Goal: Information Seeking & Learning: Learn about a topic

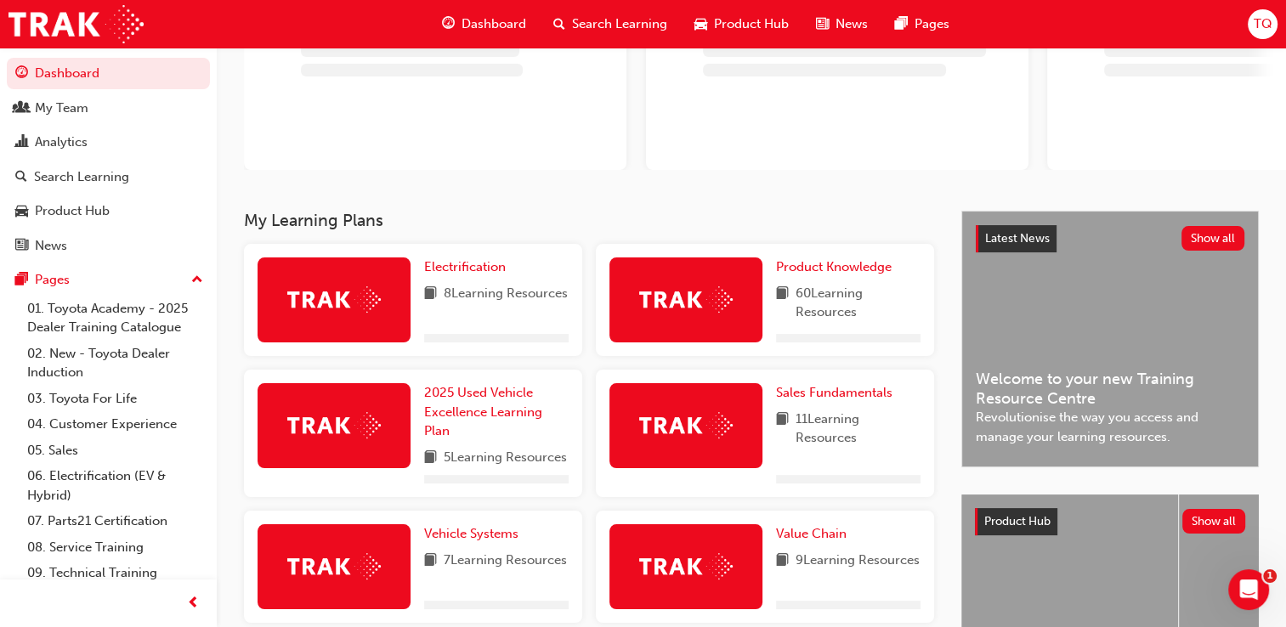
scroll to position [170, 0]
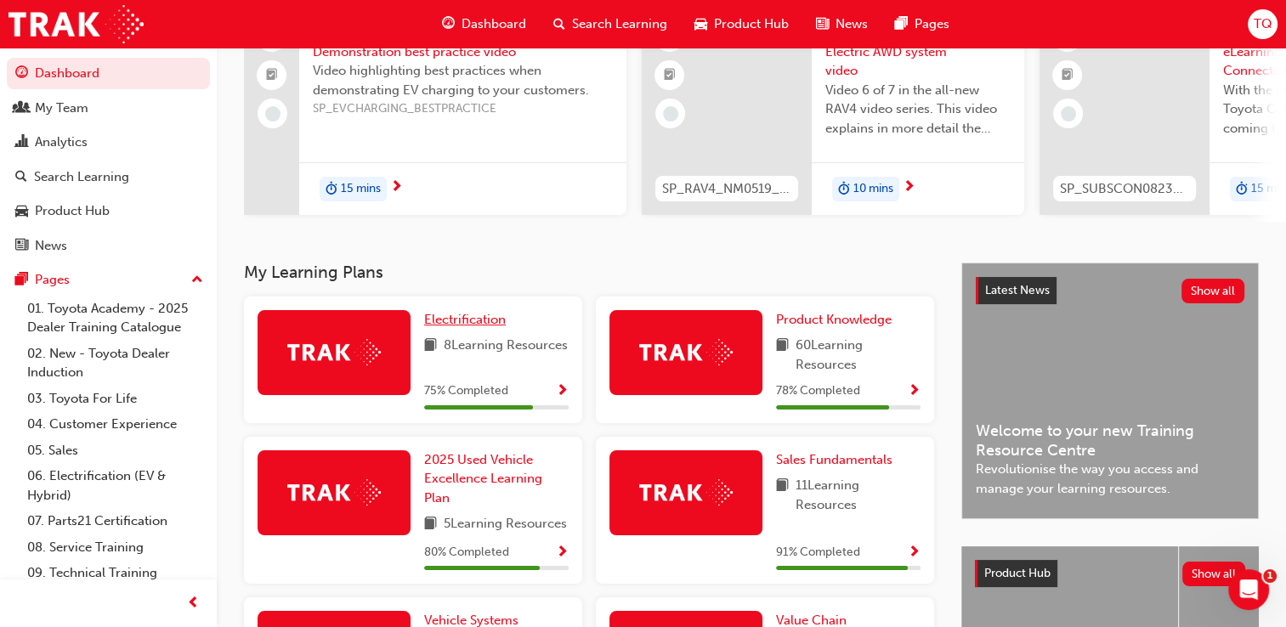
click at [440, 321] on span "Electrification" at bounding box center [465, 319] width 82 height 15
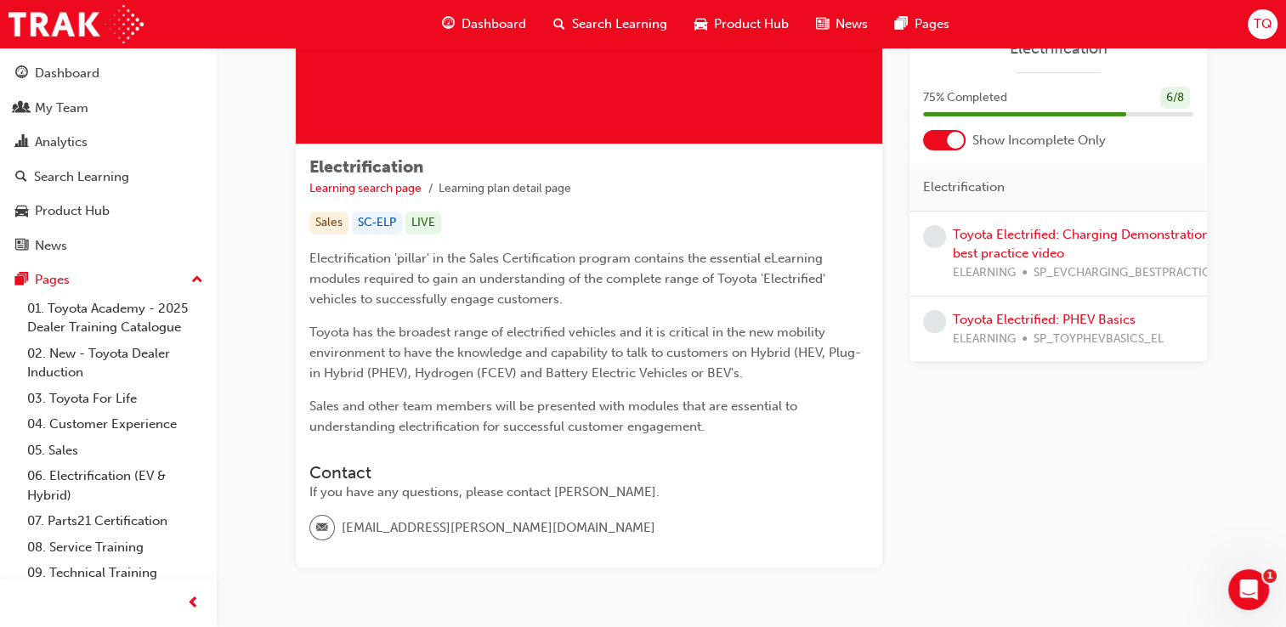
scroll to position [170, 0]
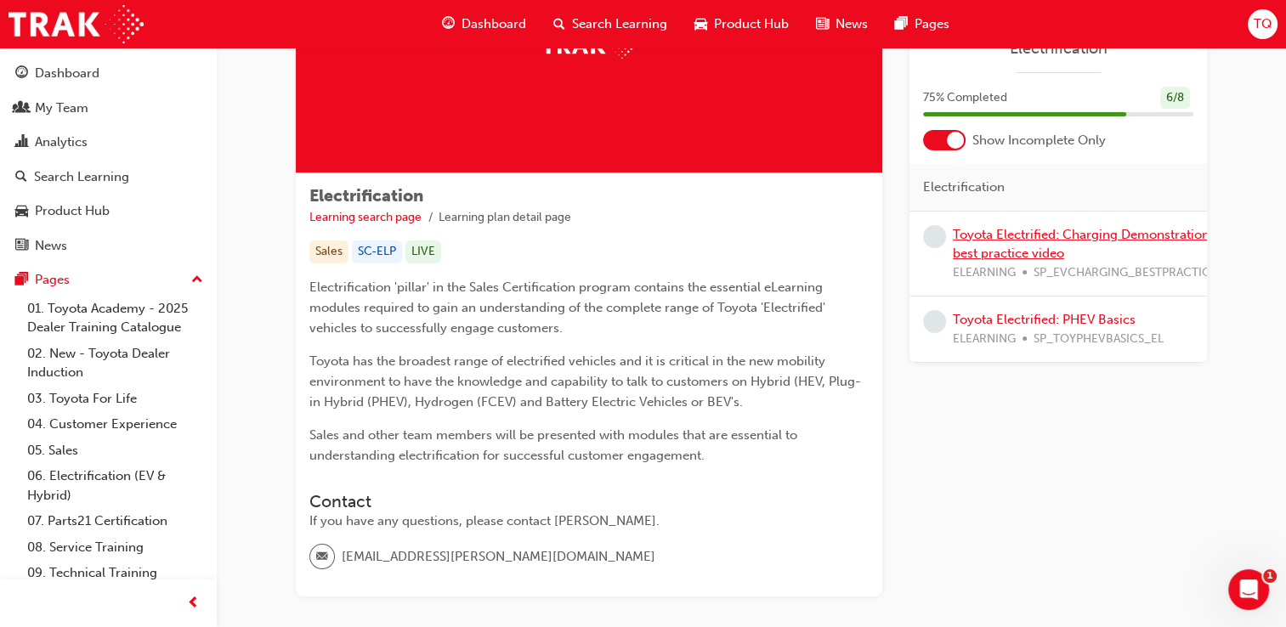
click at [1010, 238] on link "Toyota Electrified: Charging Demonstration best practice video" at bounding box center [1081, 244] width 257 height 35
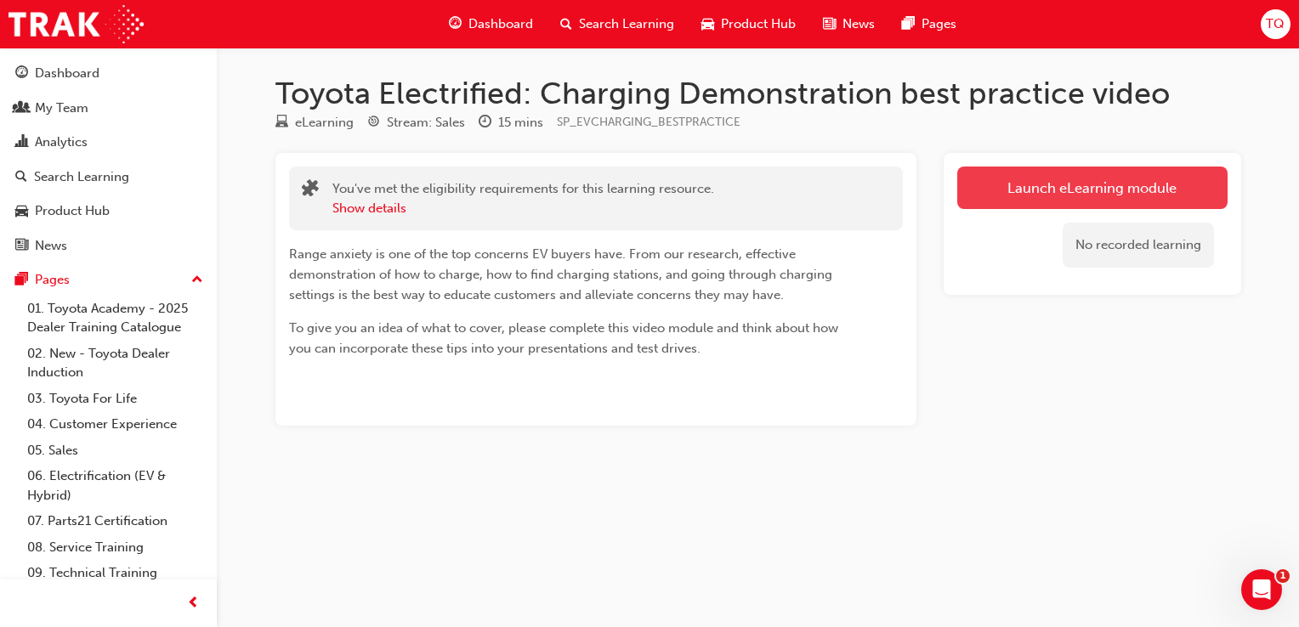
click at [1067, 189] on link "Launch eLearning module" at bounding box center [1092, 188] width 270 height 42
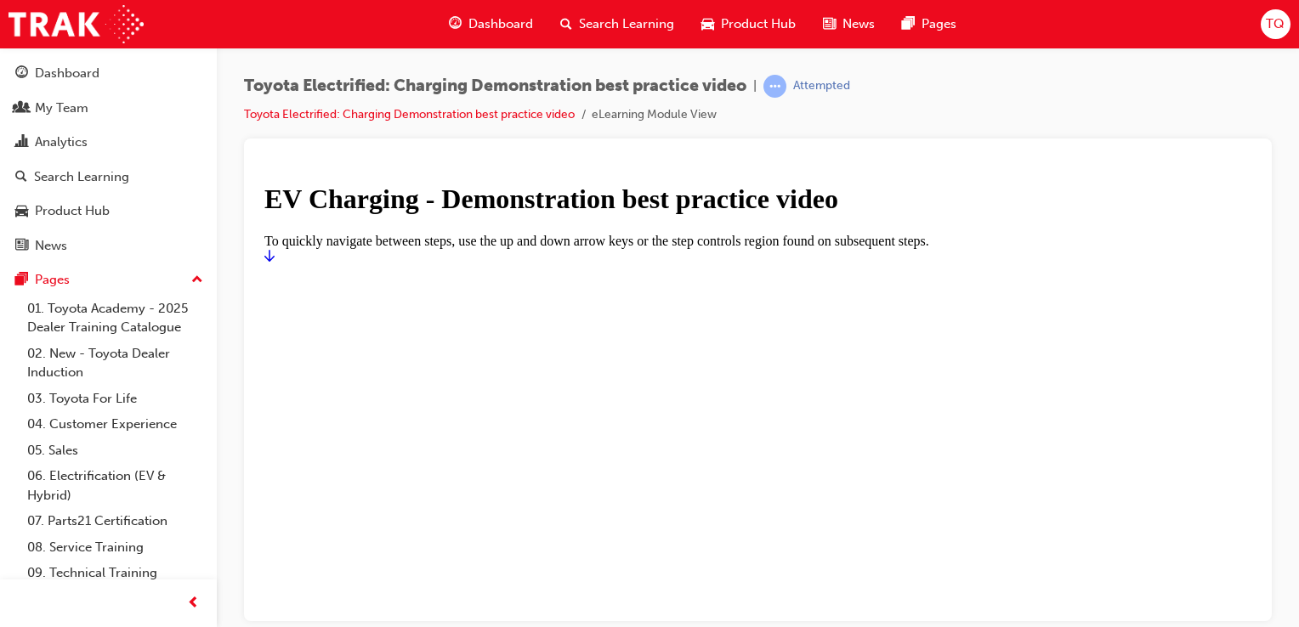
click at [275, 263] on link "Start" at bounding box center [269, 255] width 10 height 14
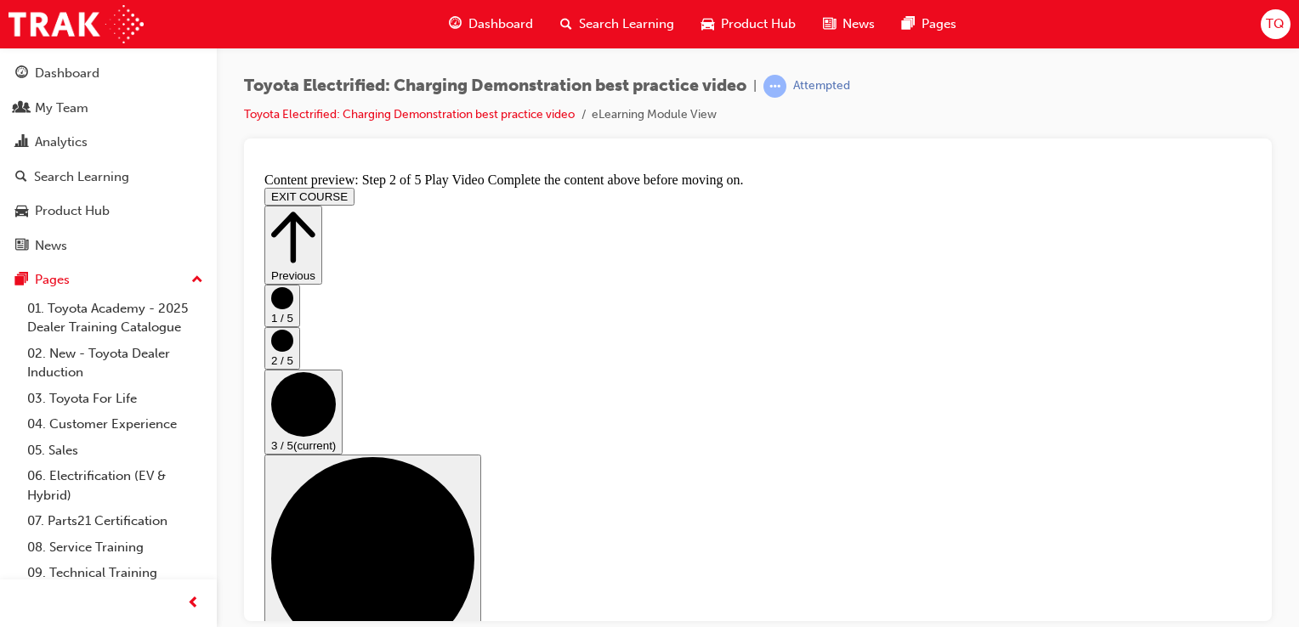
scroll to position [170, 0]
checkbox input "true"
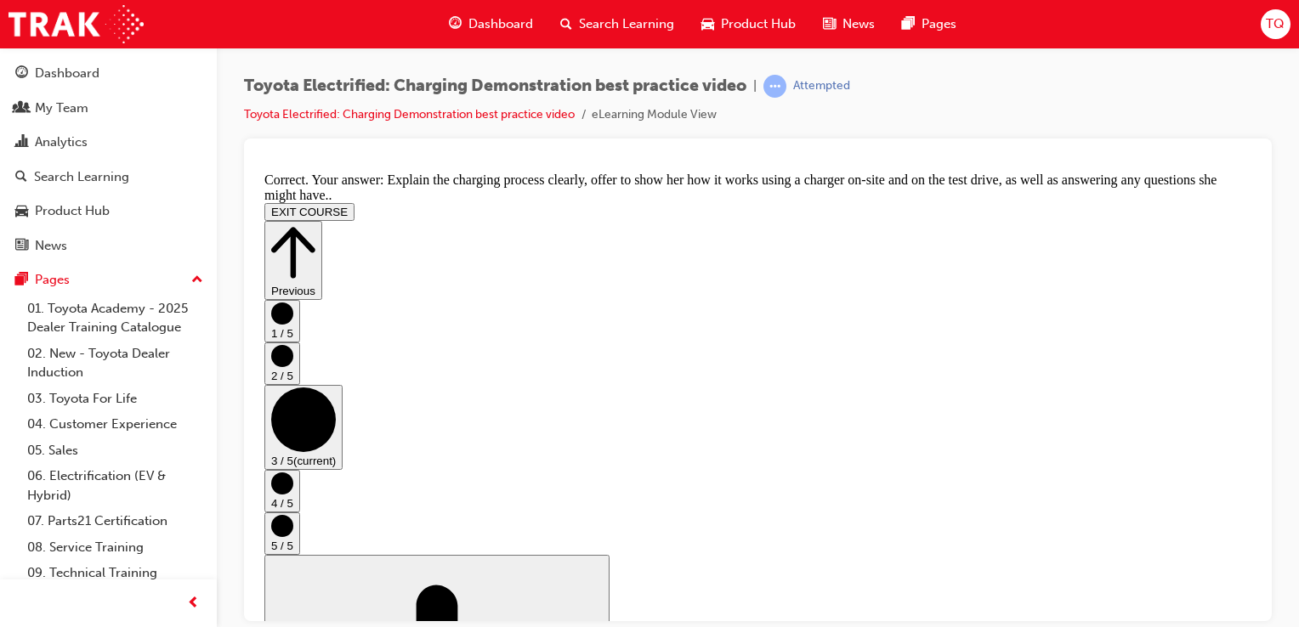
scroll to position [466, 0]
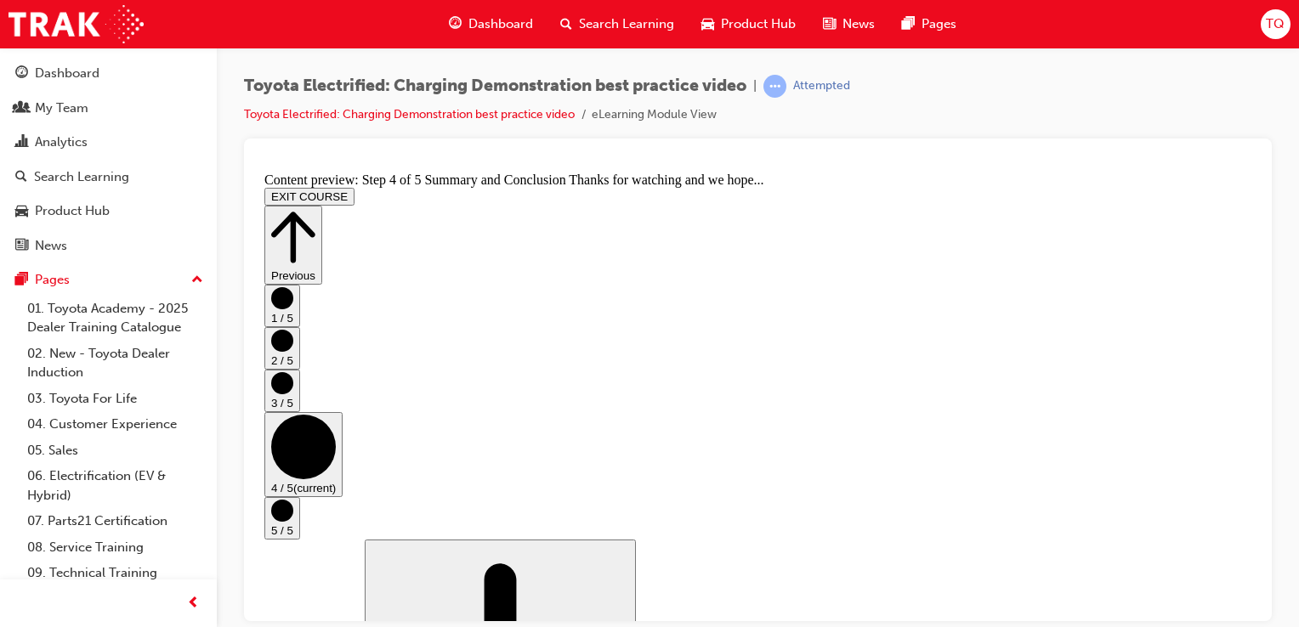
scroll to position [54, 0]
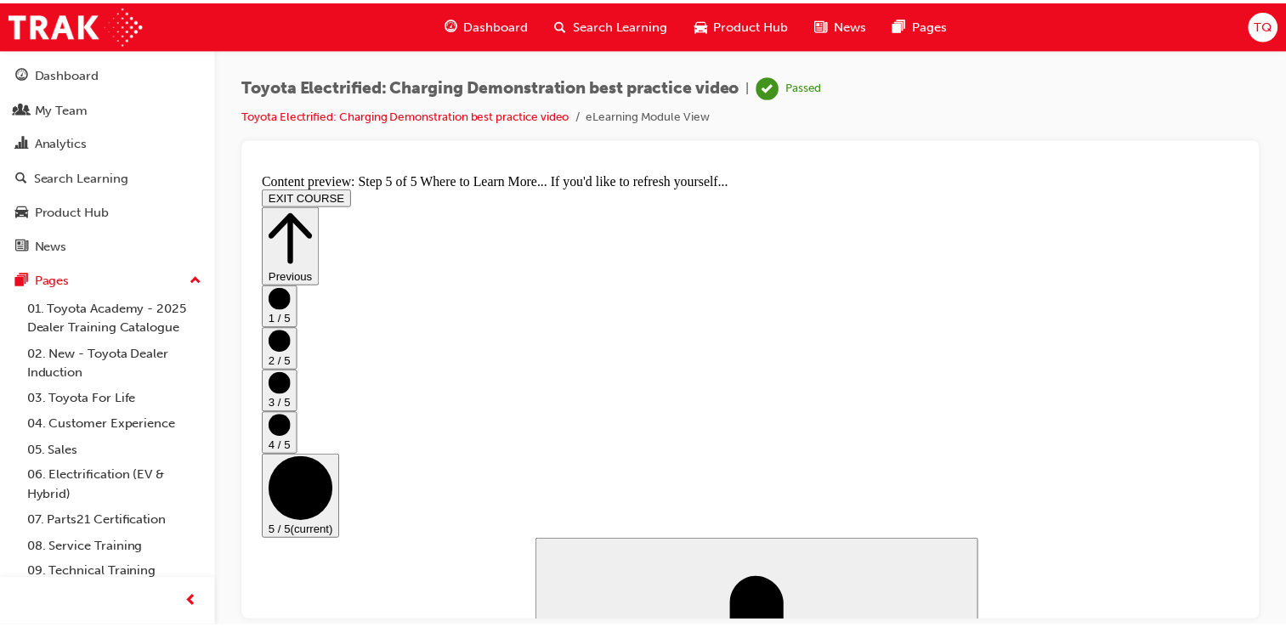
scroll to position [0, 0]
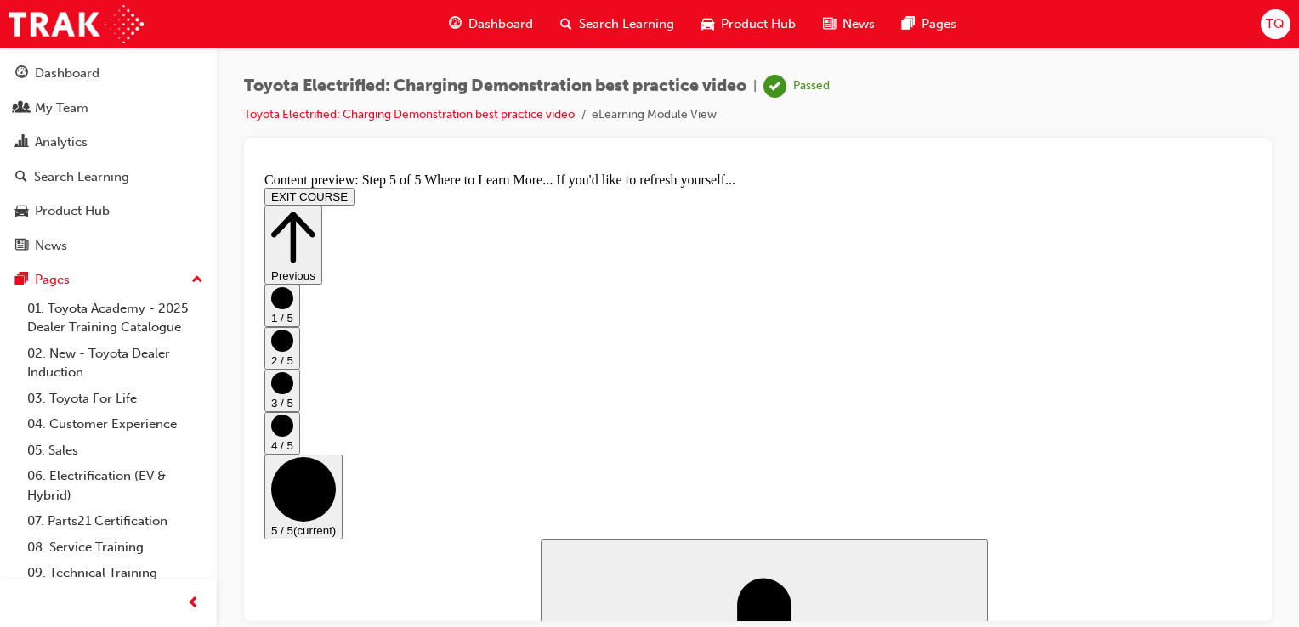
click at [503, 29] on span "Dashboard" at bounding box center [500, 24] width 65 height 20
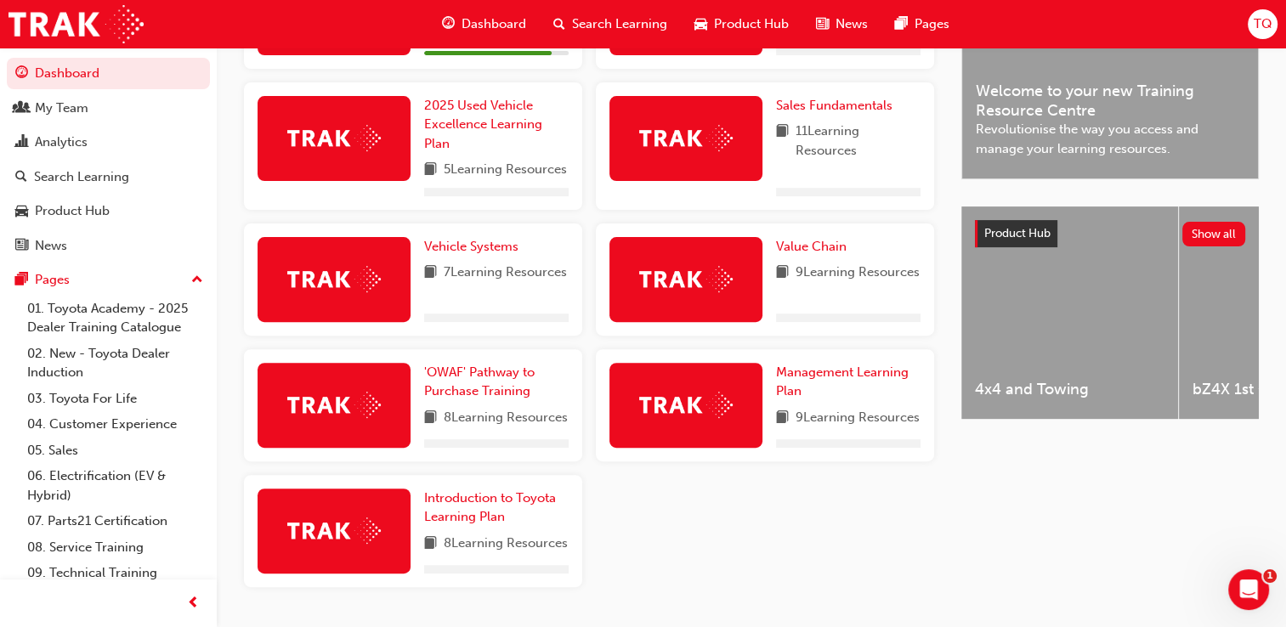
scroll to position [170, 0]
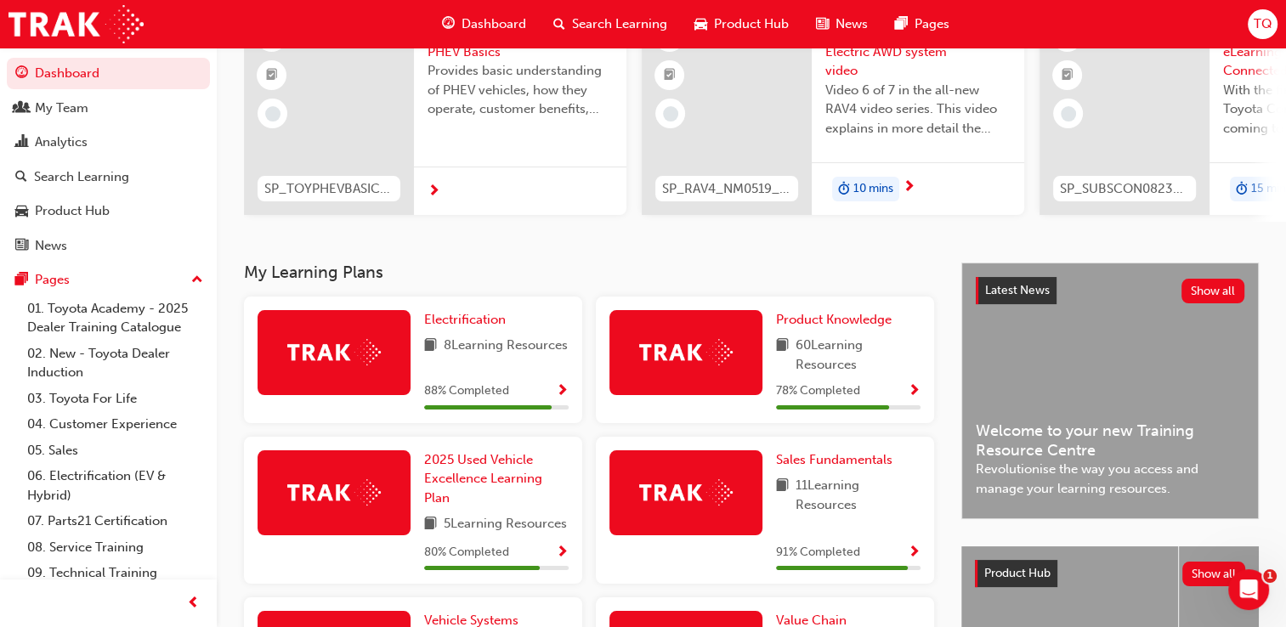
click at [563, 391] on span "Show Progress" at bounding box center [562, 391] width 13 height 15
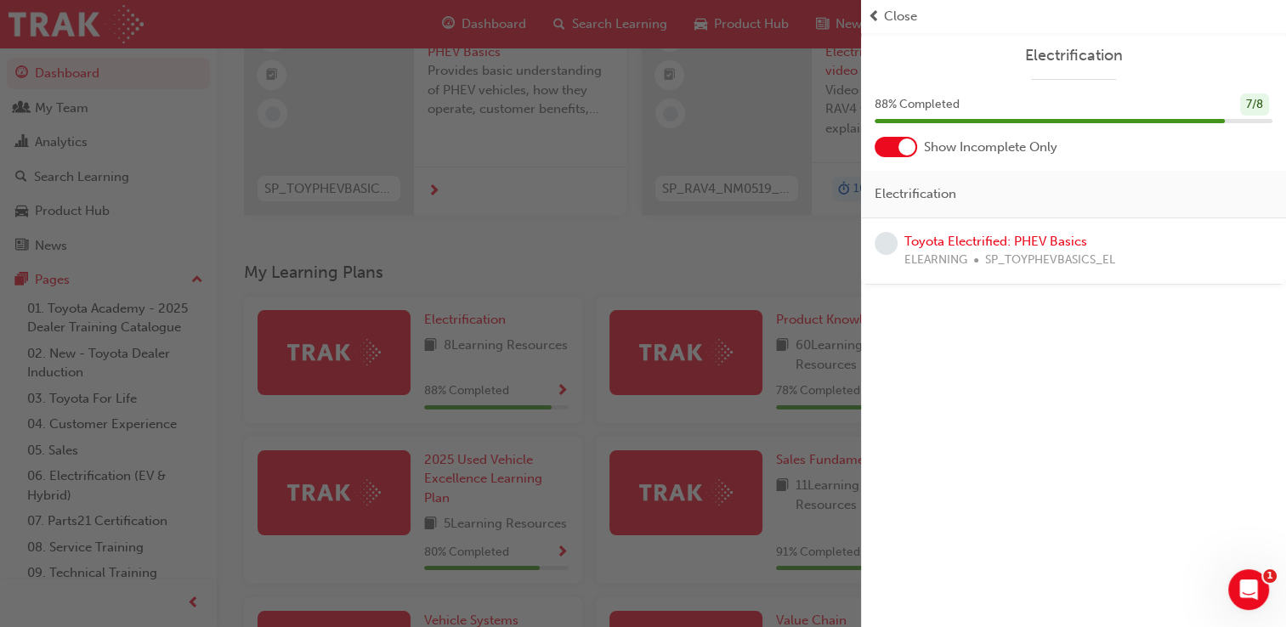
click at [1036, 251] on span "SP_TOYPHEVBASICS_EL" at bounding box center [1050, 261] width 130 height 20
click at [935, 235] on link "Toyota Electrified: PHEV Basics" at bounding box center [995, 241] width 183 height 15
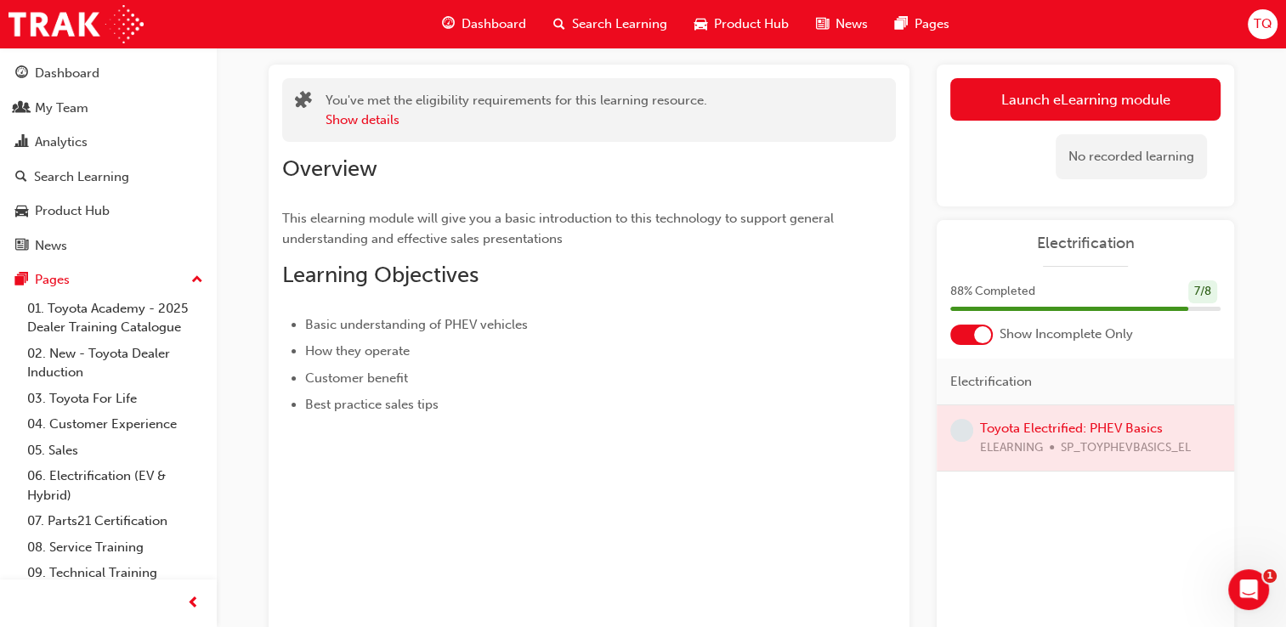
scroll to position [85, 0]
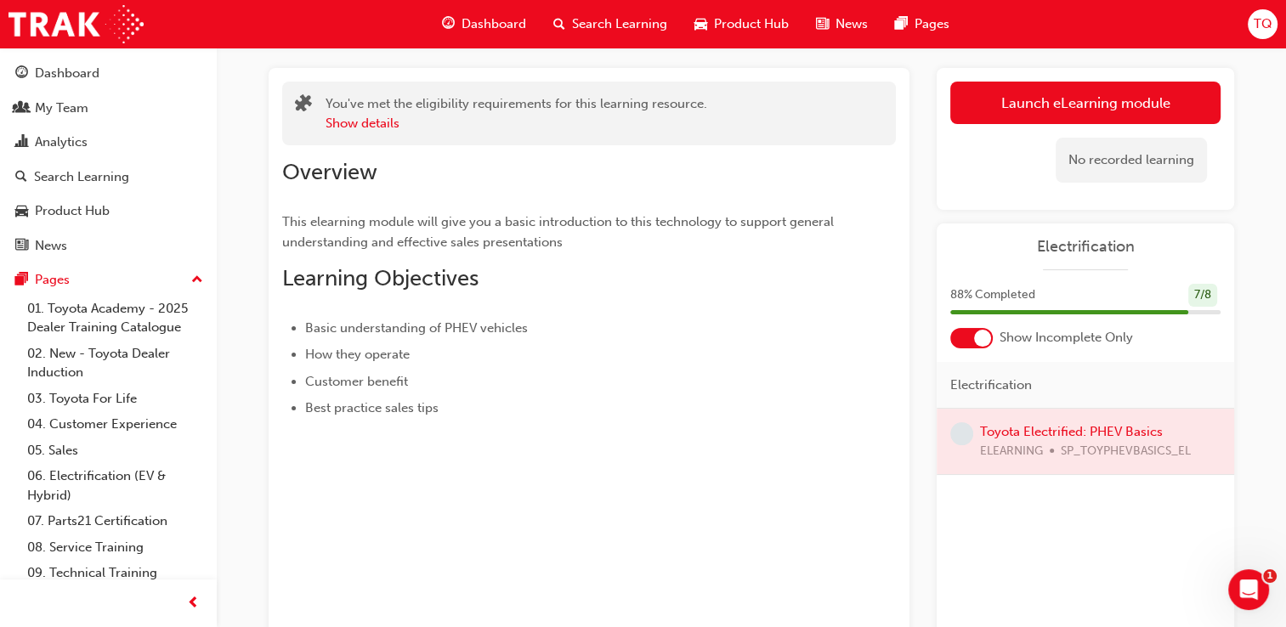
click at [1094, 427] on div at bounding box center [1085, 441] width 297 height 65
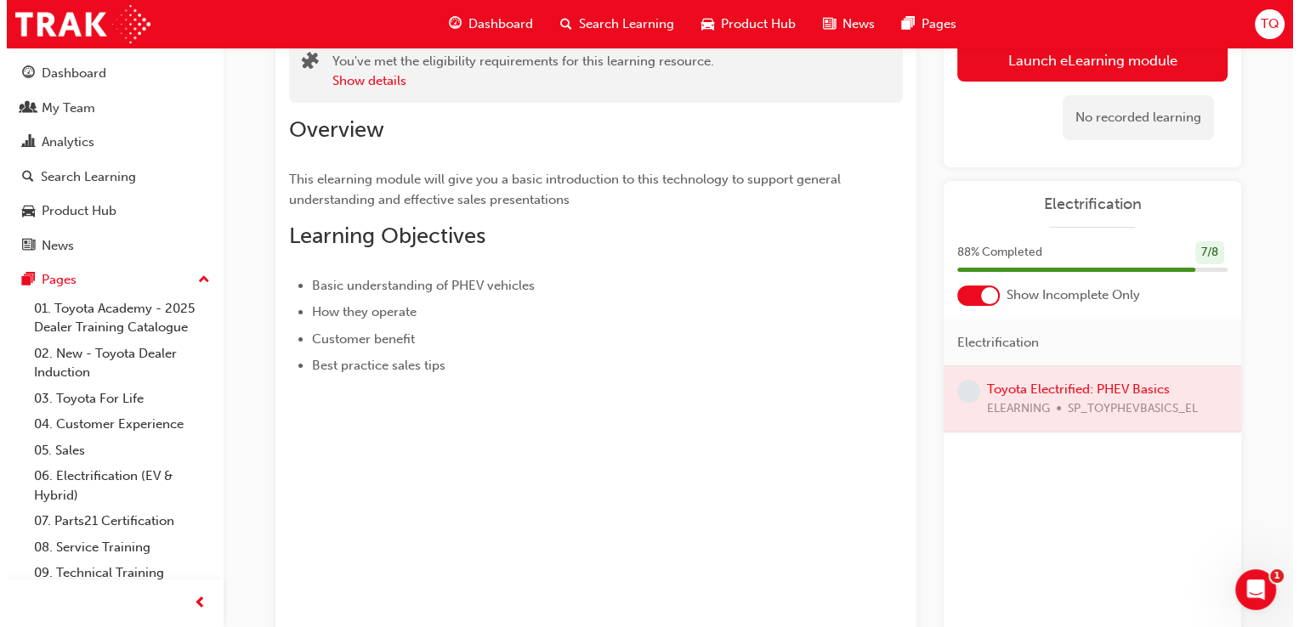
scroll to position [0, 0]
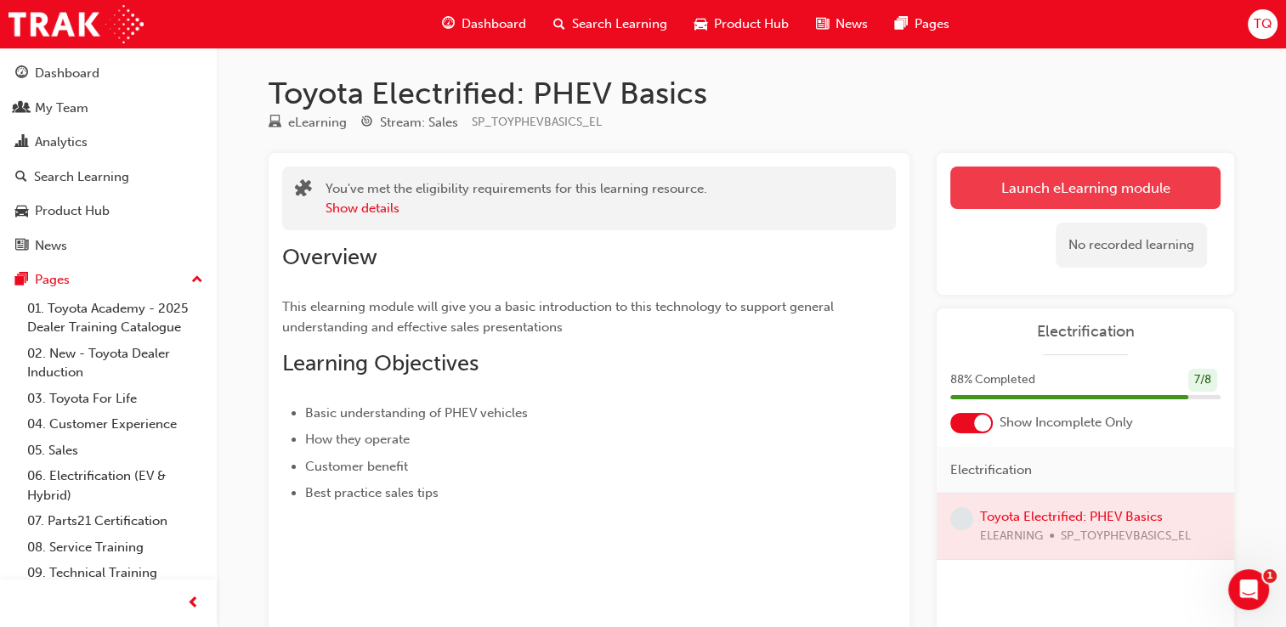
click at [1068, 184] on link "Launch eLearning module" at bounding box center [1085, 188] width 270 height 42
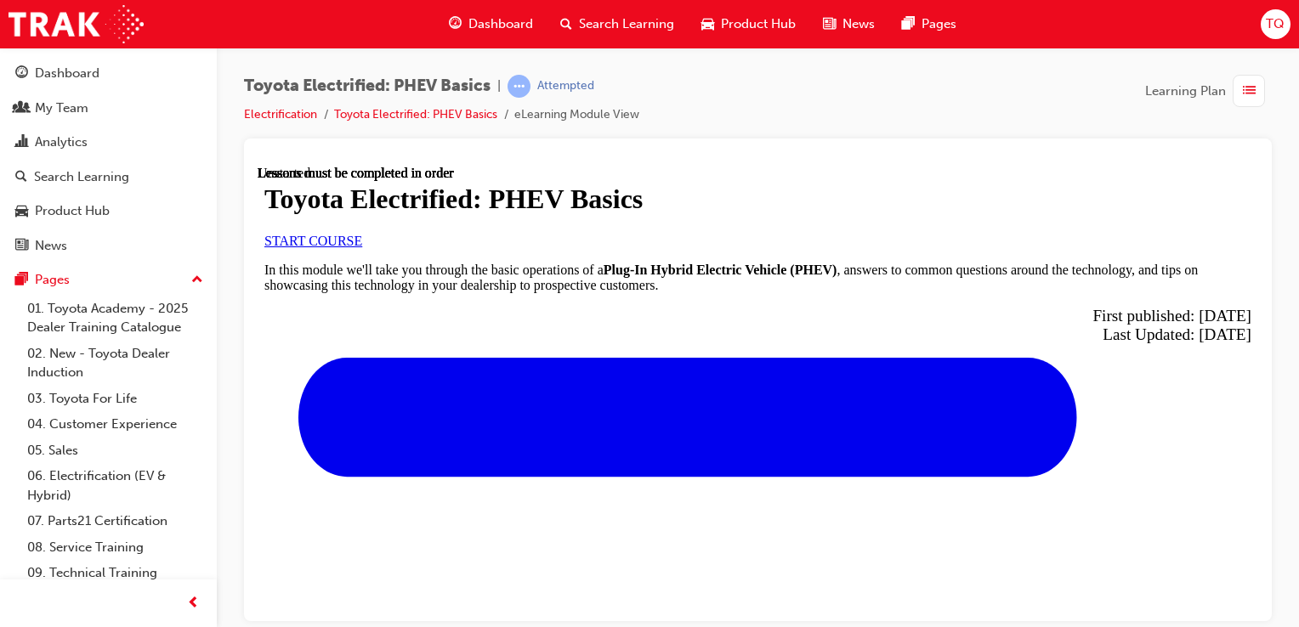
click at [392, 248] on div "START COURSE" at bounding box center [757, 240] width 987 height 15
click at [362, 247] on link "START COURSE" at bounding box center [313, 240] width 98 height 14
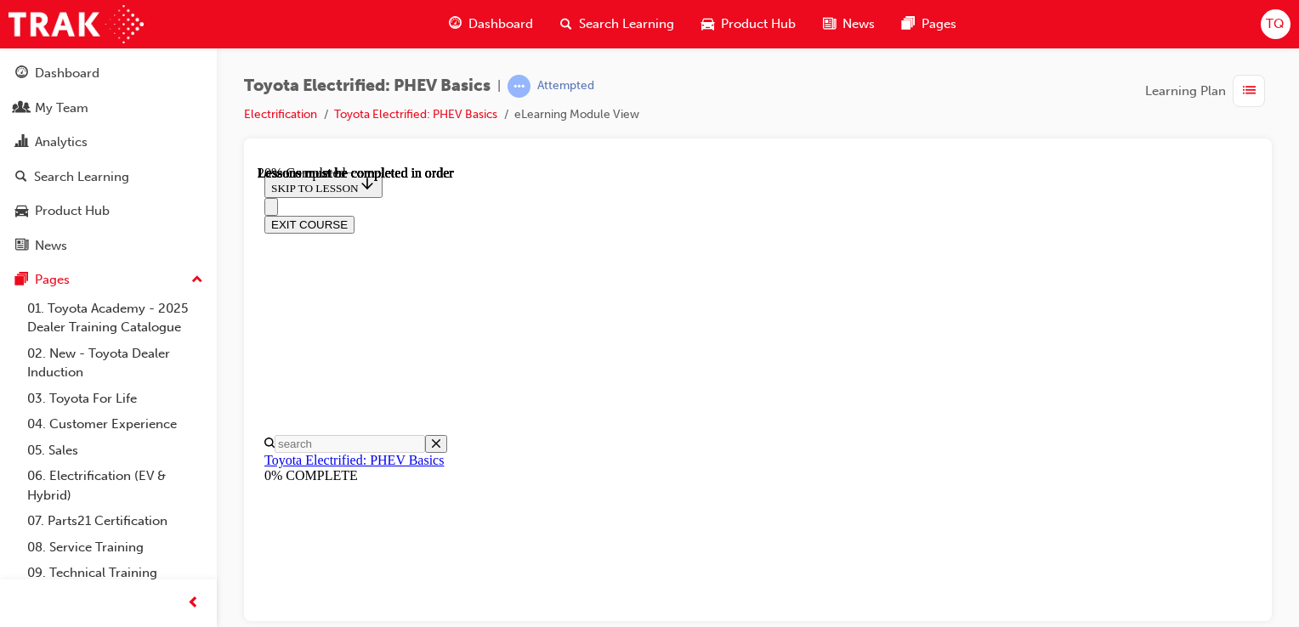
scroll to position [136, 0]
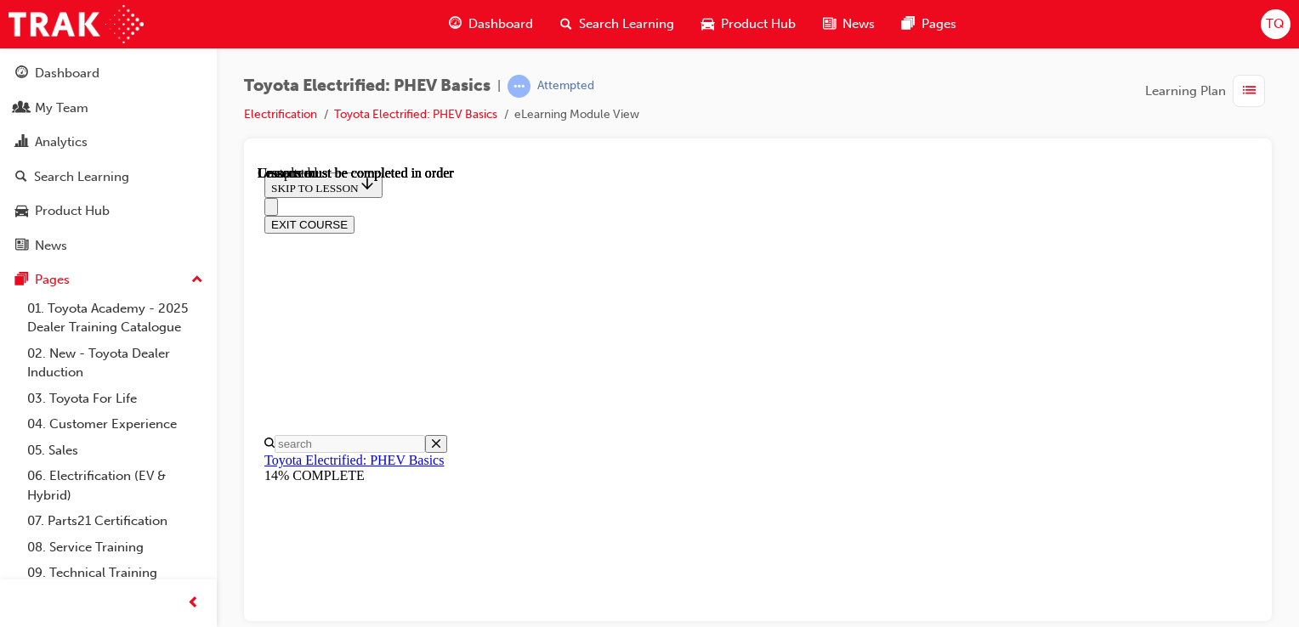
scroll to position [2330, 0]
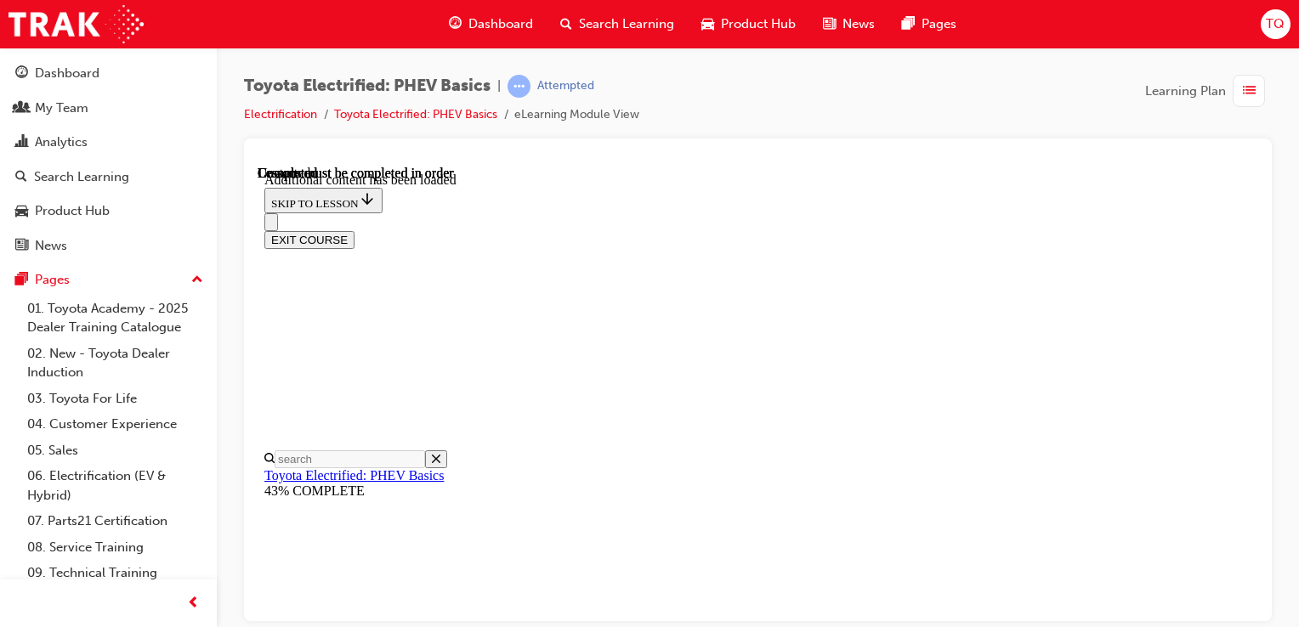
scroll to position [530, 0]
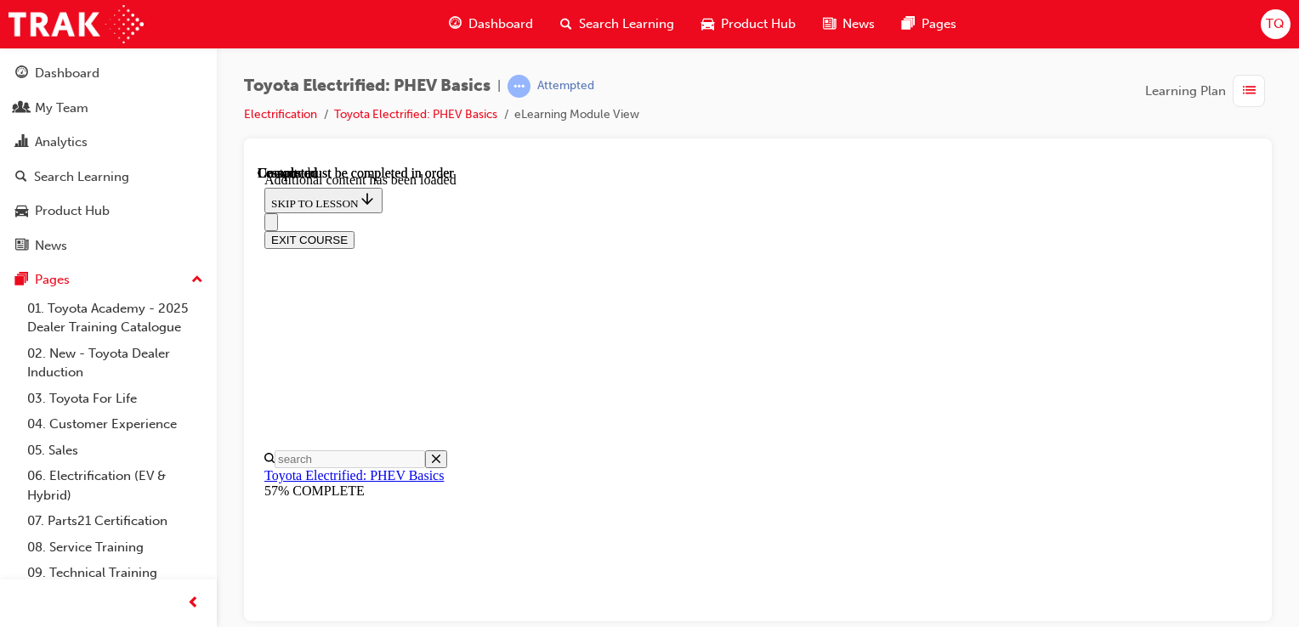
scroll to position [3277, 0]
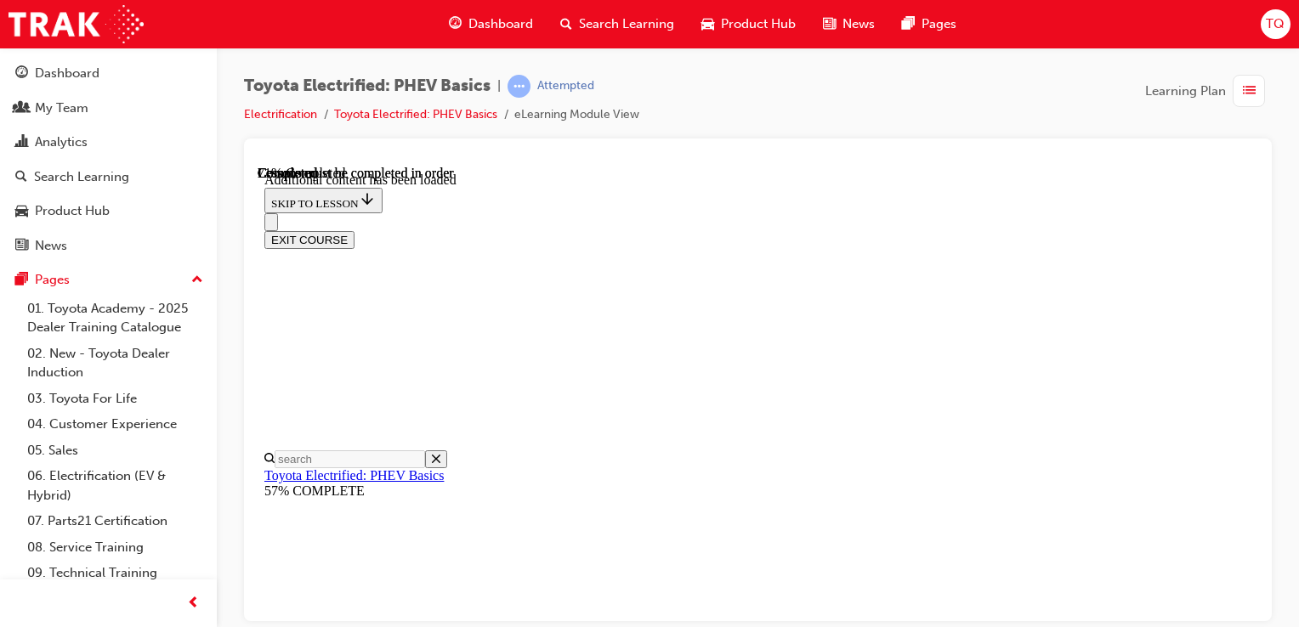
scroll to position [972, 0]
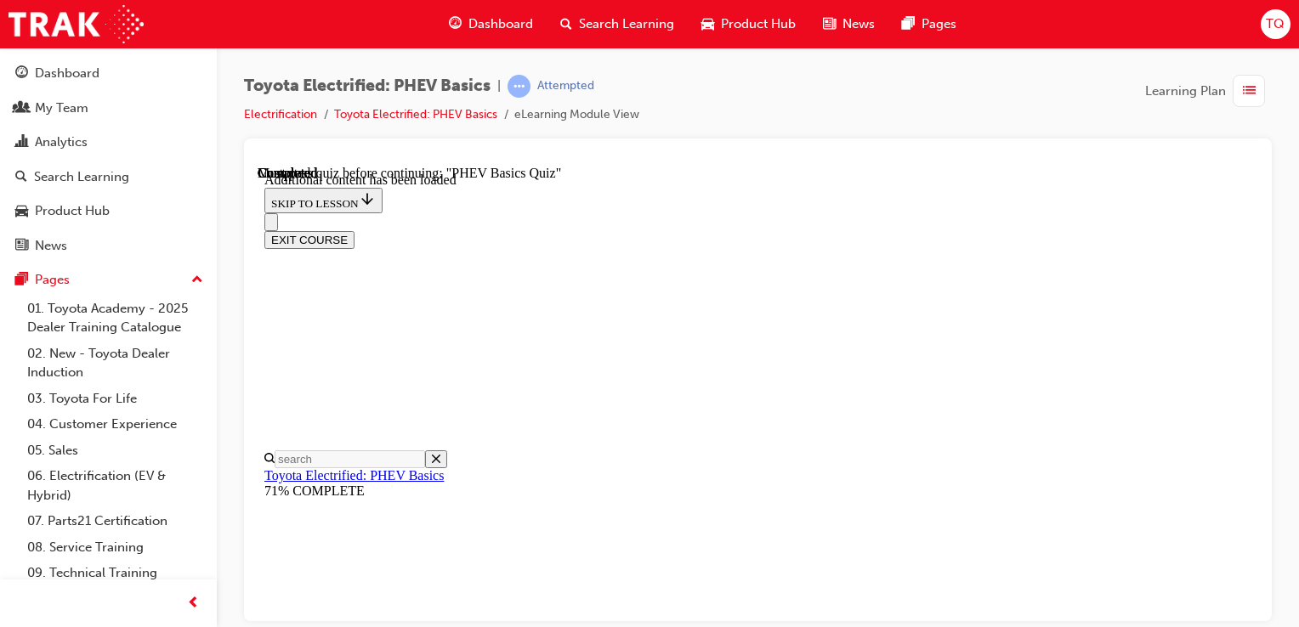
drag, startPoint x: 818, startPoint y: 412, endPoint x: 826, endPoint y: 427, distance: 17.1
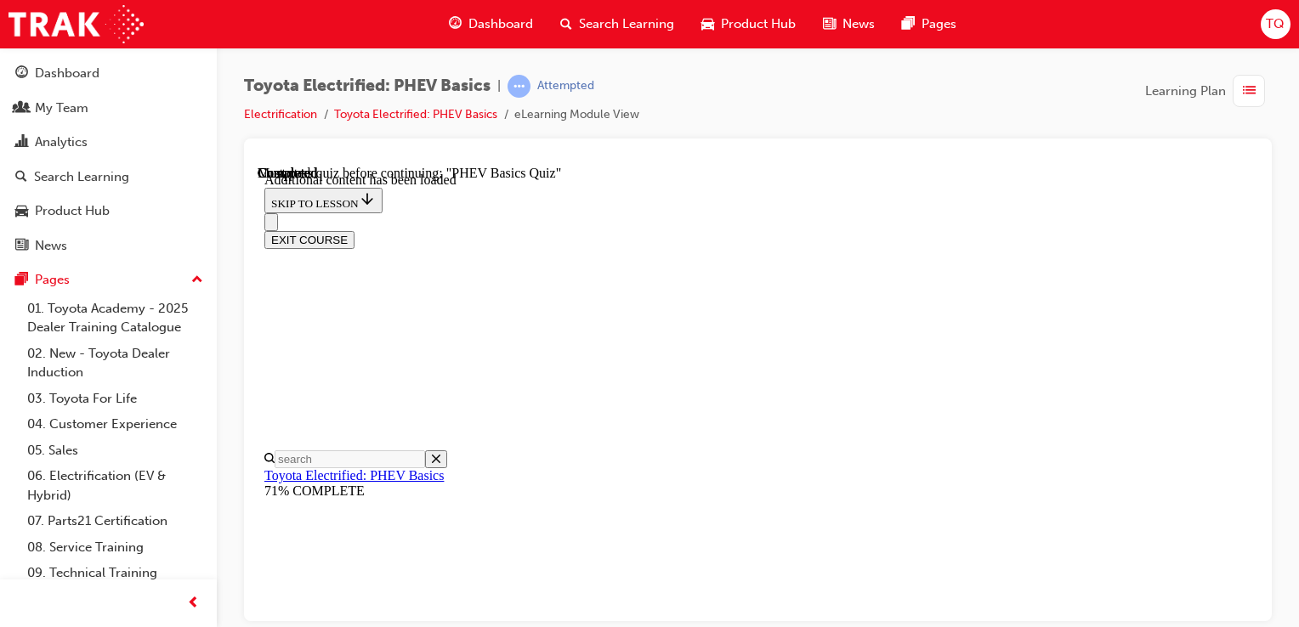
radio input "true"
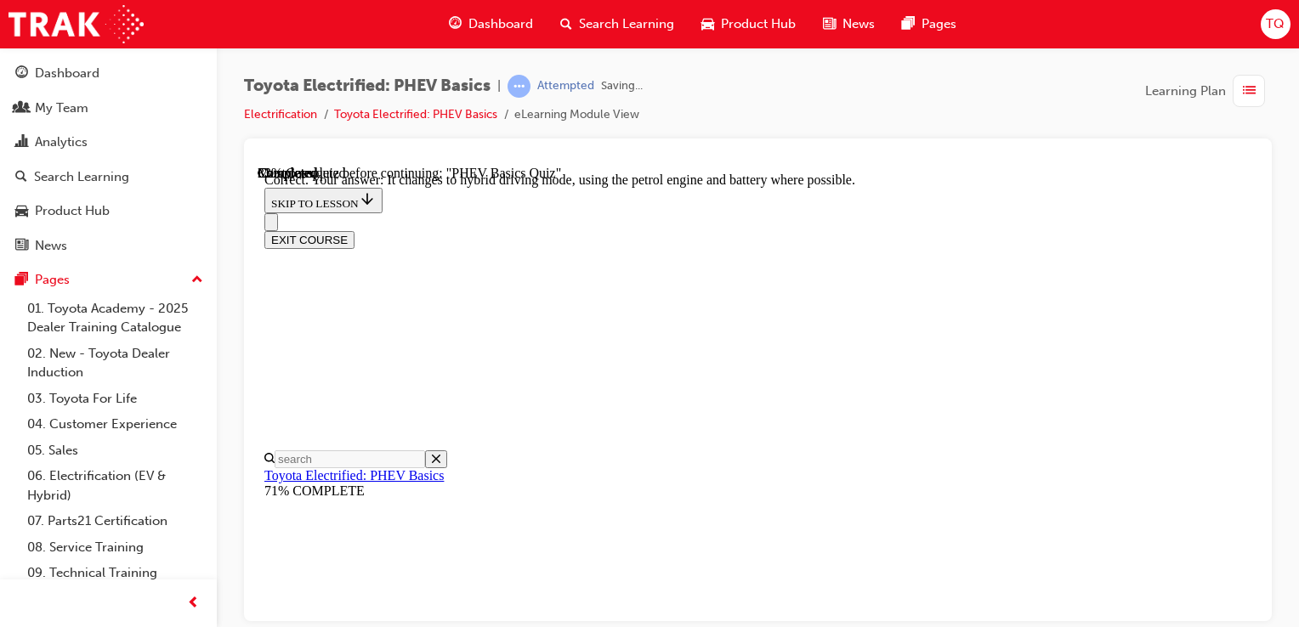
scroll to position [364, 0]
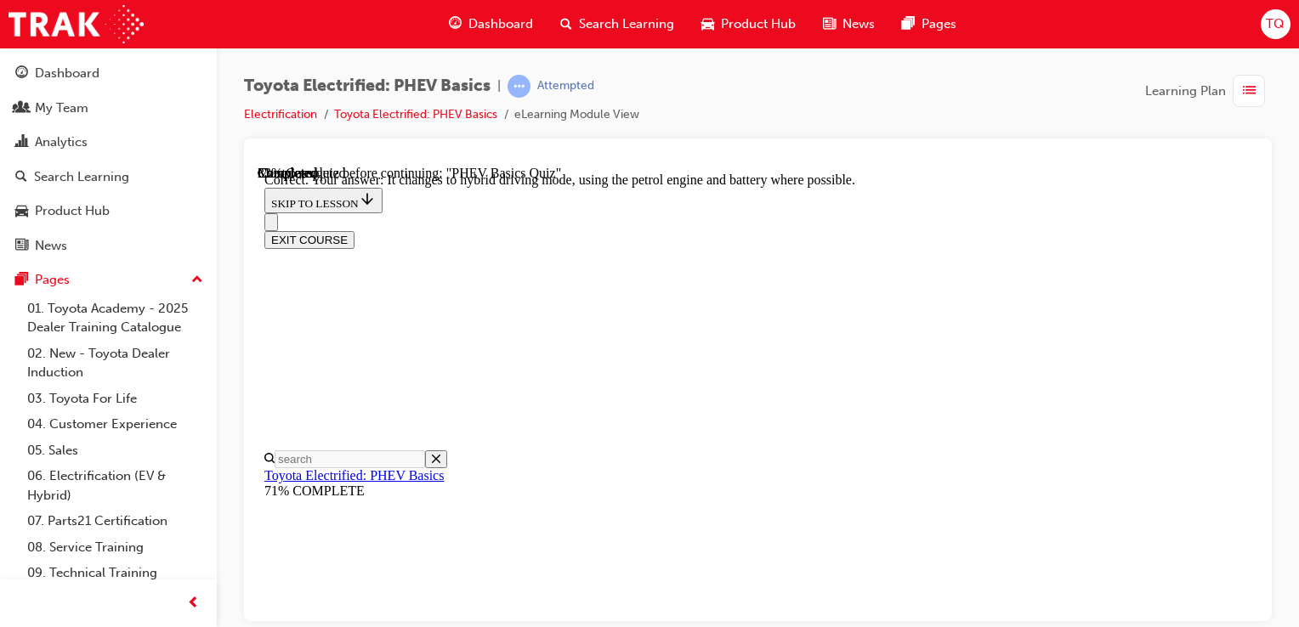
radio input "true"
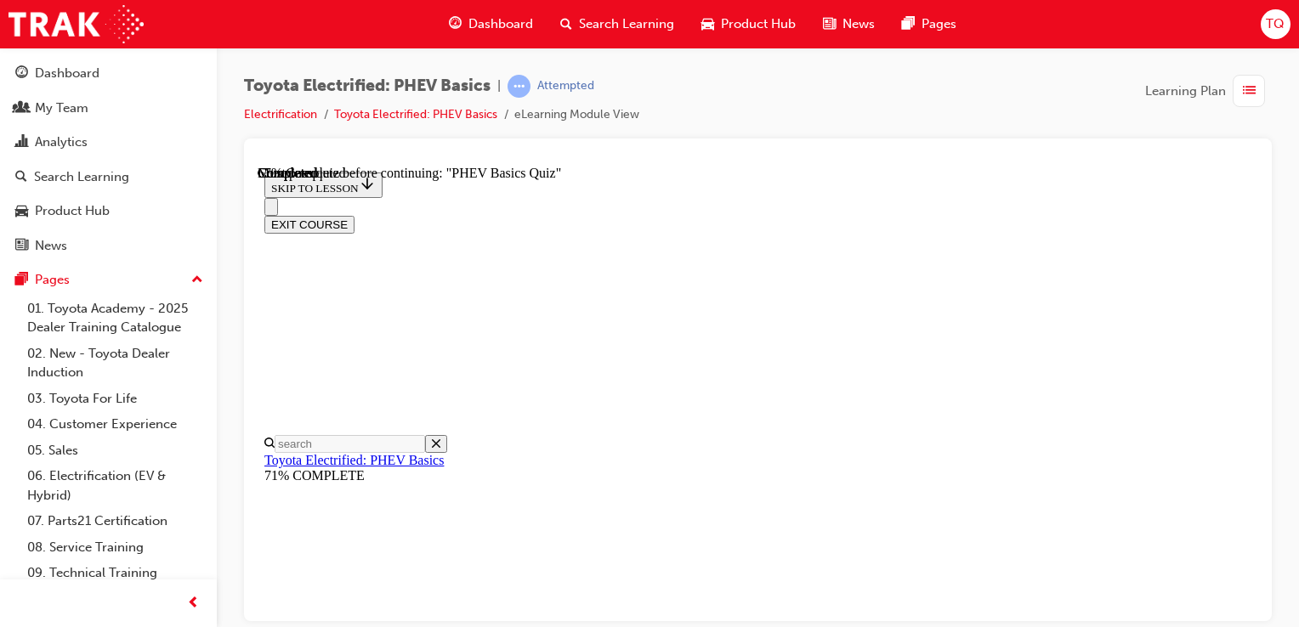
scroll to position [170, 0]
radio input "true"
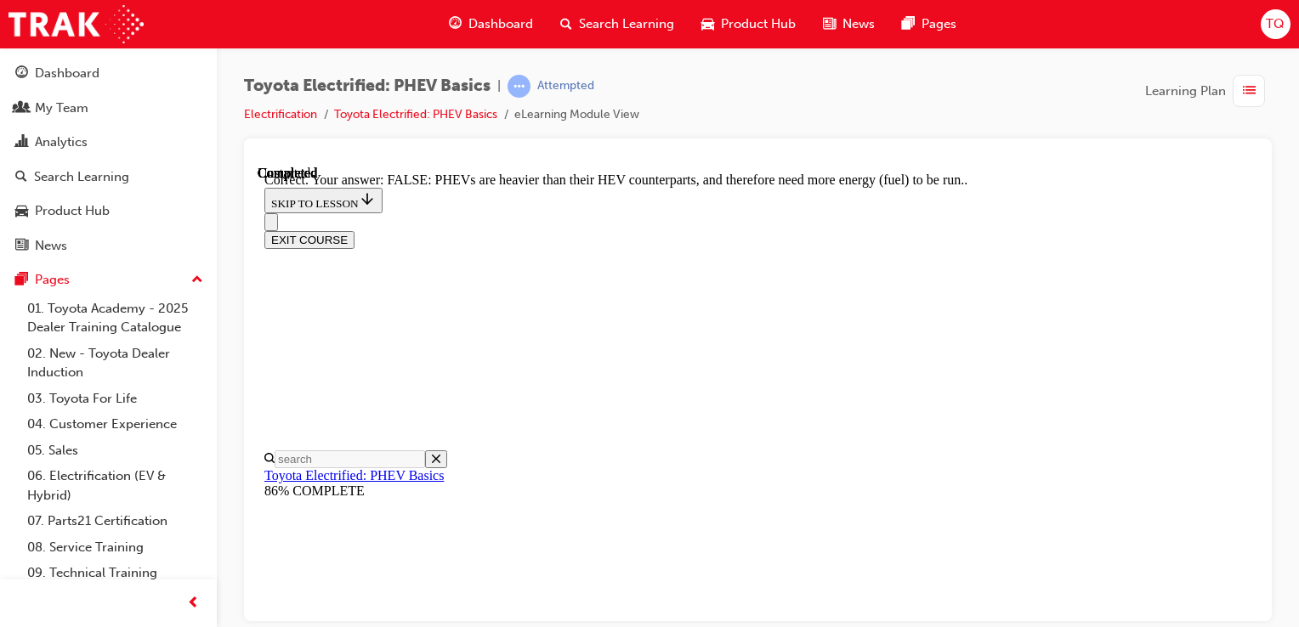
scroll to position [491, 0]
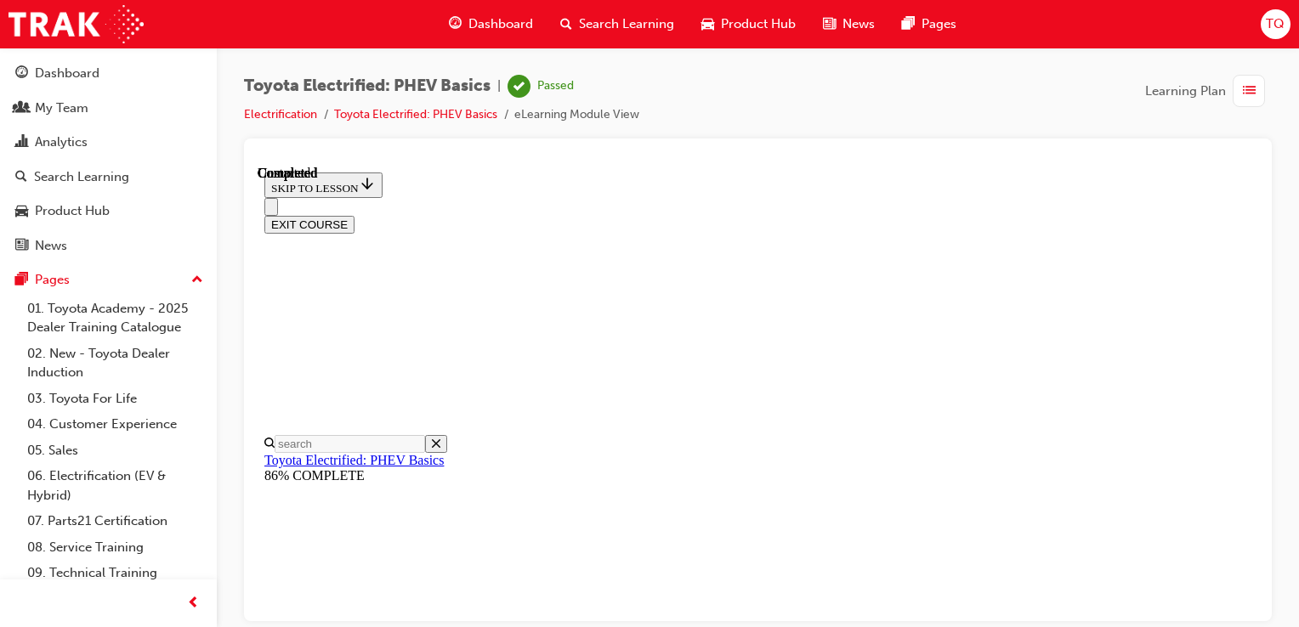
scroll to position [466, 0]
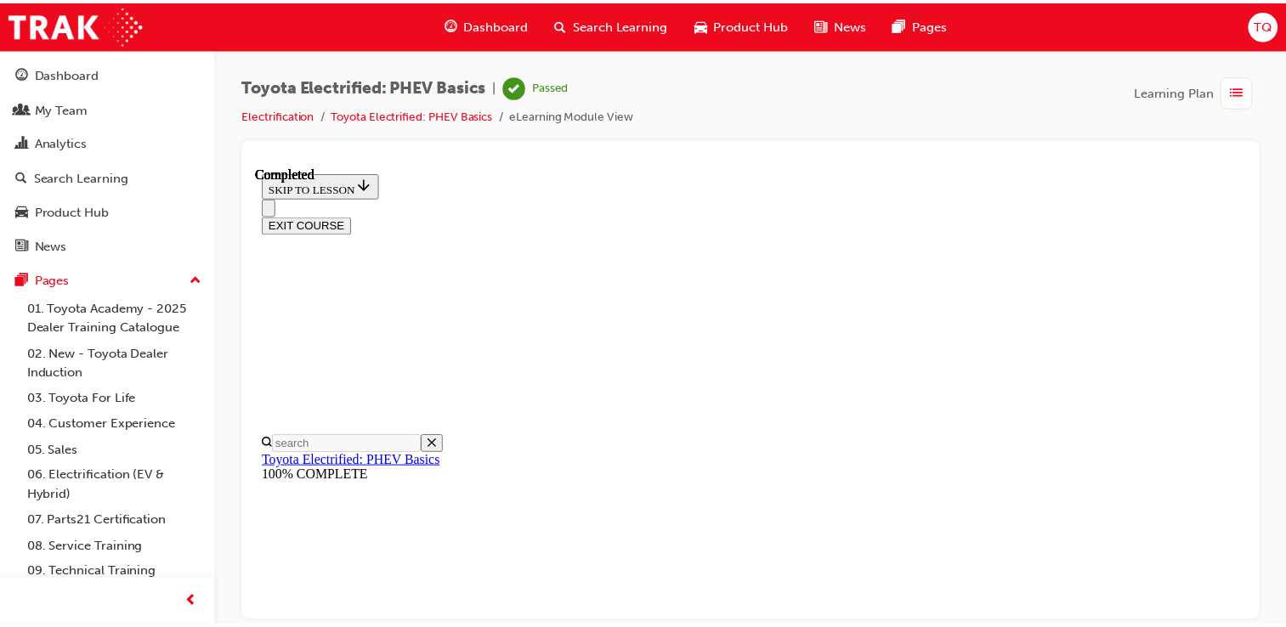
scroll to position [334, 0]
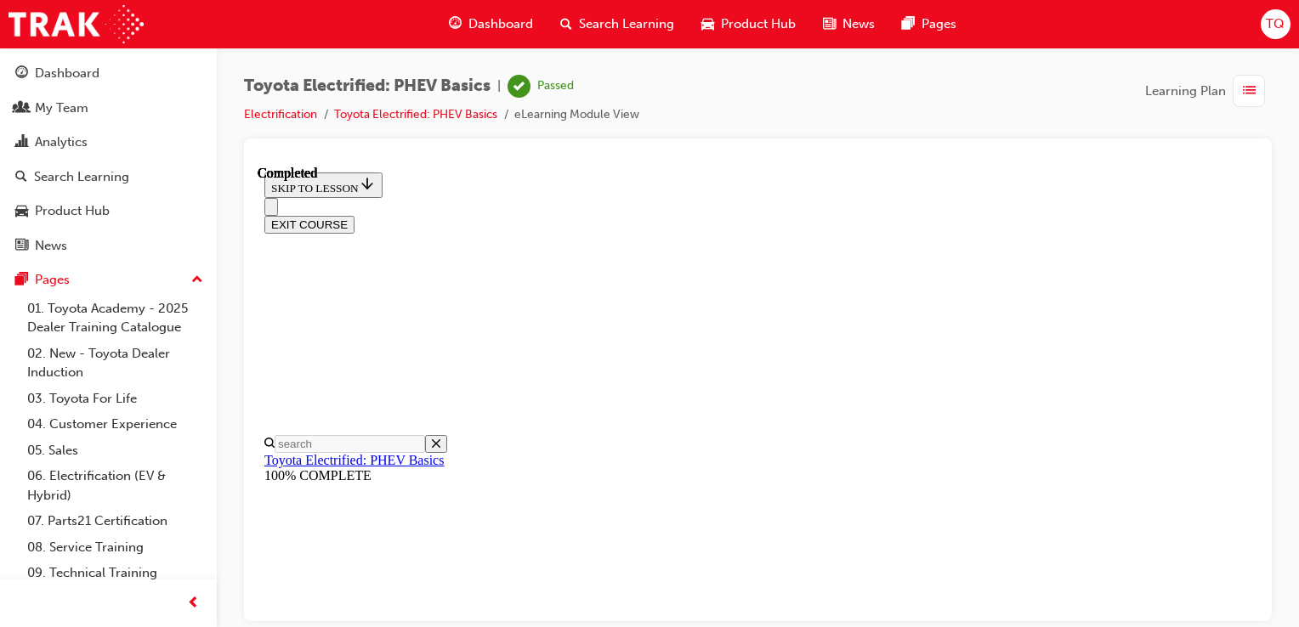
click at [490, 22] on span "Dashboard" at bounding box center [500, 24] width 65 height 20
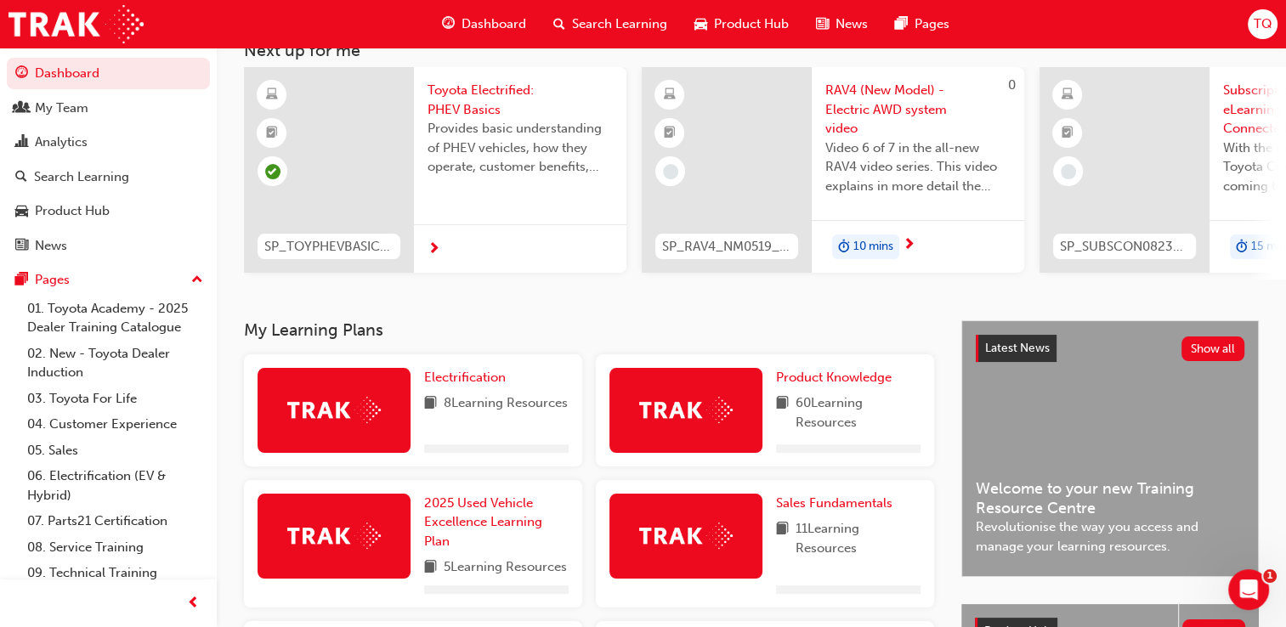
scroll to position [255, 0]
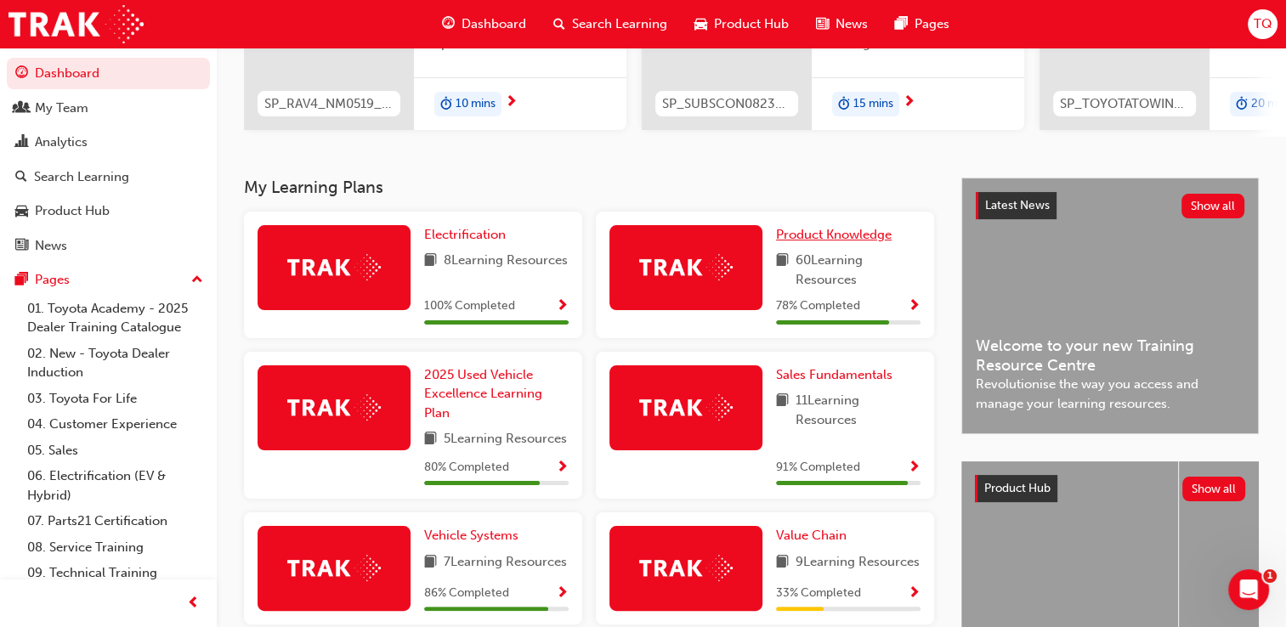
click at [821, 233] on span "Product Knowledge" at bounding box center [834, 234] width 116 height 15
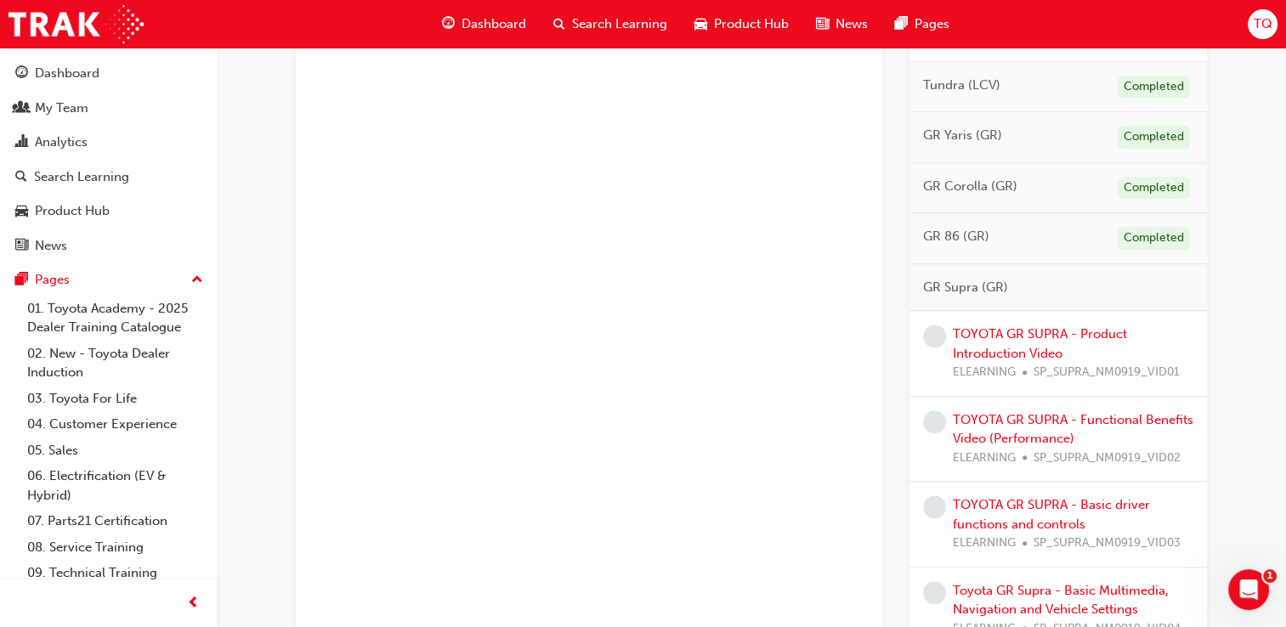
scroll to position [1870, 0]
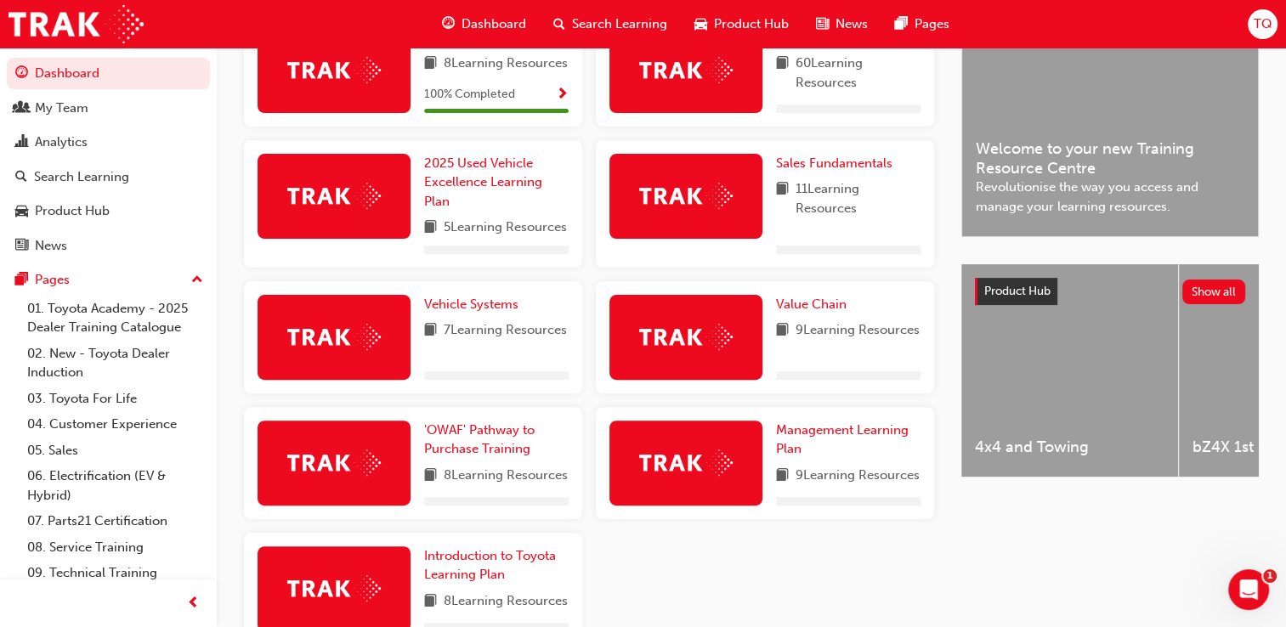
scroll to position [348, 0]
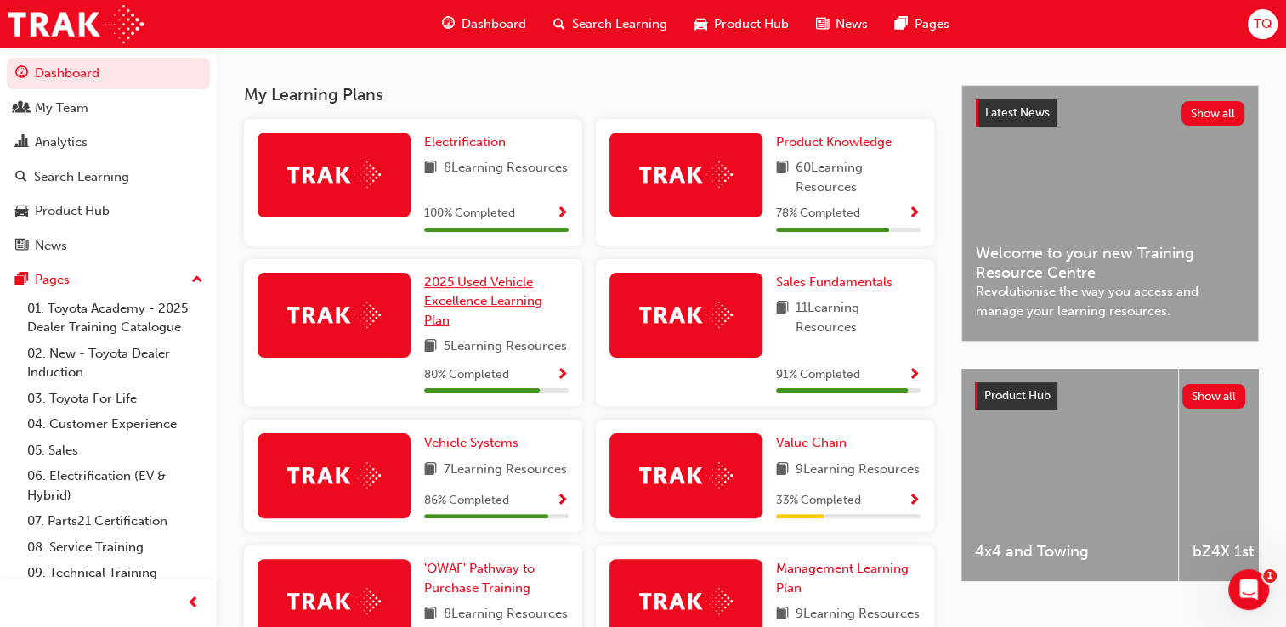
click at [477, 309] on span "2025 Used Vehicle Excellence Learning Plan" at bounding box center [483, 302] width 118 height 54
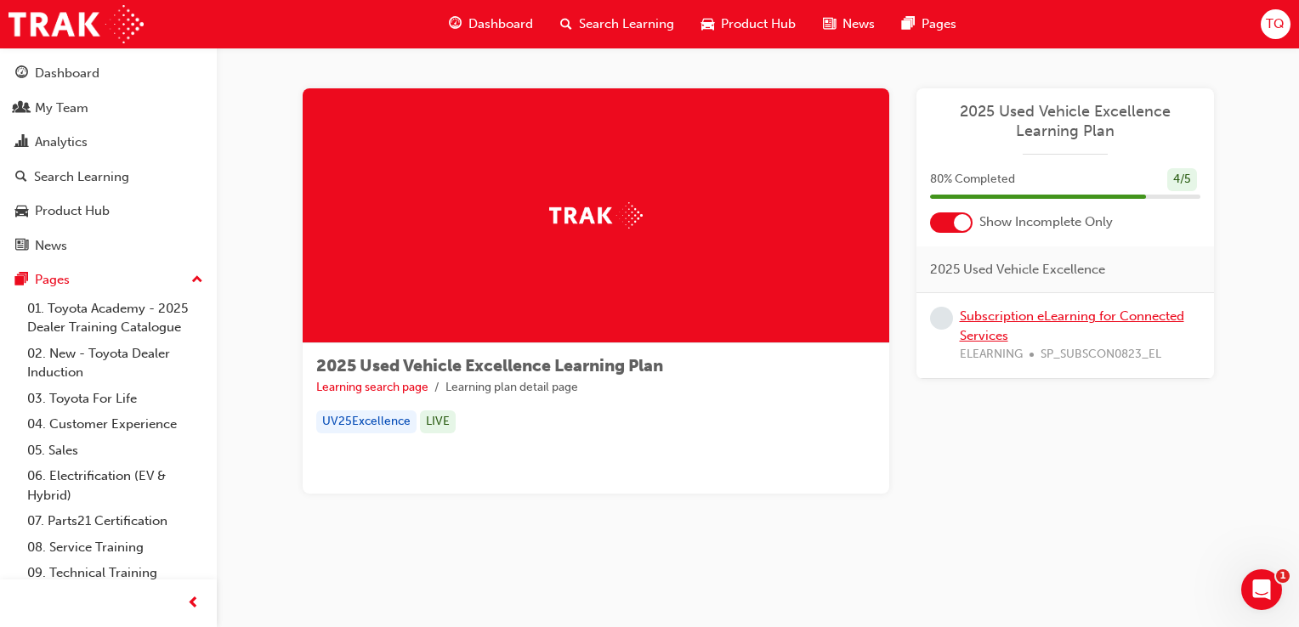
click at [1011, 318] on link "Subscription eLearning for Connected Services" at bounding box center [1072, 326] width 224 height 35
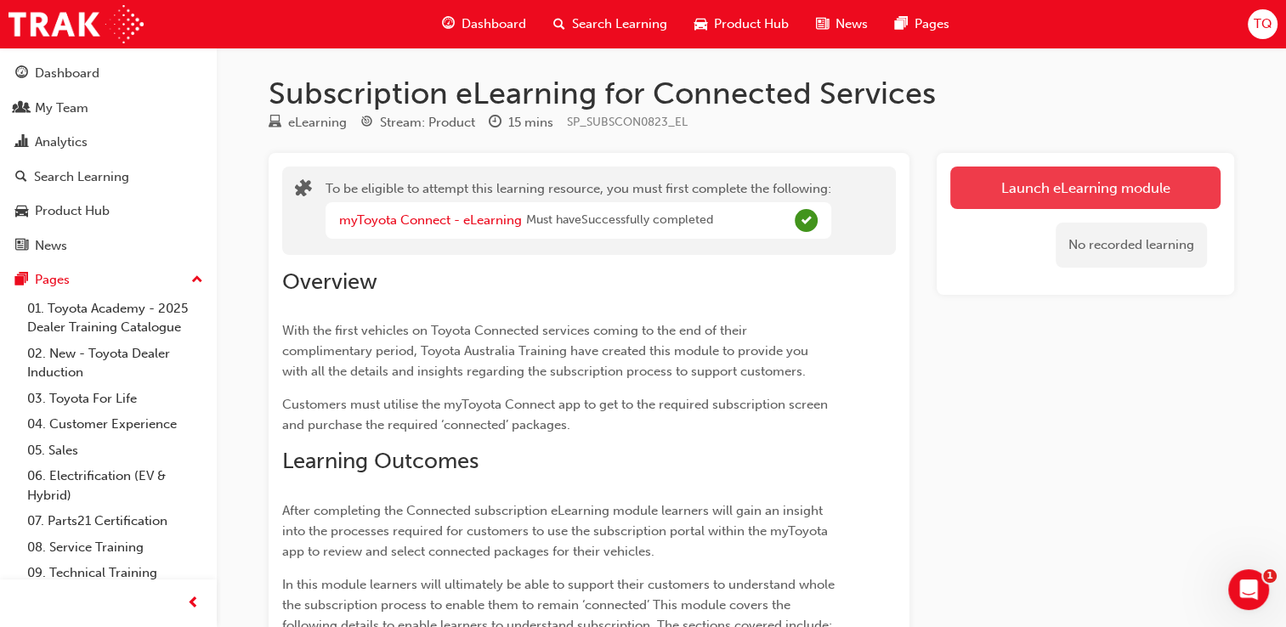
click at [1067, 195] on link "Launch eLearning module" at bounding box center [1085, 188] width 270 height 42
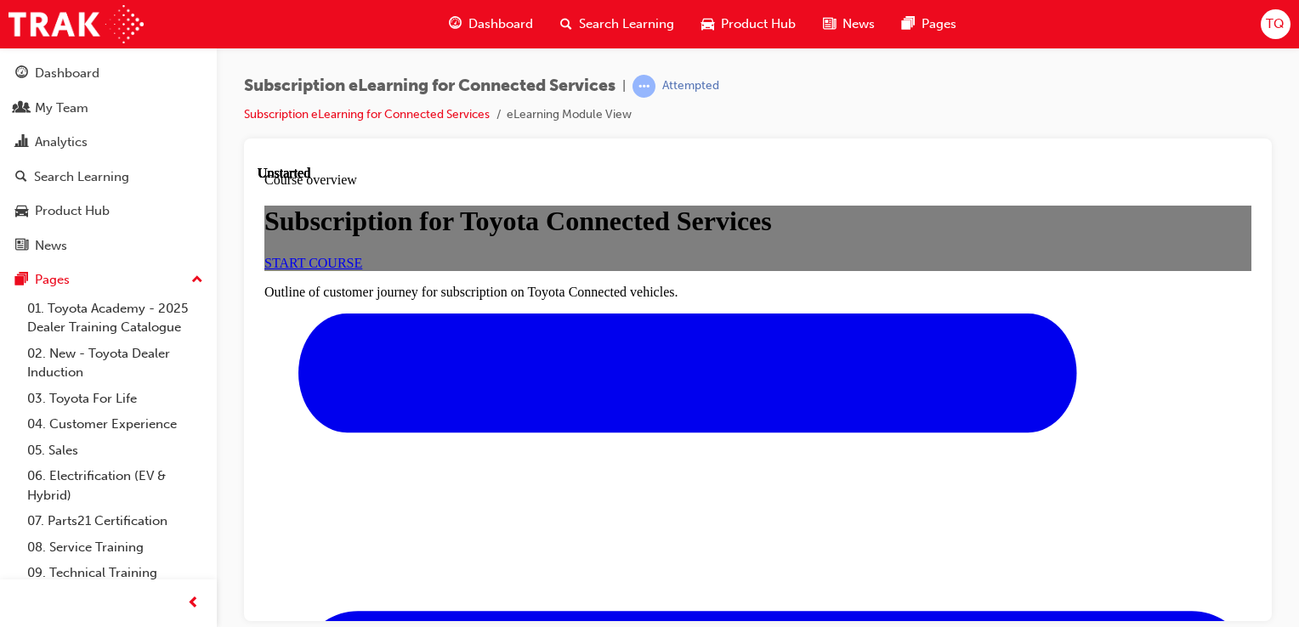
scroll to position [85, 0]
click at [362, 269] on span "START COURSE" at bounding box center [313, 262] width 98 height 14
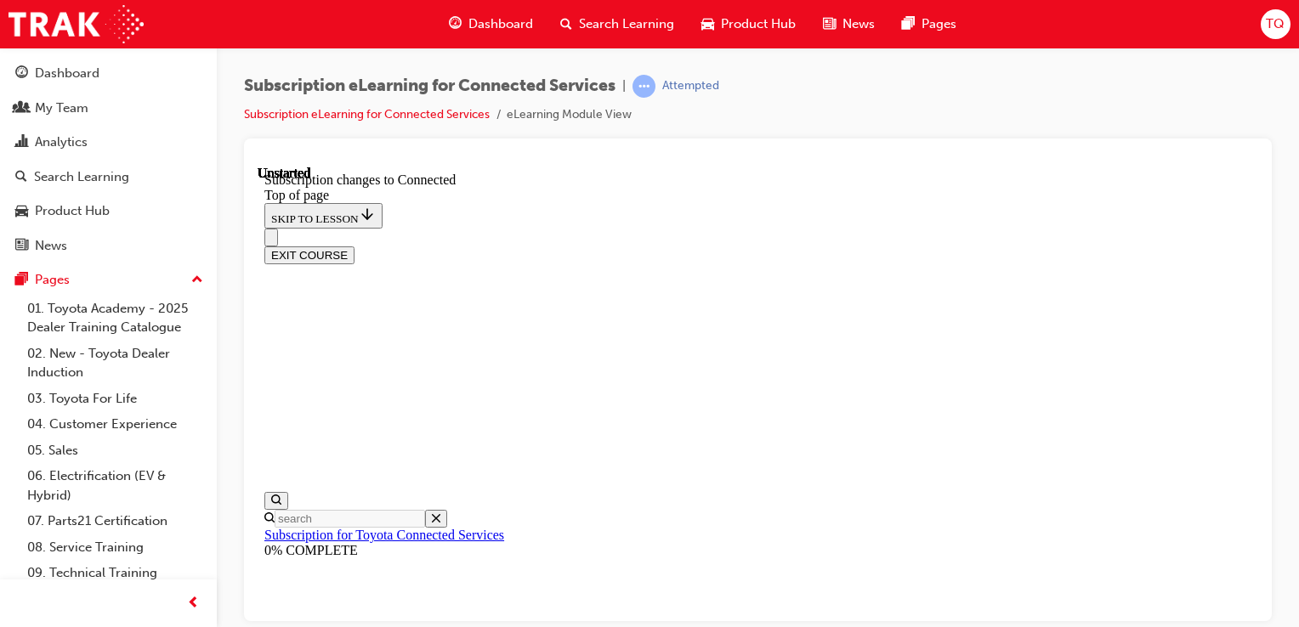
scroll to position [53, 0]
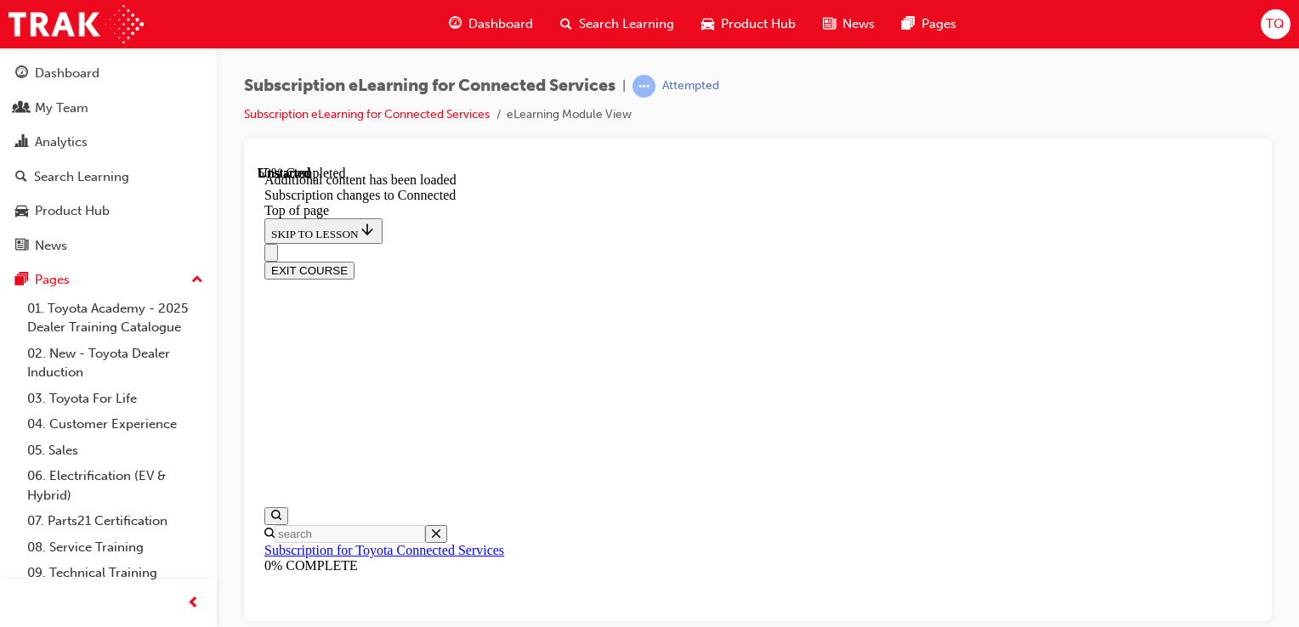
scroll to position [1231, 0]
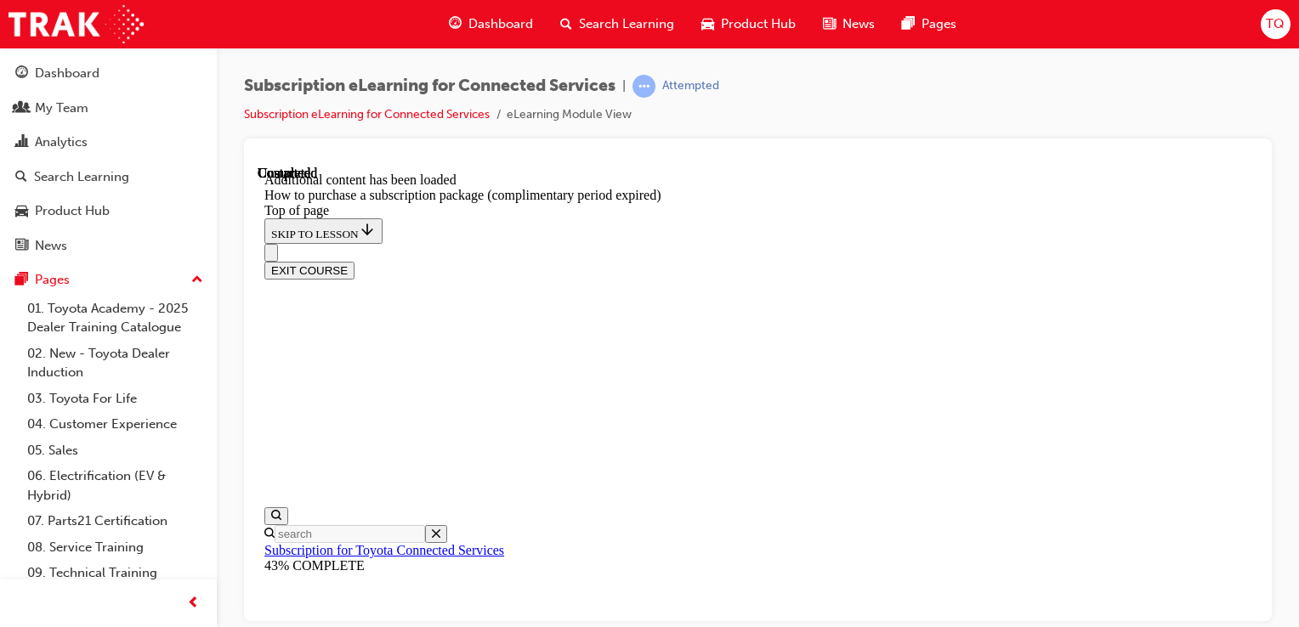
scroll to position [1726, 0]
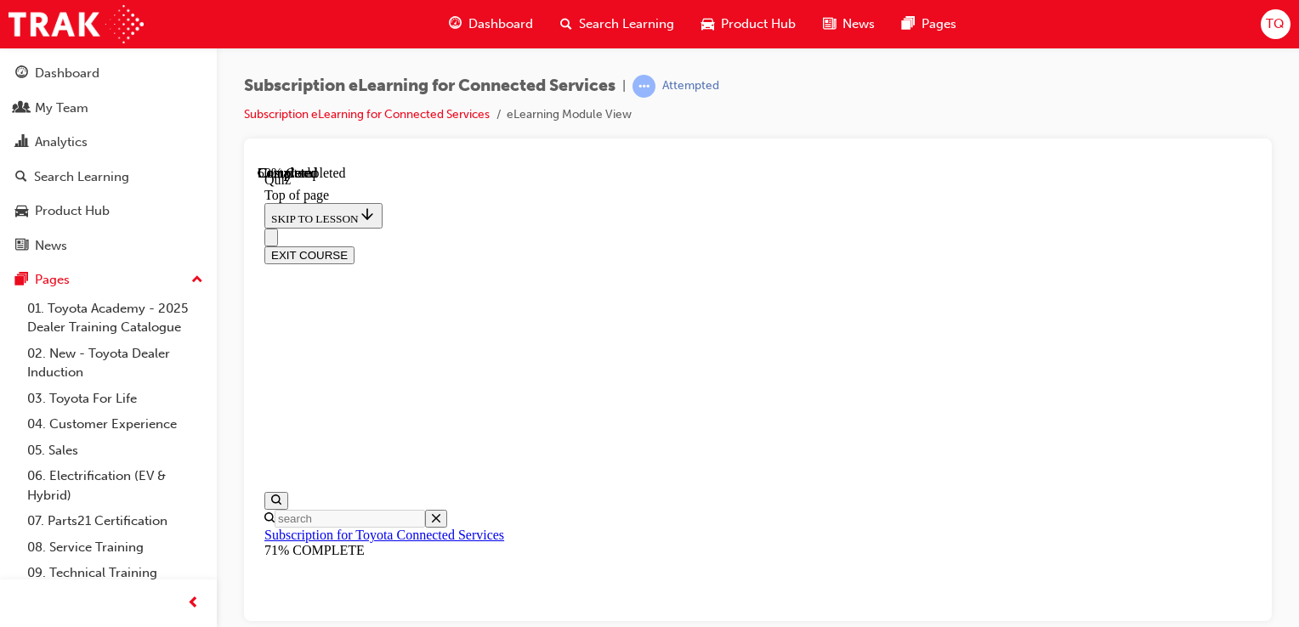
scroll to position [136, 0]
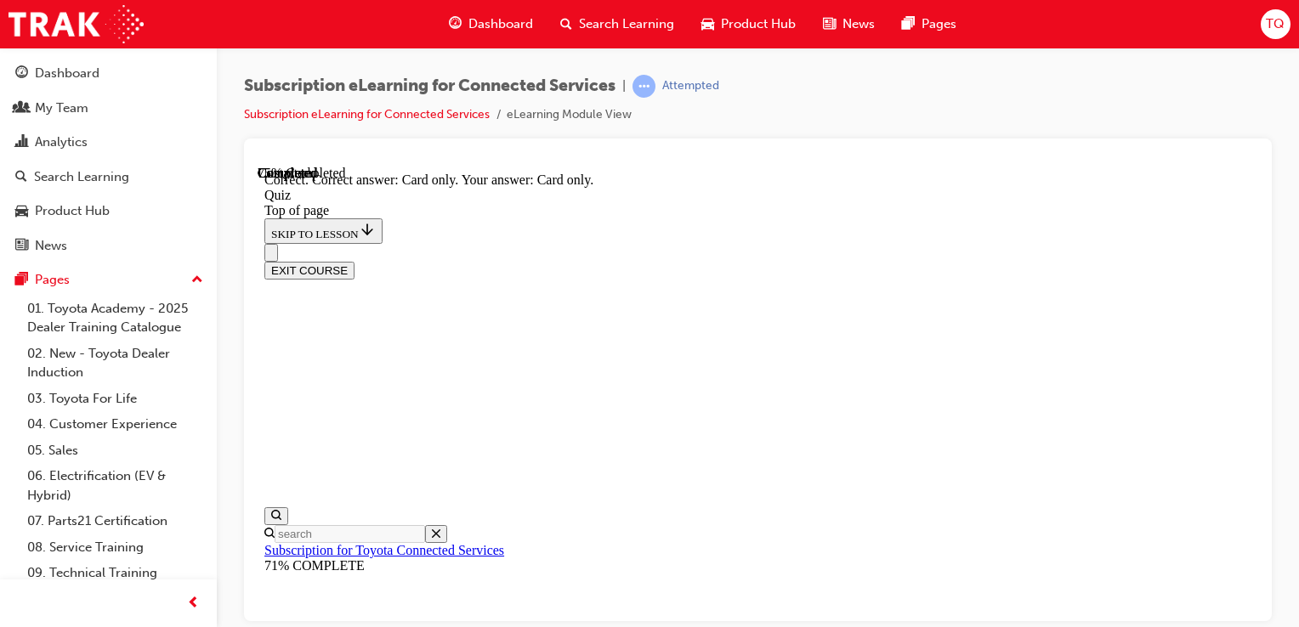
scroll to position [400, 0]
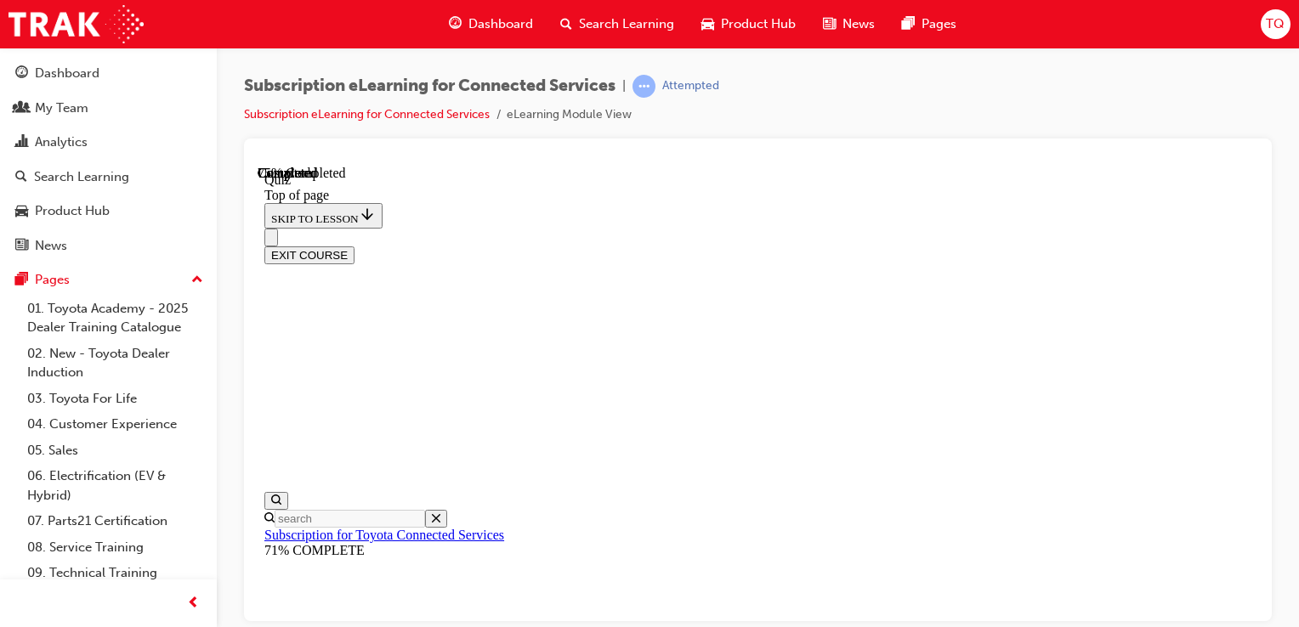
scroll to position [221, 0]
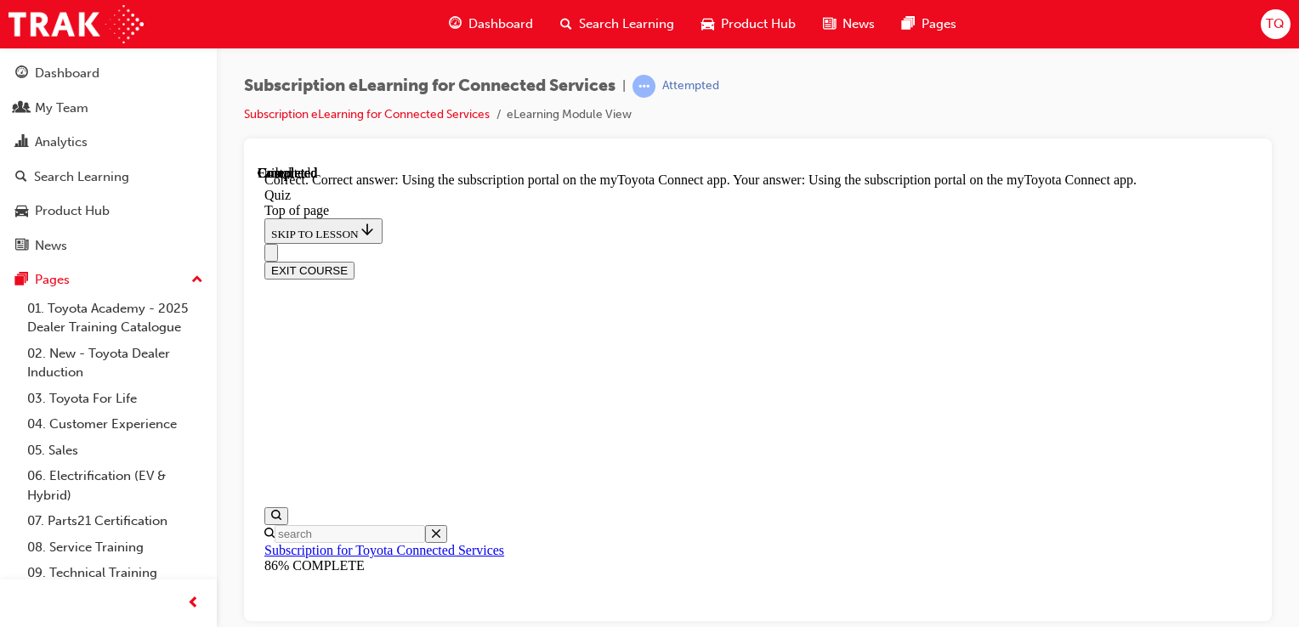
scroll to position [417, 0]
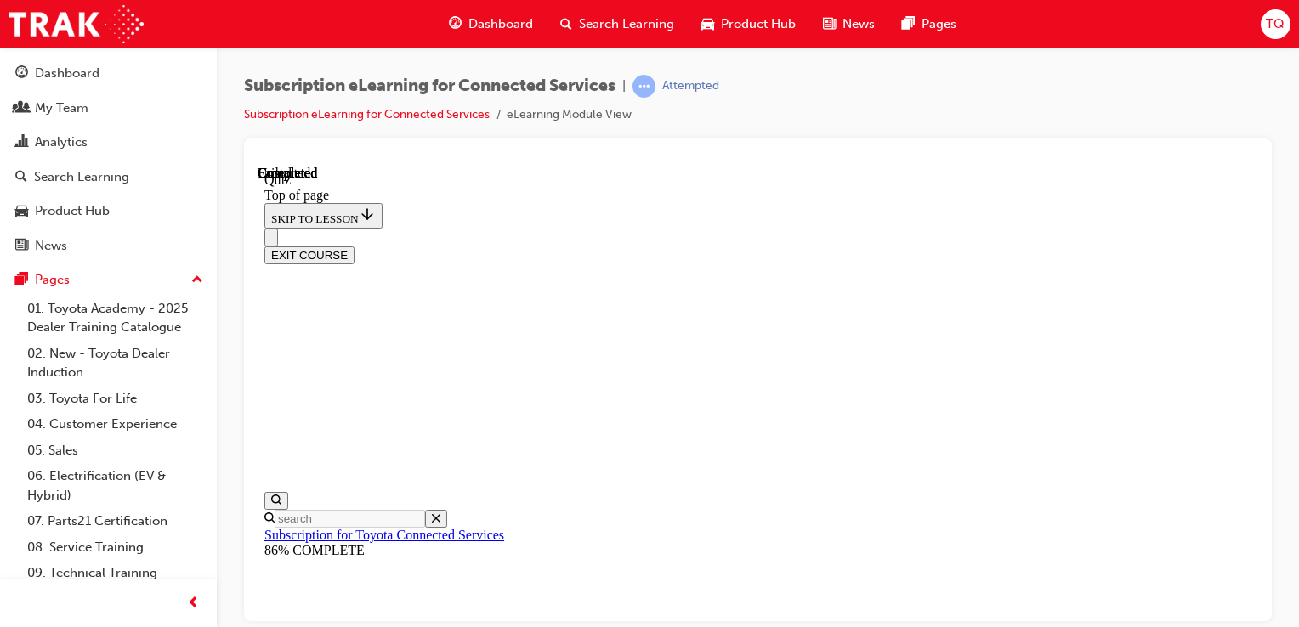
scroll to position [466, 0]
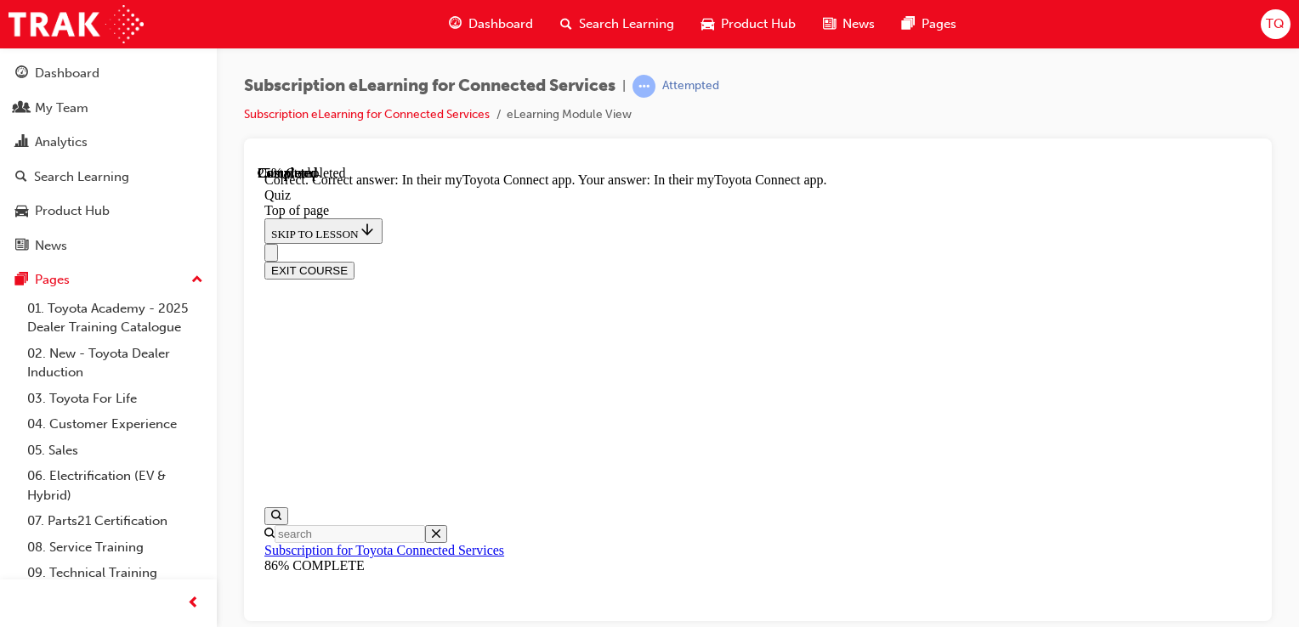
scroll to position [400, 0]
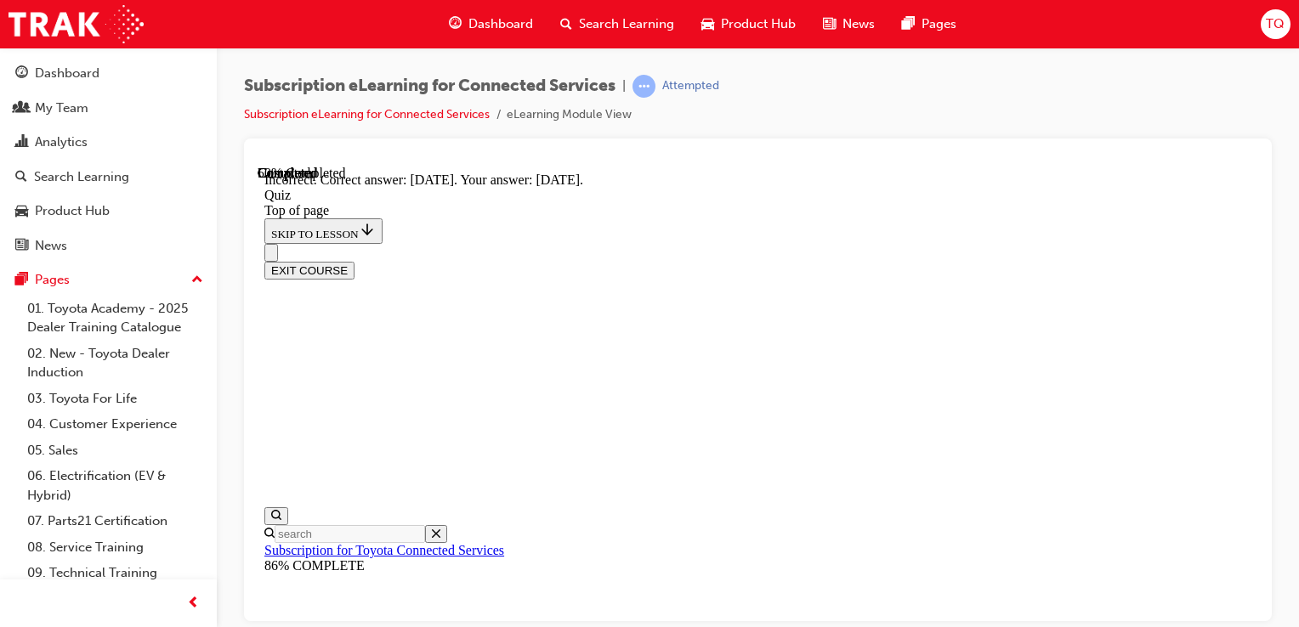
scroll to position [428, 0]
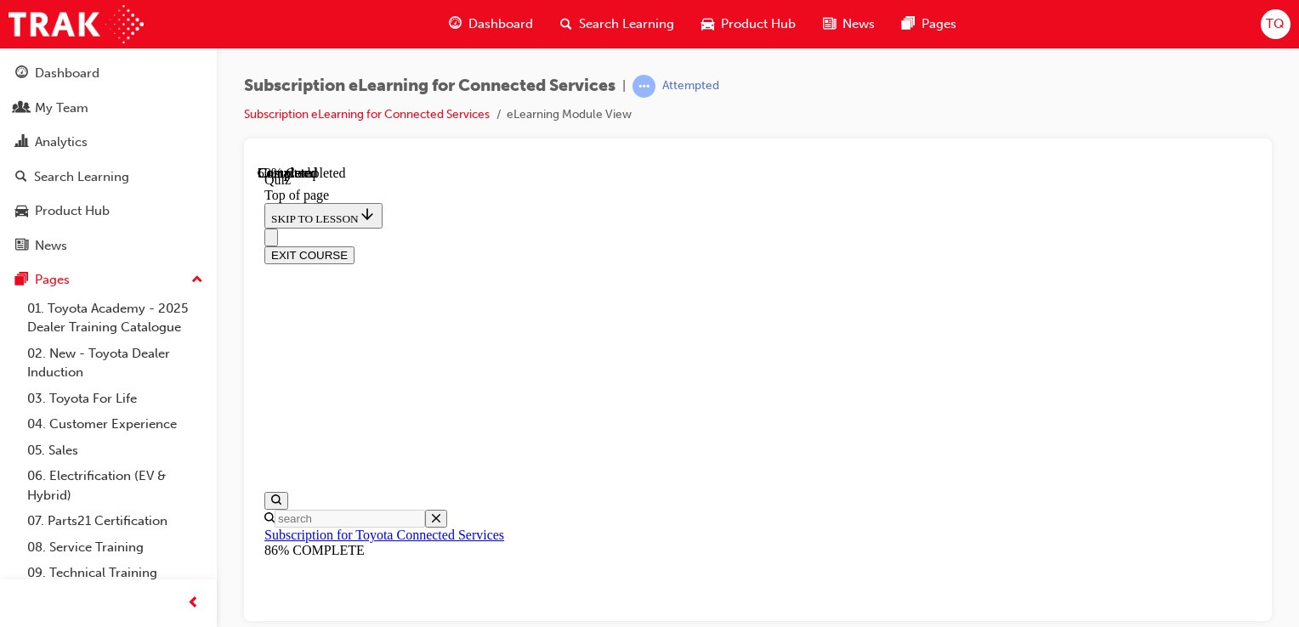
scroll to position [306, 0]
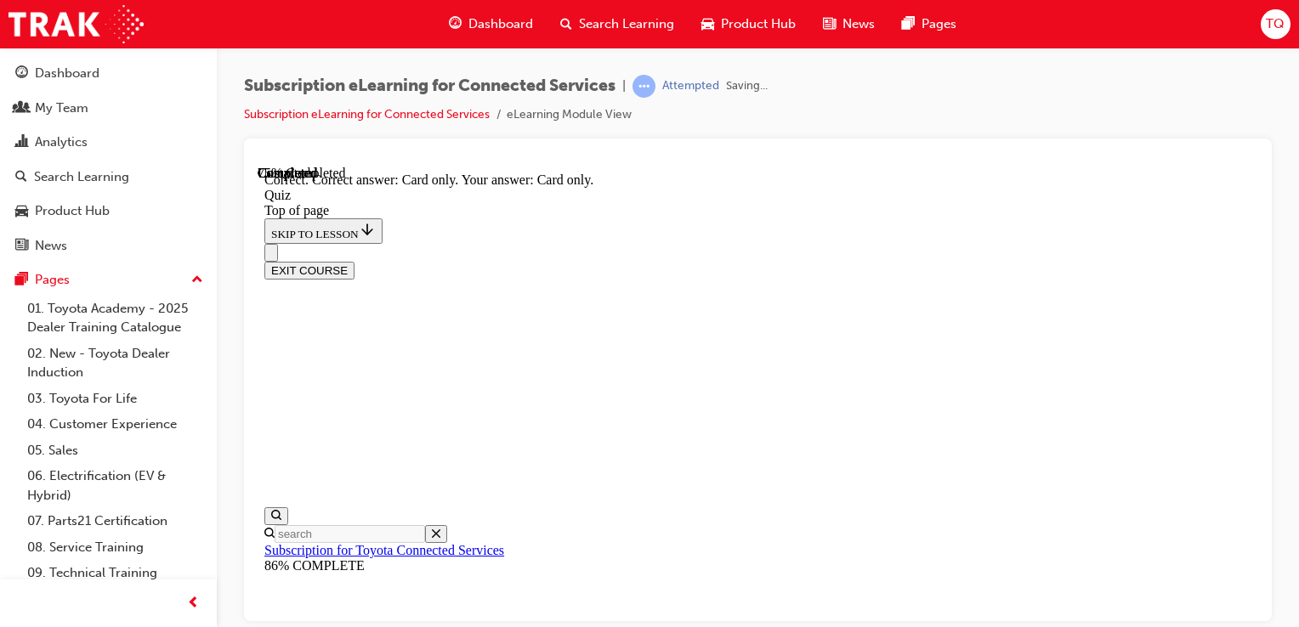
scroll to position [400, 0]
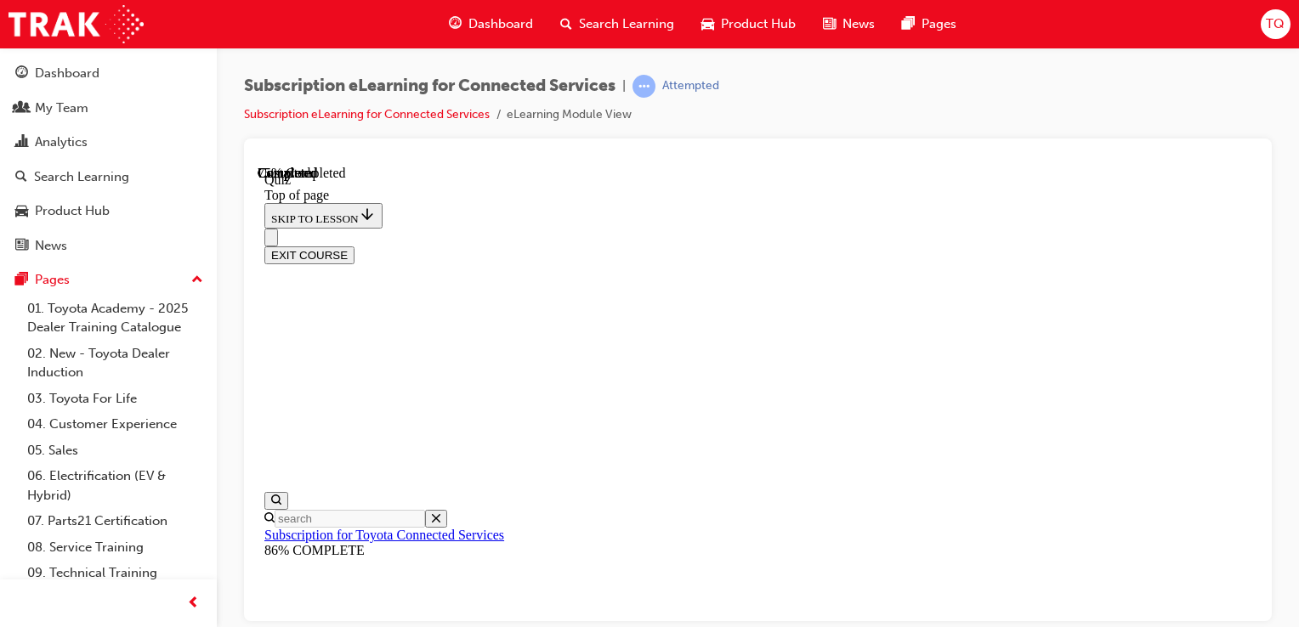
scroll to position [222, 0]
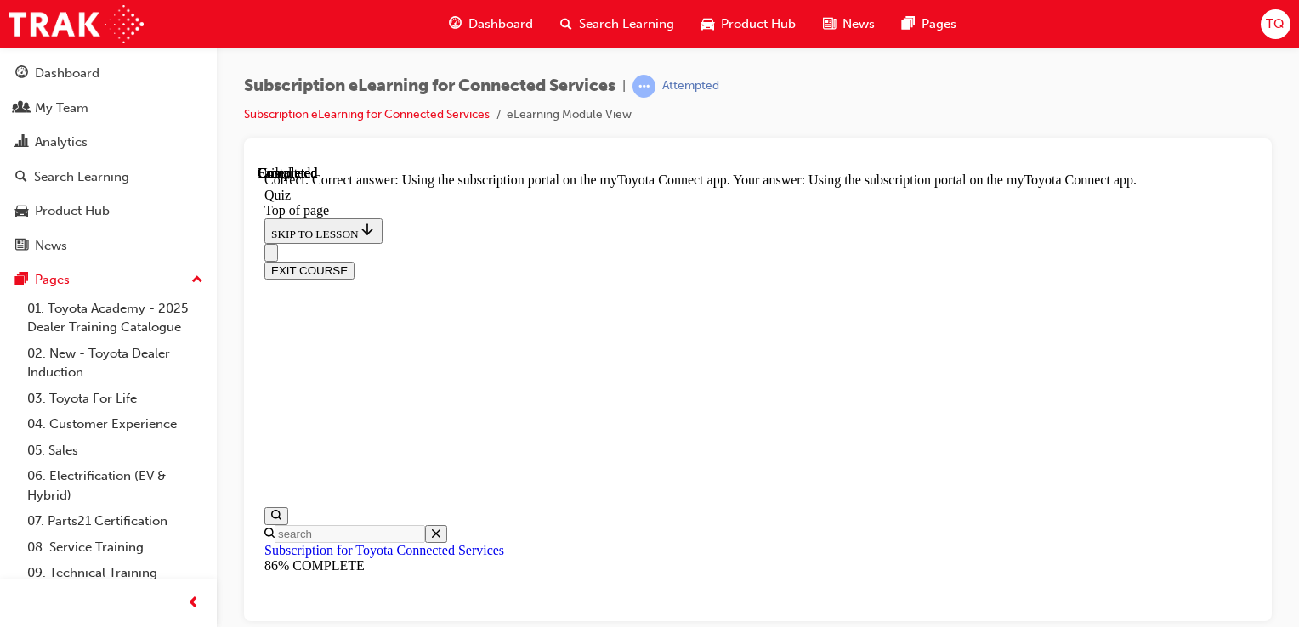
scroll to position [417, 0]
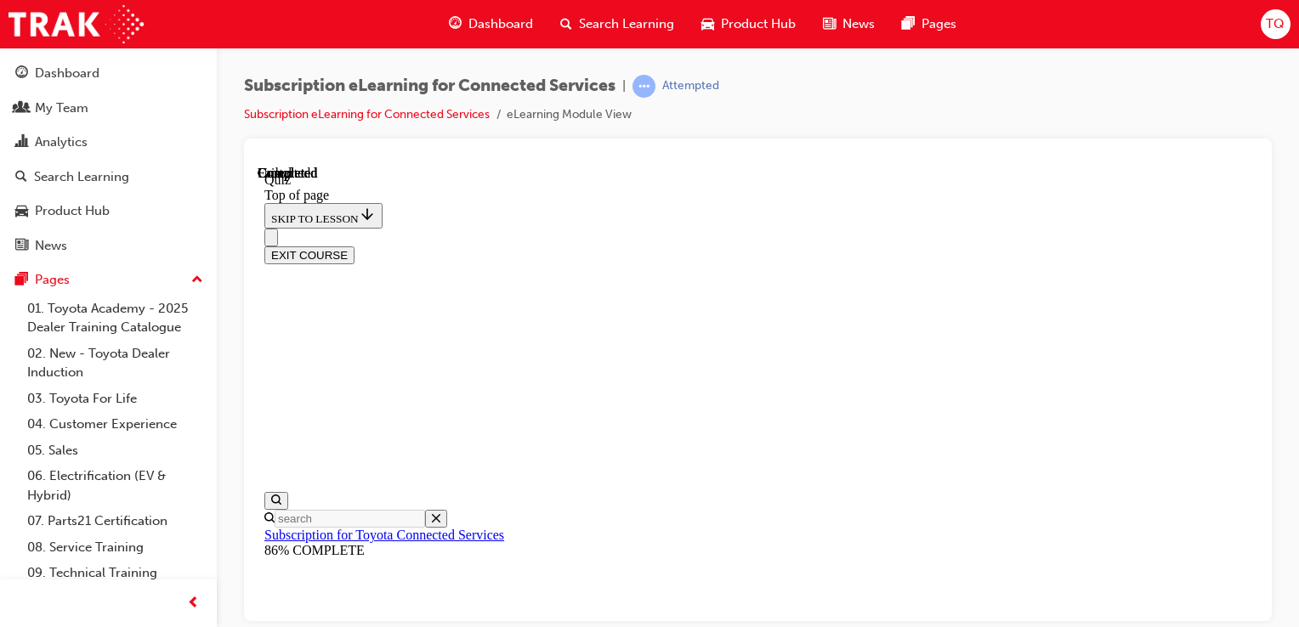
scroll to position [466, 0]
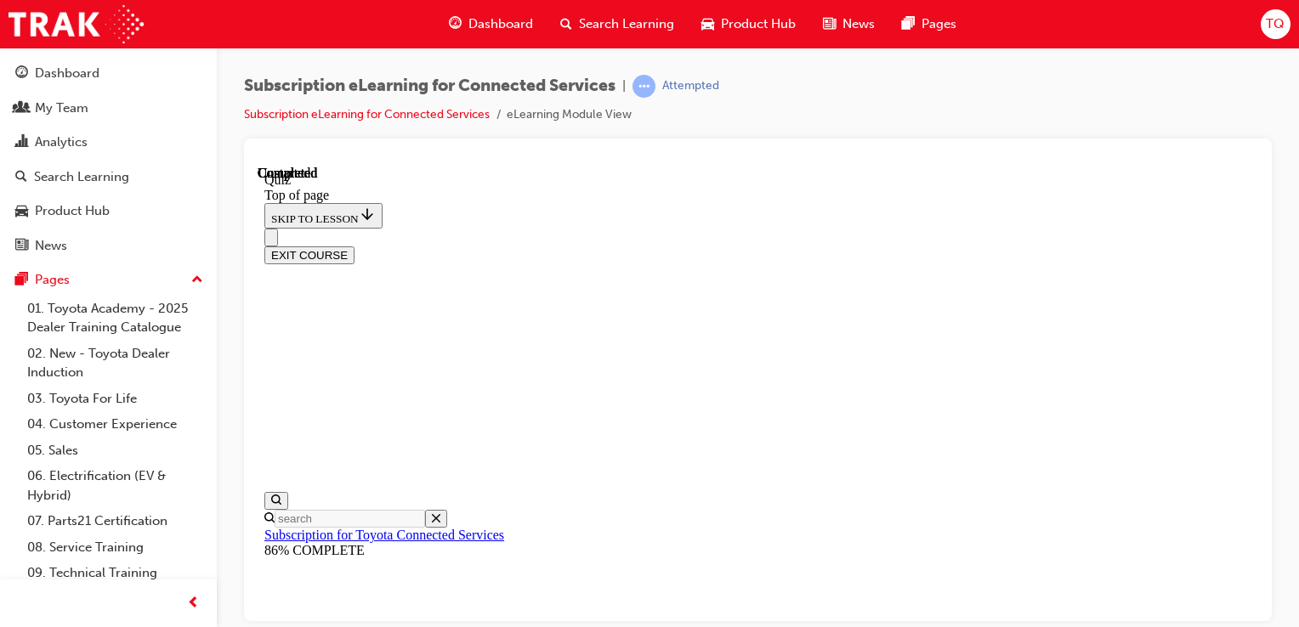
scroll to position [222, 0]
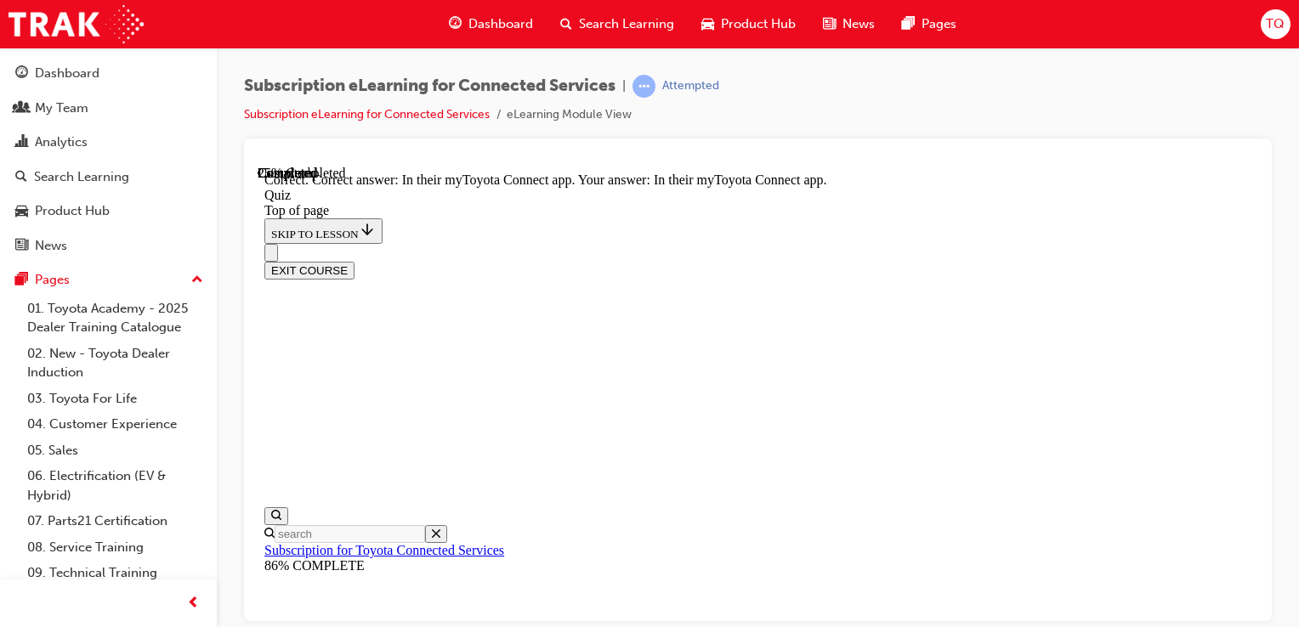
scroll to position [400, 0]
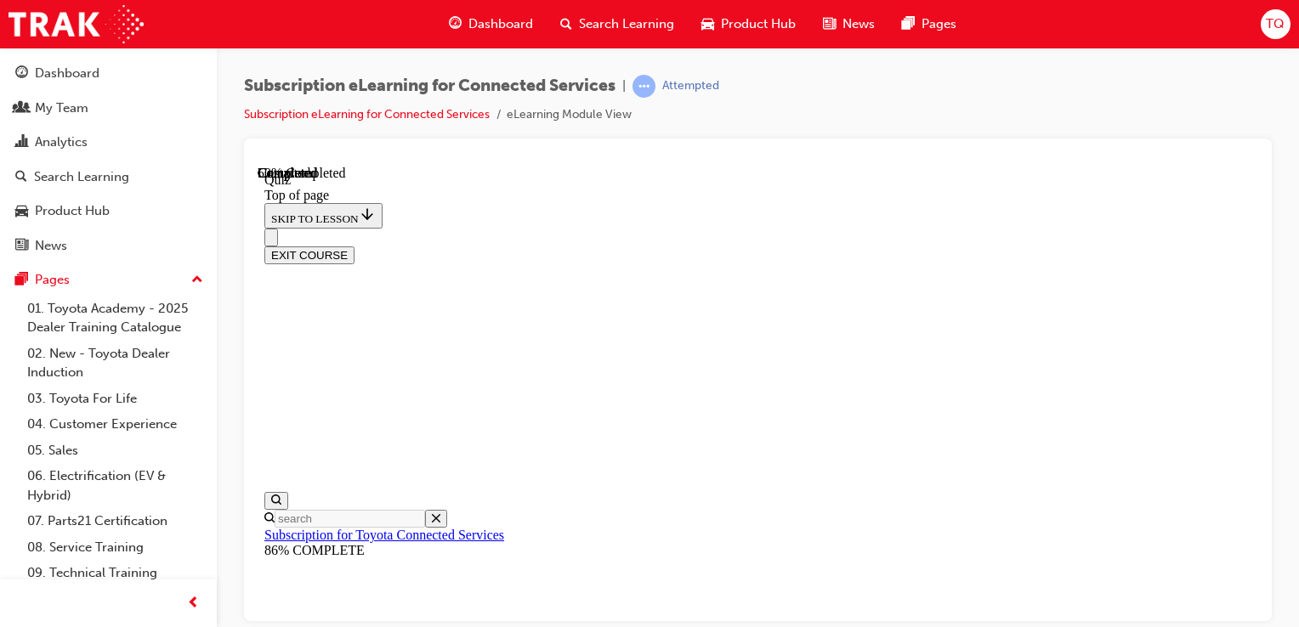
scroll to position [51, 0]
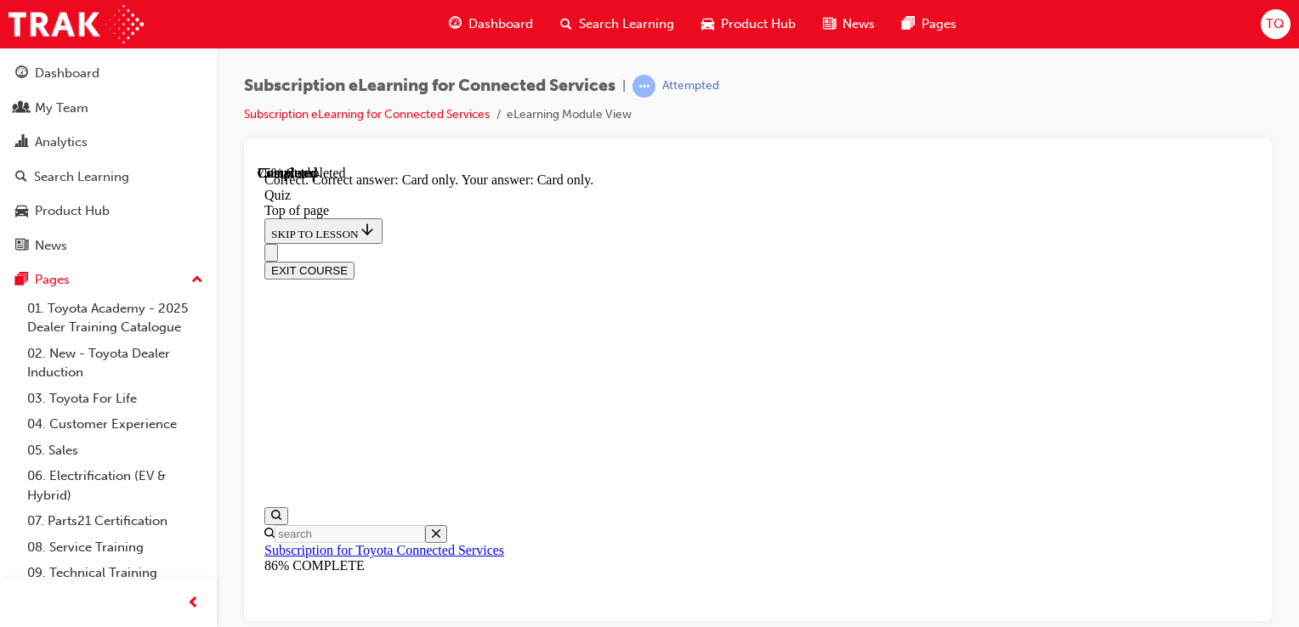
scroll to position [400, 0]
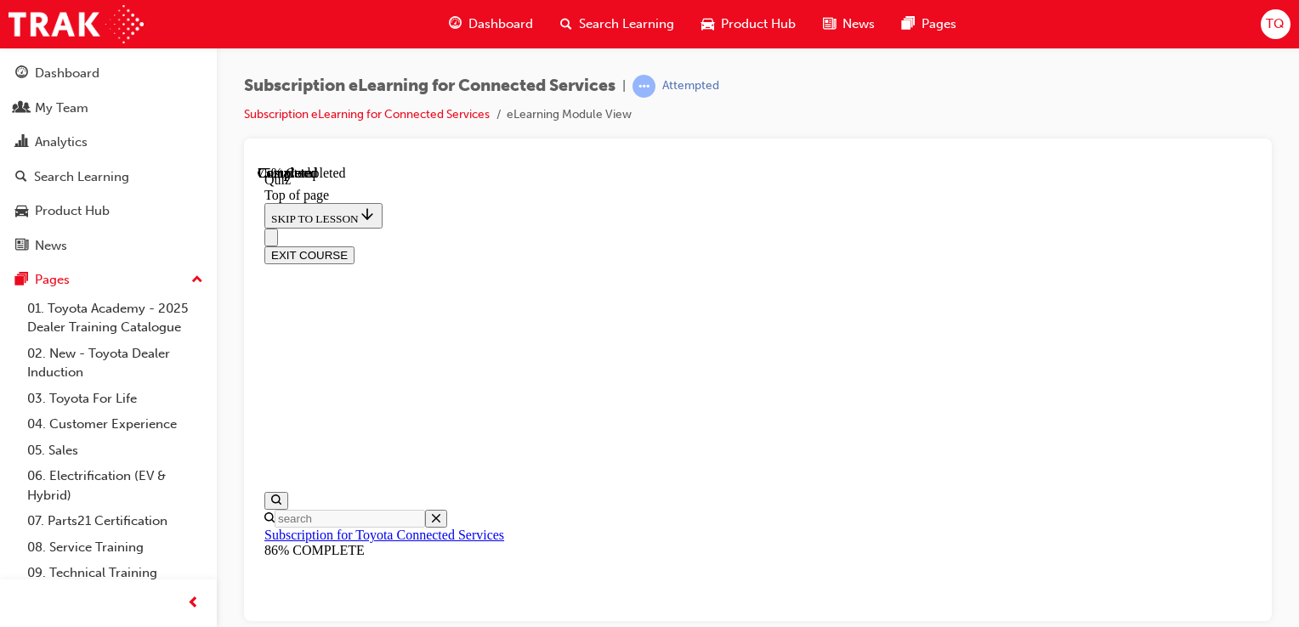
scroll to position [137, 0]
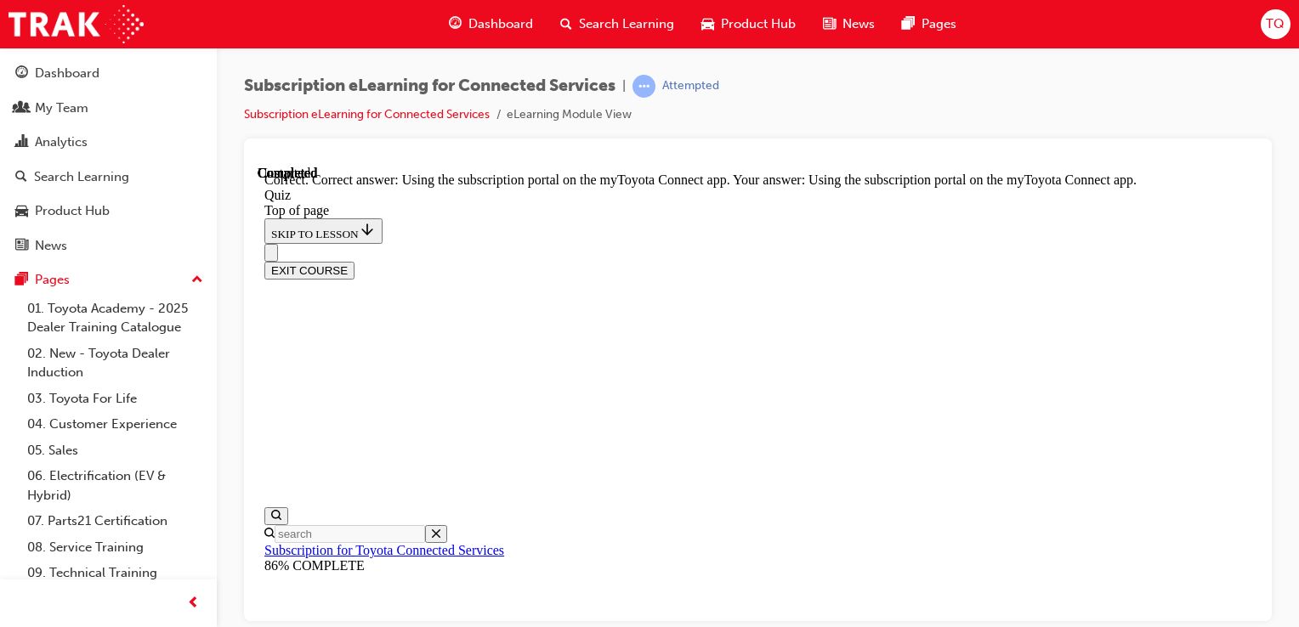
scroll to position [417, 0]
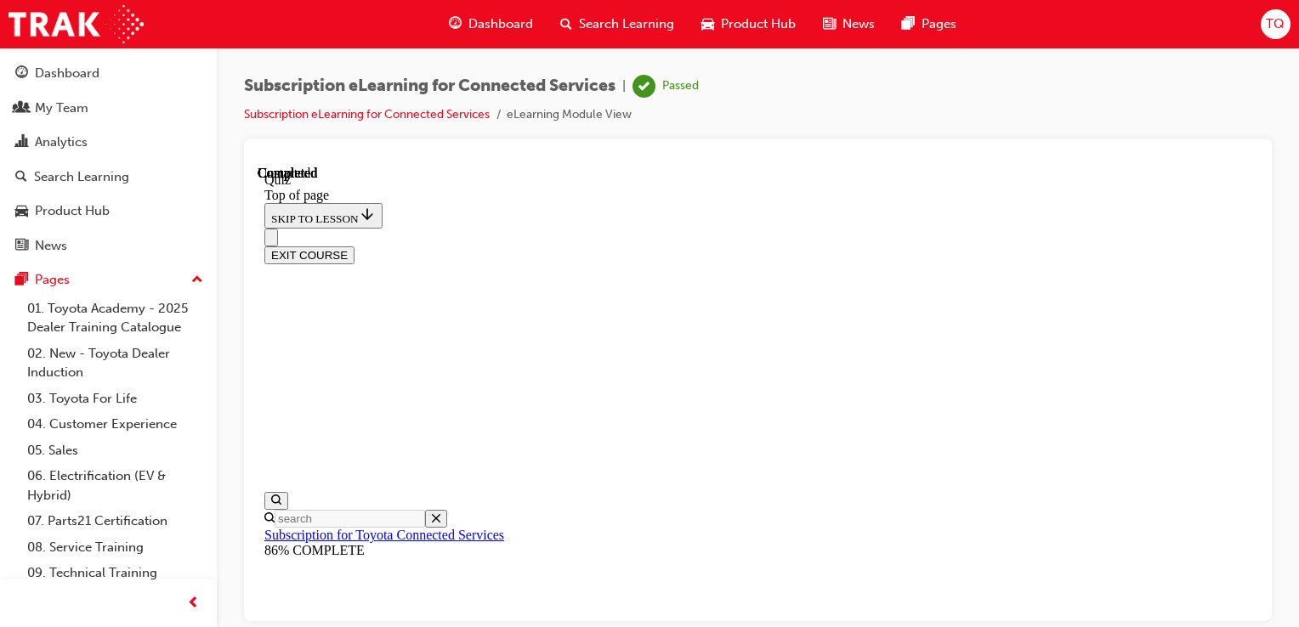
scroll to position [466, 0]
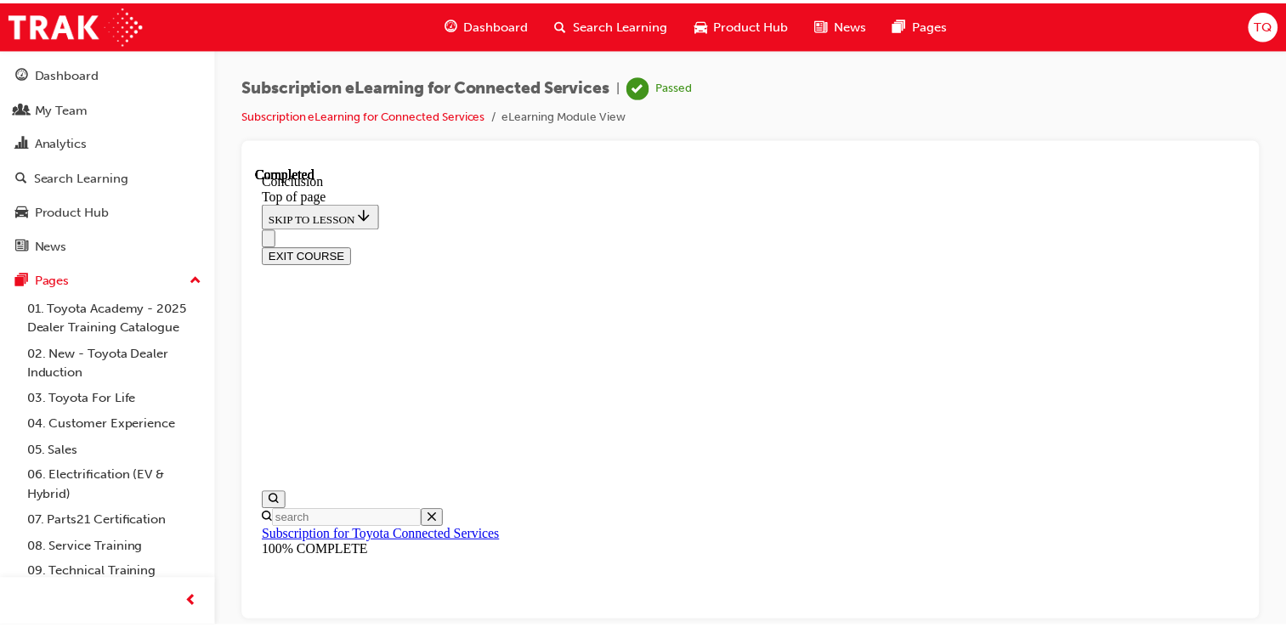
scroll to position [733, 0]
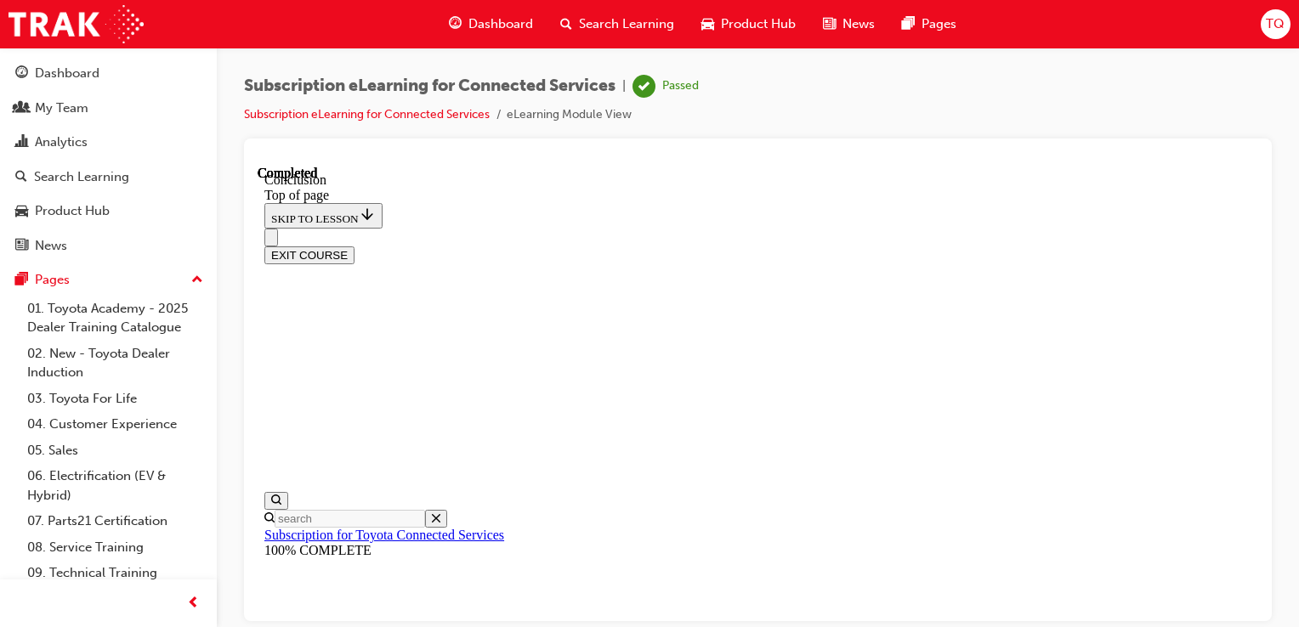
click at [479, 36] on div "Dashboard" at bounding box center [490, 24] width 111 height 35
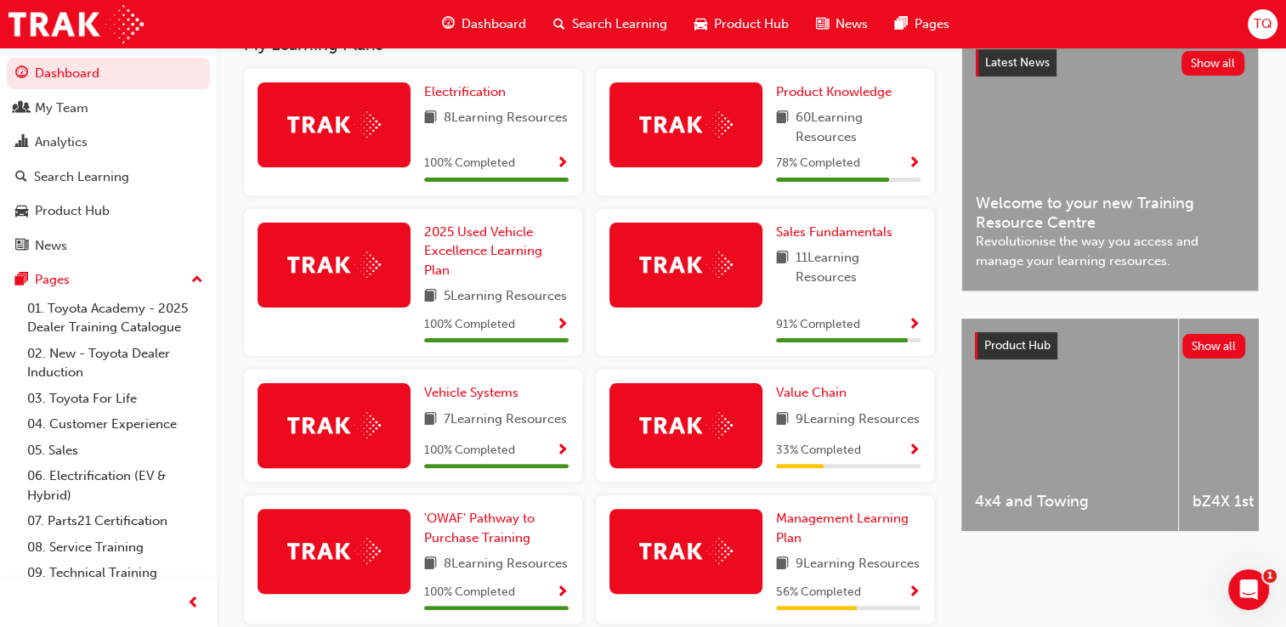
scroll to position [425, 0]
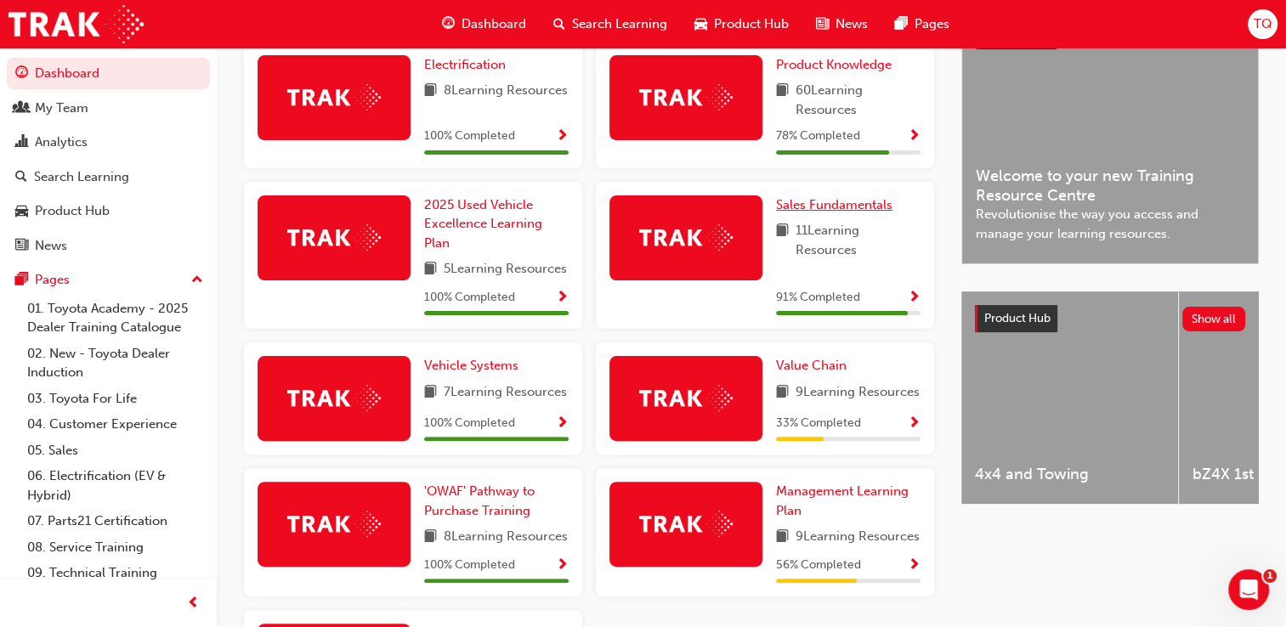
click at [823, 206] on span "Sales Fundamentals" at bounding box center [834, 204] width 116 height 15
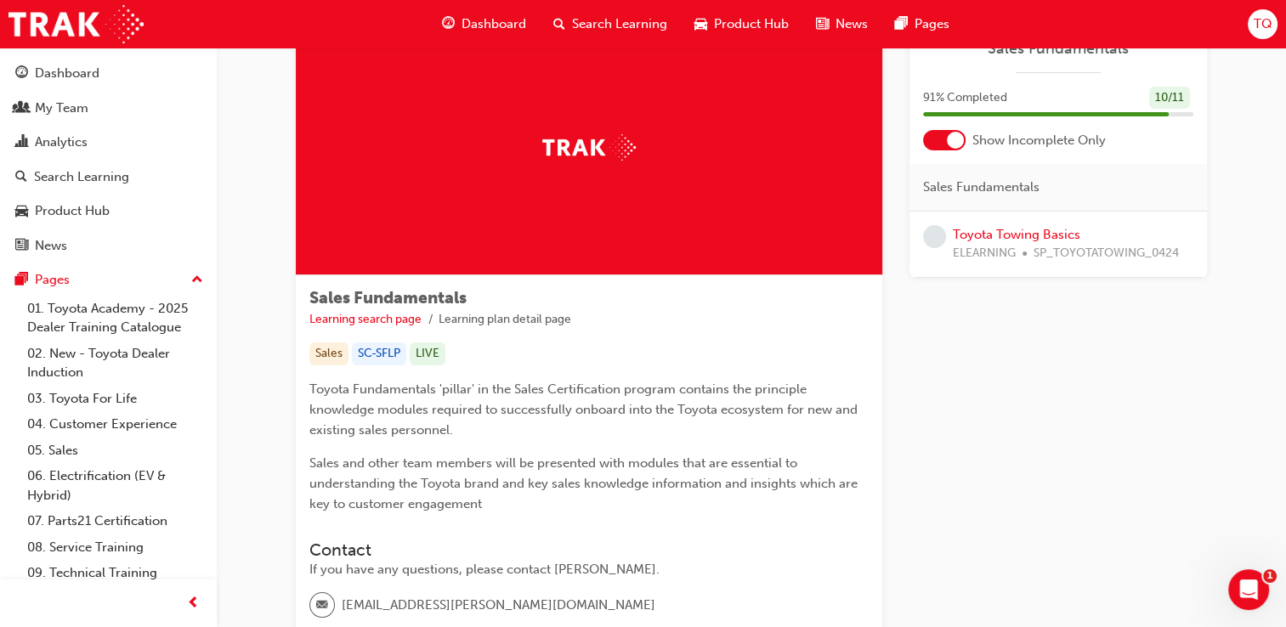
scroll to position [39, 0]
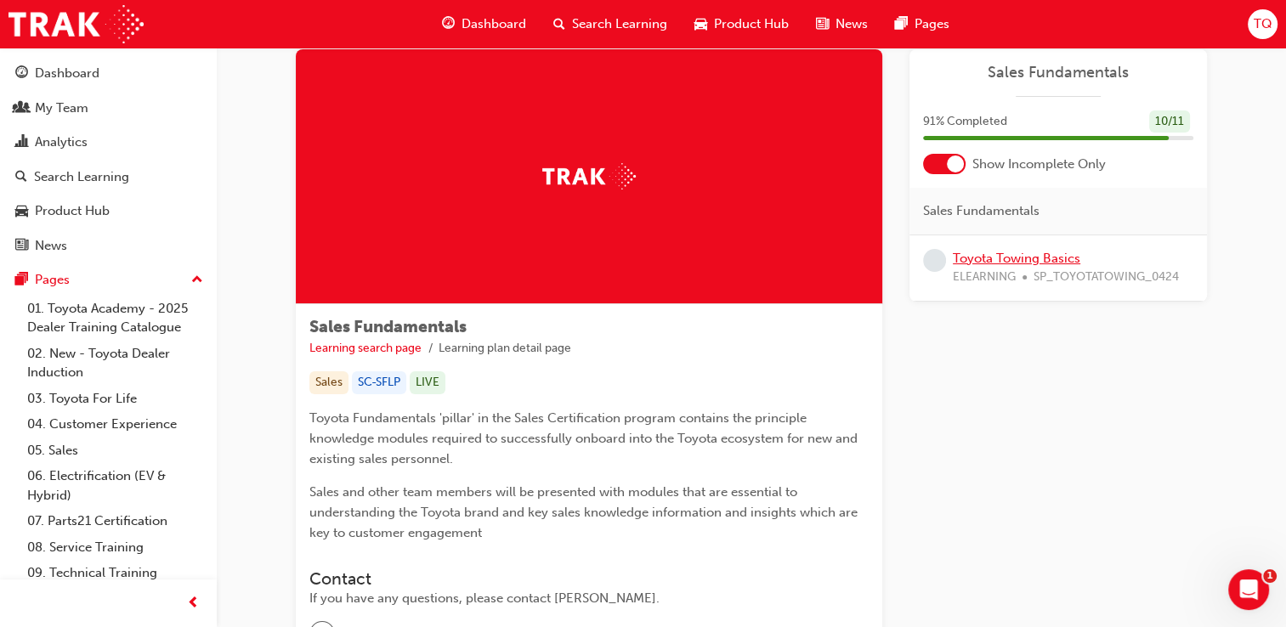
click at [994, 260] on link "Toyota Towing Basics" at bounding box center [1016, 258] width 127 height 15
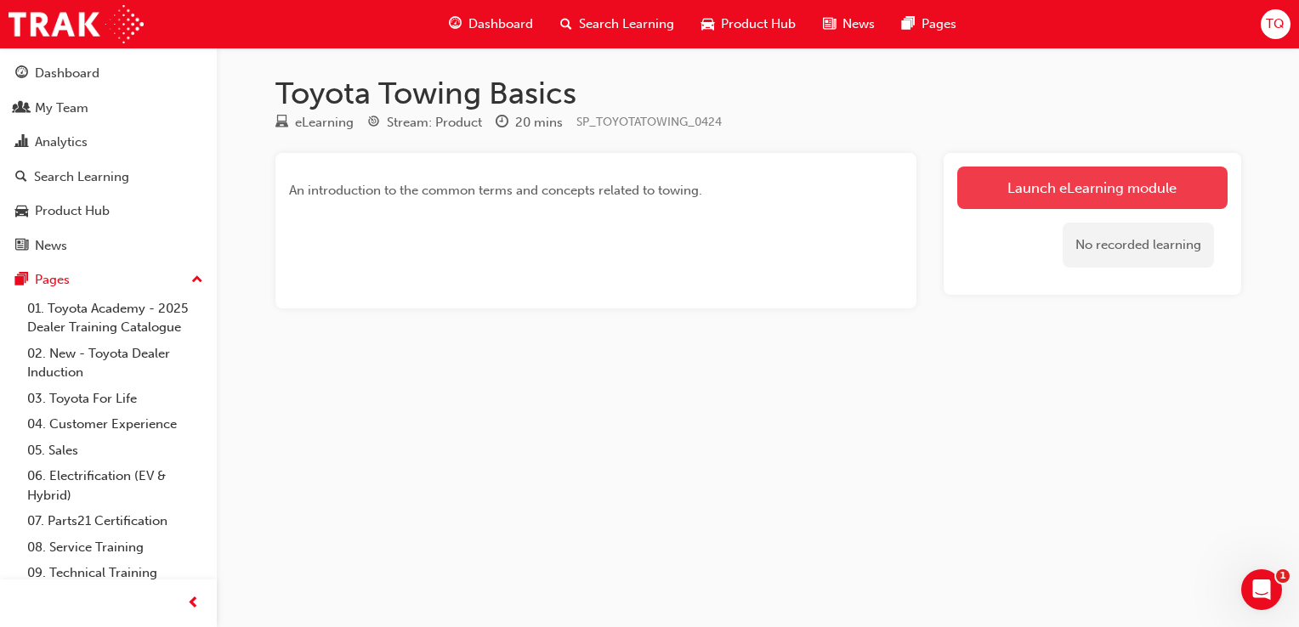
click at [1016, 196] on link "Launch eLearning module" at bounding box center [1092, 188] width 270 height 42
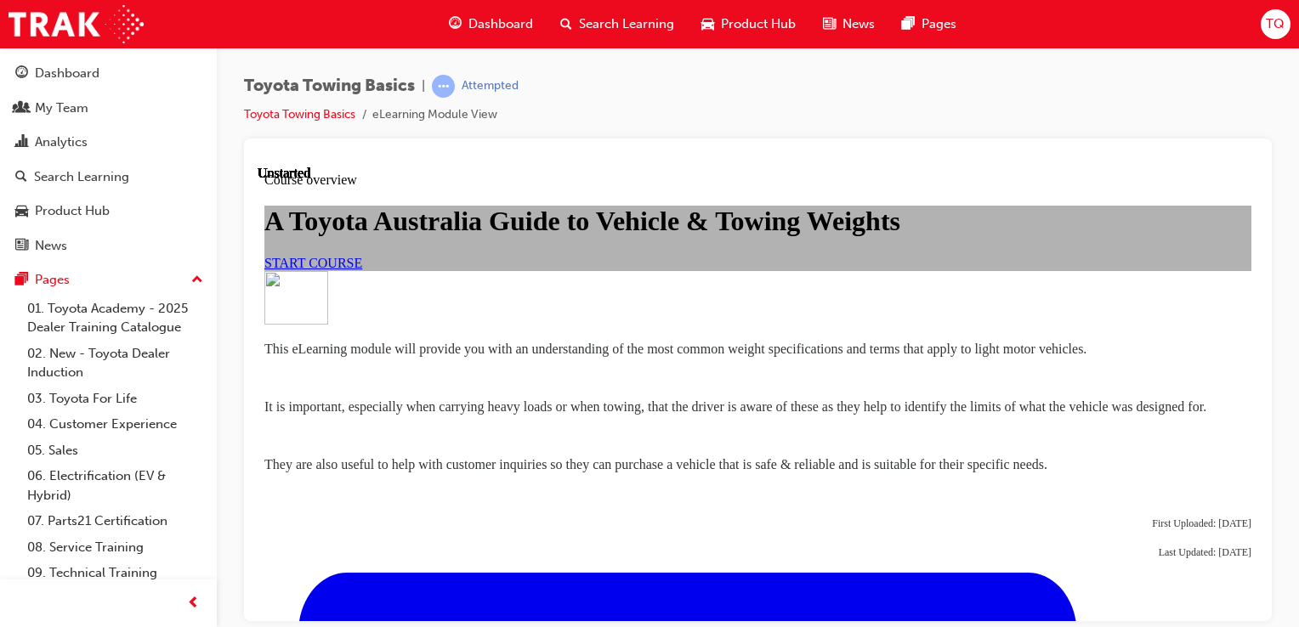
click at [362, 269] on span "START COURSE" at bounding box center [313, 262] width 98 height 14
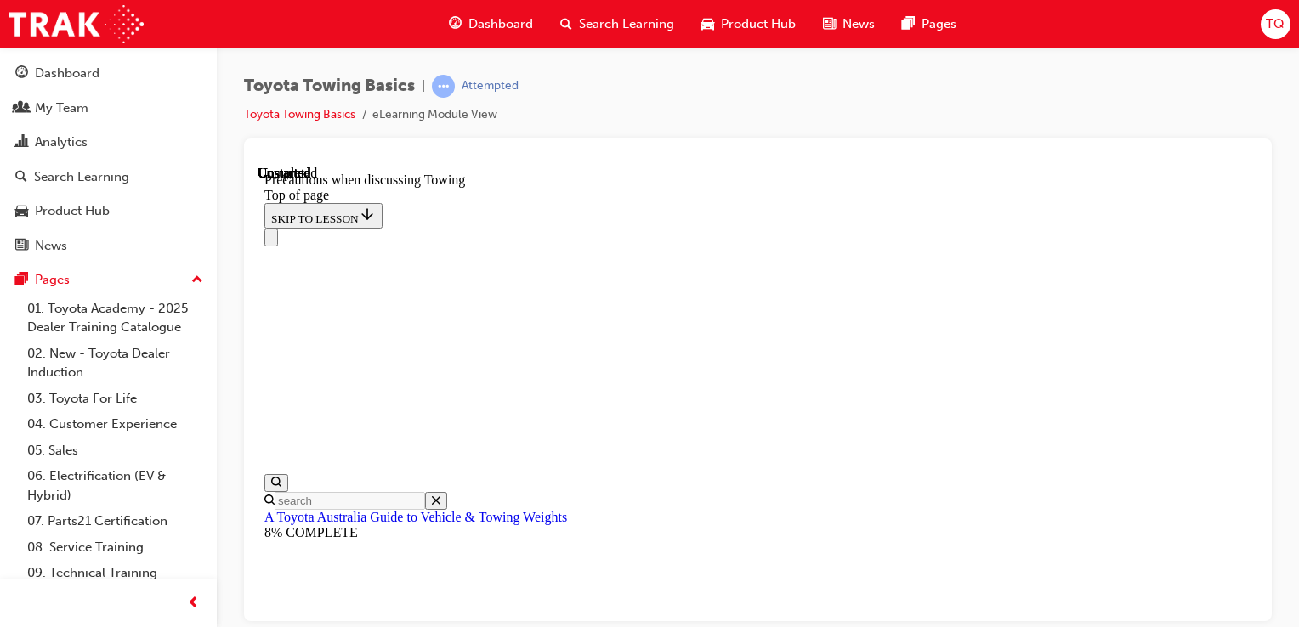
scroll to position [2032, 0]
drag, startPoint x: 895, startPoint y: 584, endPoint x: 718, endPoint y: 552, distance: 179.7
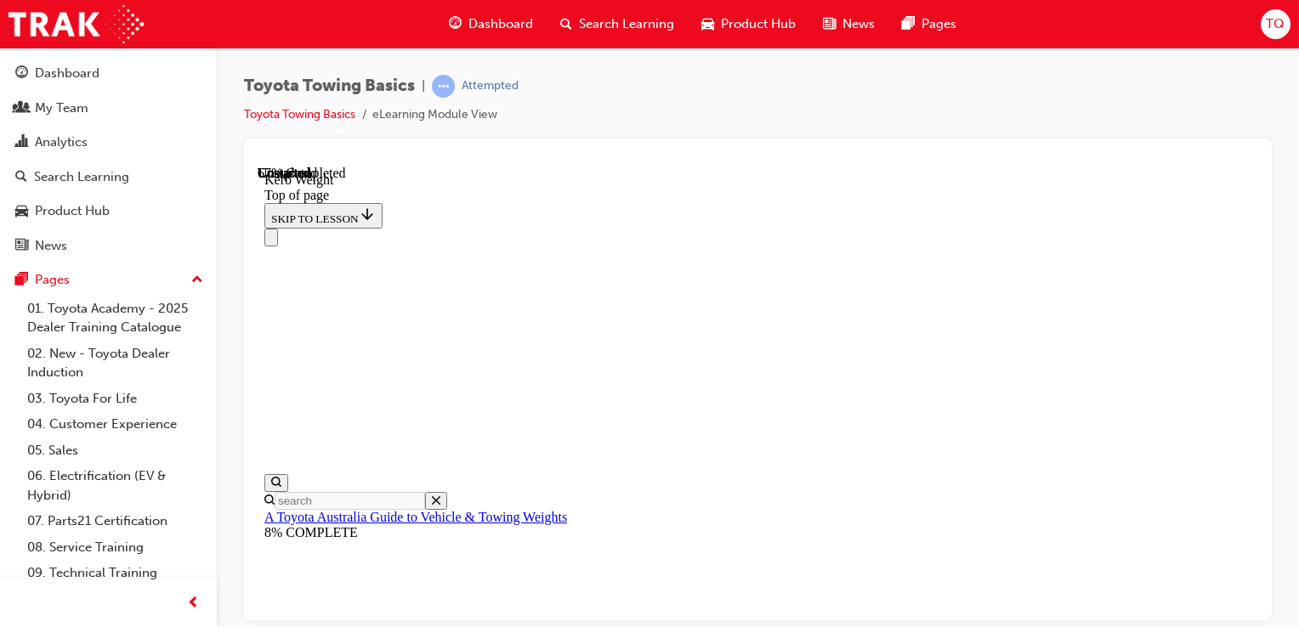
drag, startPoint x: 718, startPoint y: 552, endPoint x: 609, endPoint y: 562, distance: 109.3
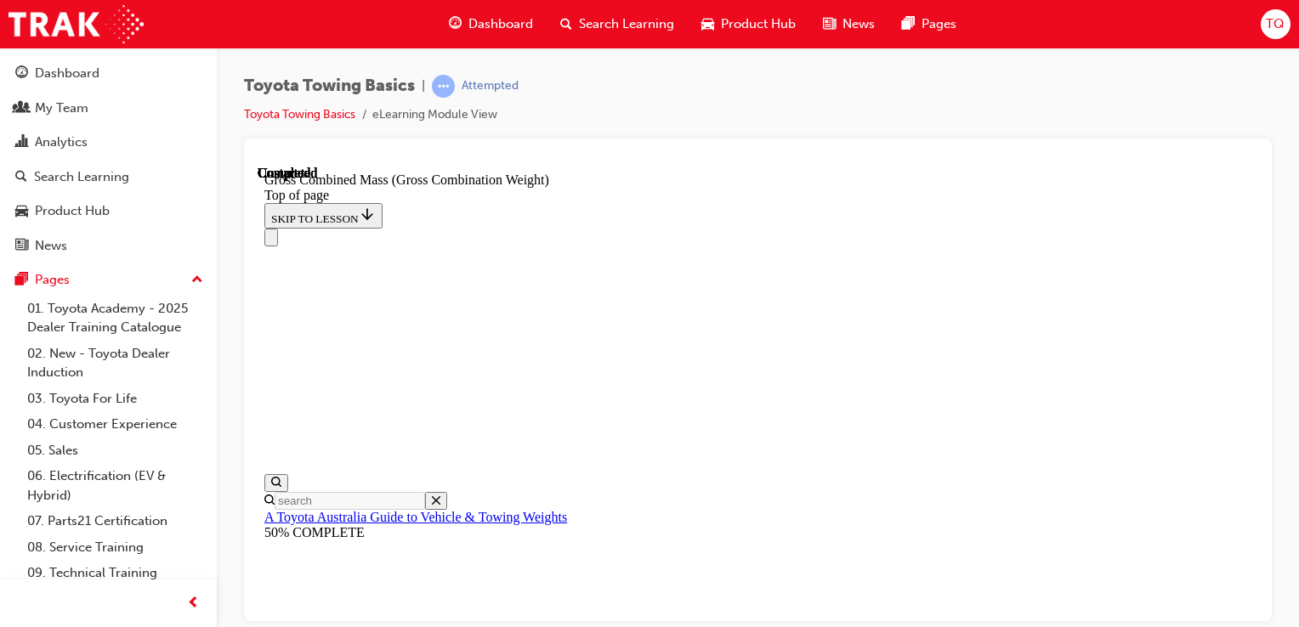
scroll to position [960, 0]
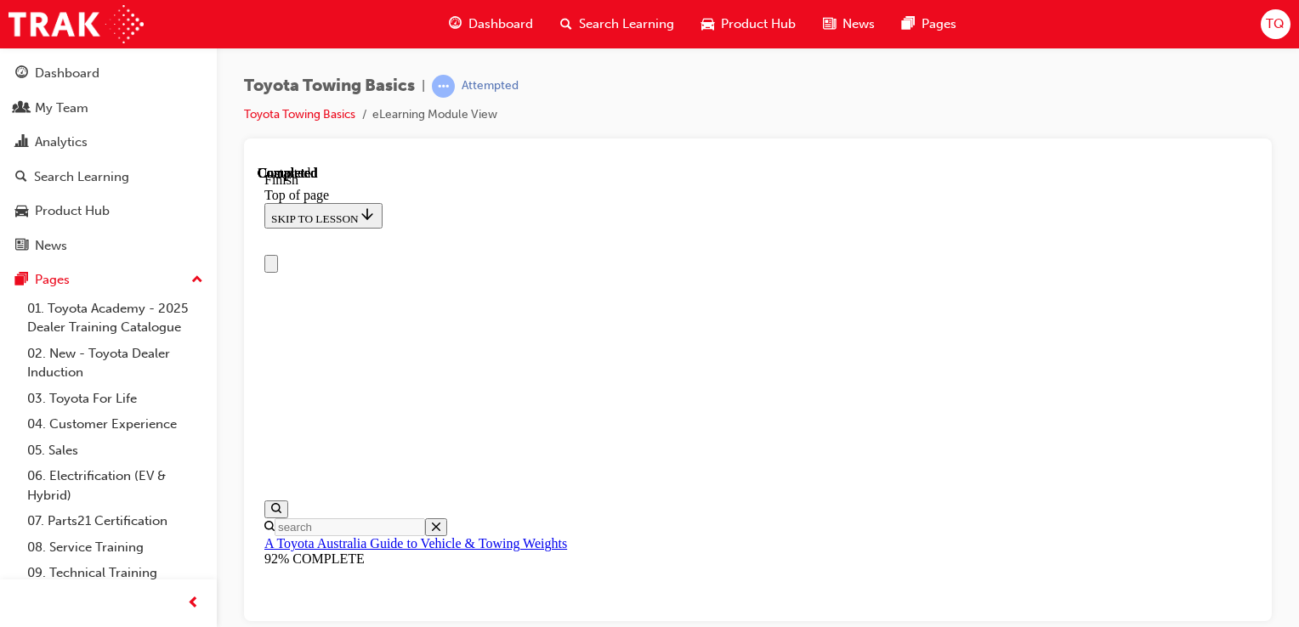
scroll to position [0, 0]
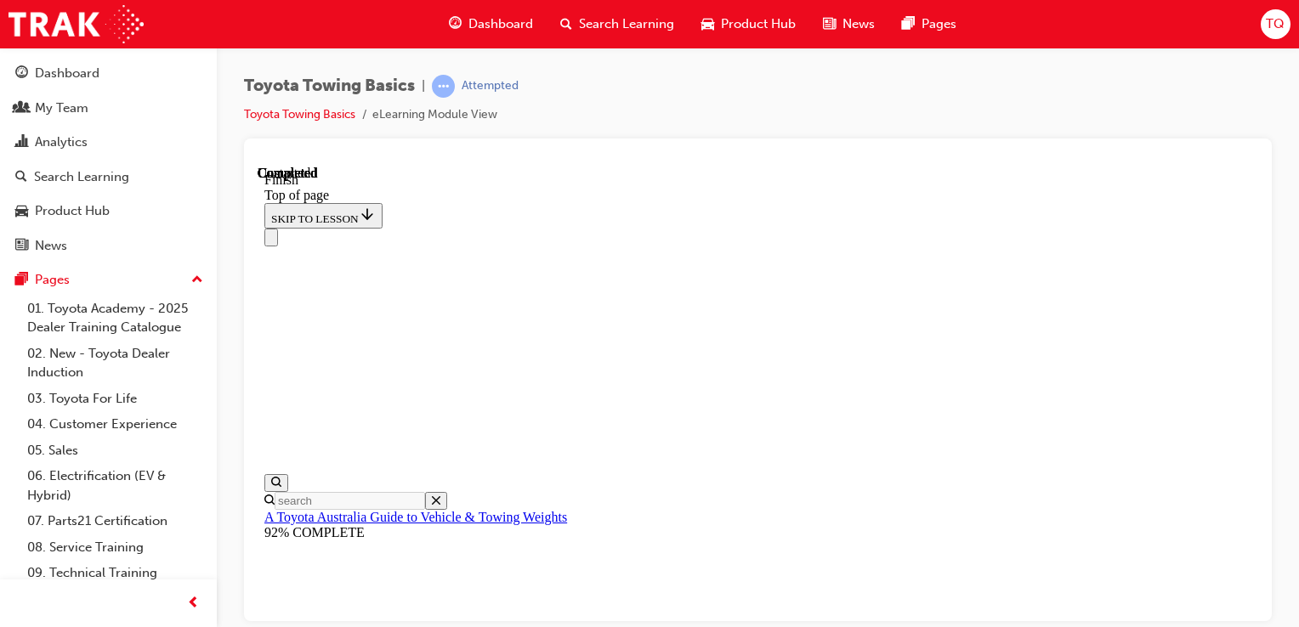
click at [514, 26] on span "Dashboard" at bounding box center [500, 24] width 65 height 20
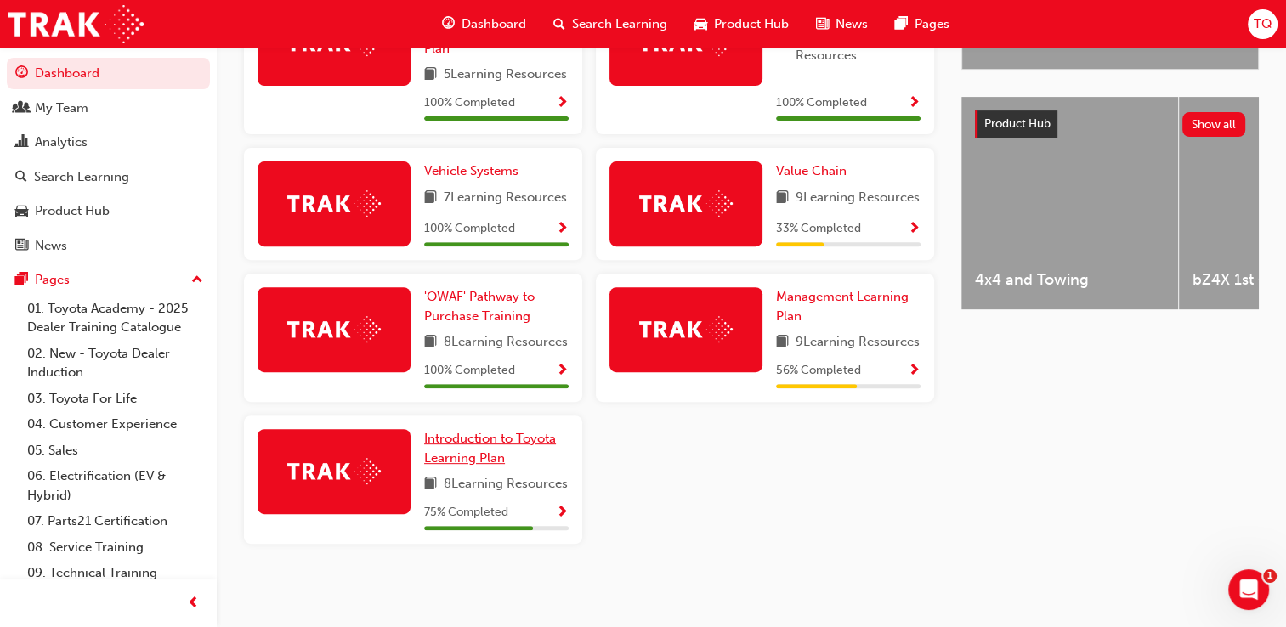
click at [499, 437] on span "Introduction to Toyota Learning Plan" at bounding box center [490, 448] width 132 height 35
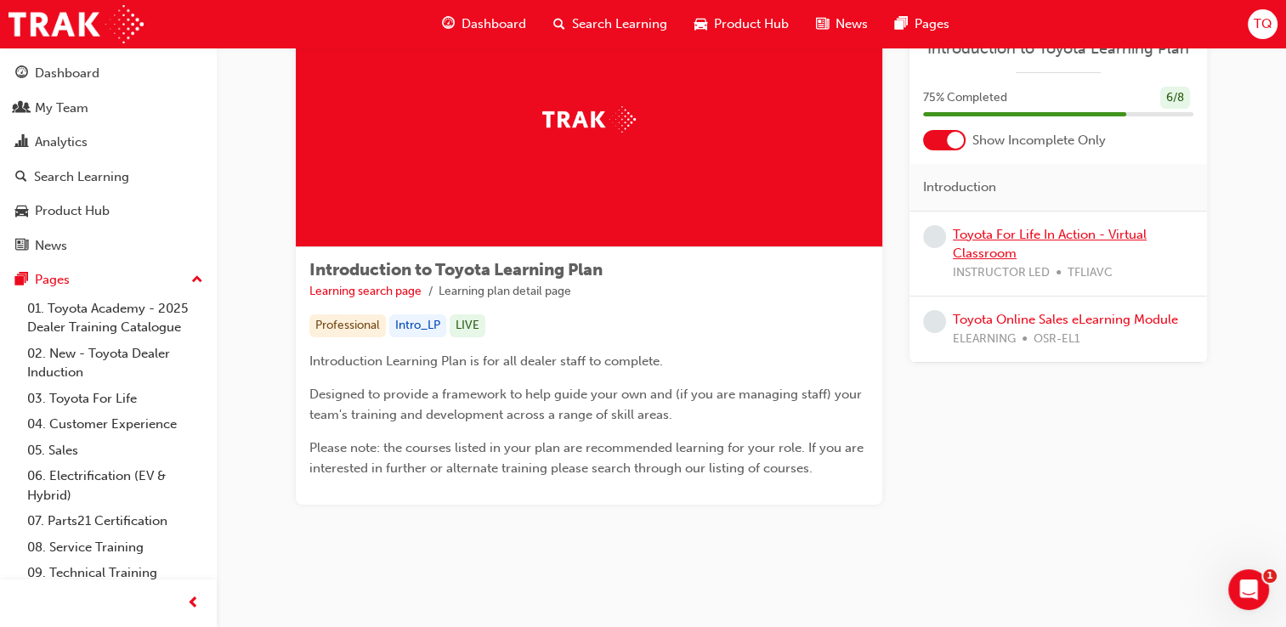
click at [976, 241] on link "Toyota For Life In Action - Virtual Classroom" at bounding box center [1050, 244] width 194 height 35
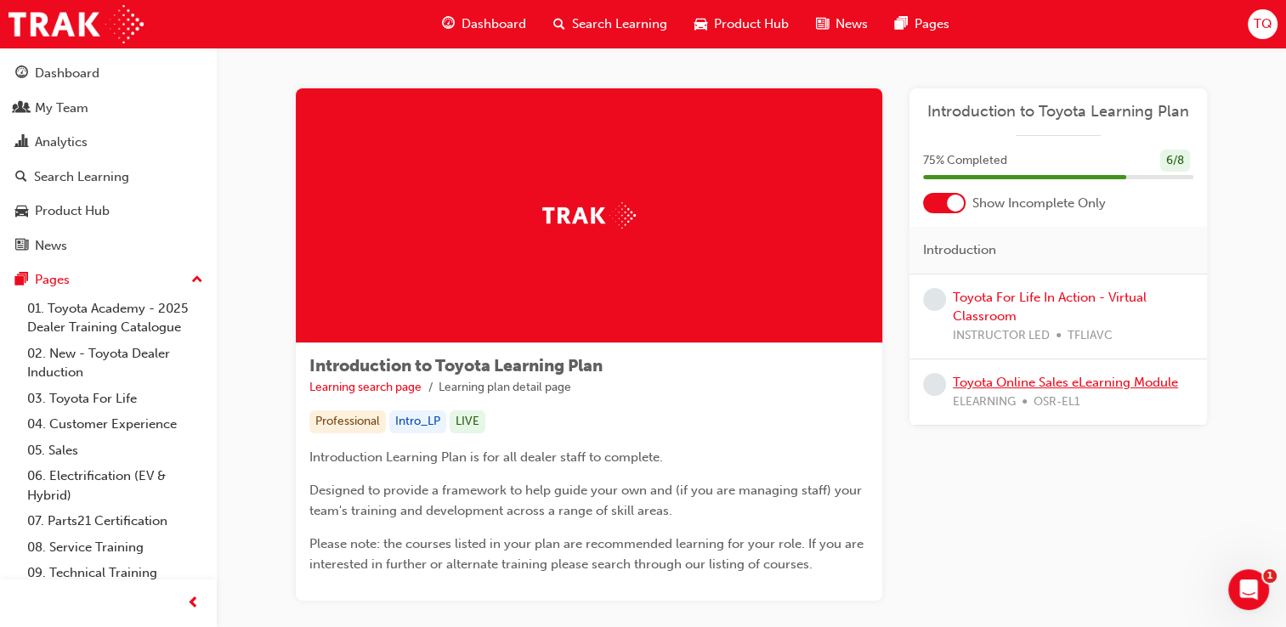
click at [1033, 379] on link "Toyota Online Sales eLearning Module" at bounding box center [1065, 382] width 225 height 15
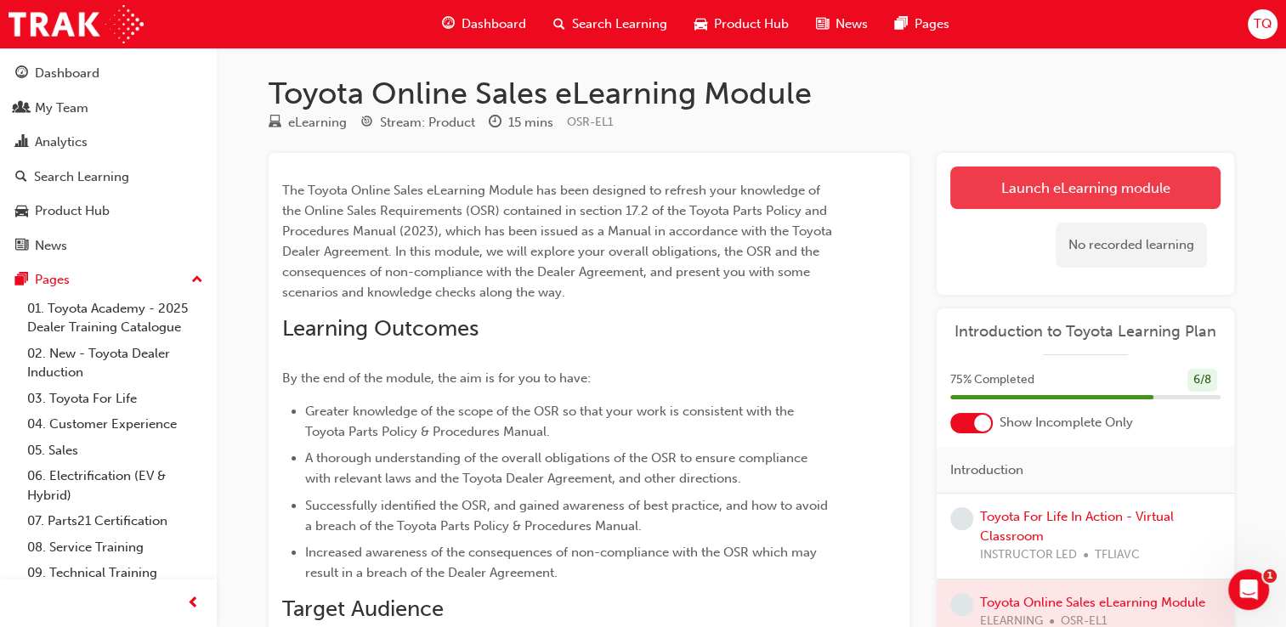
click at [1047, 183] on link "Launch eLearning module" at bounding box center [1085, 188] width 270 height 42
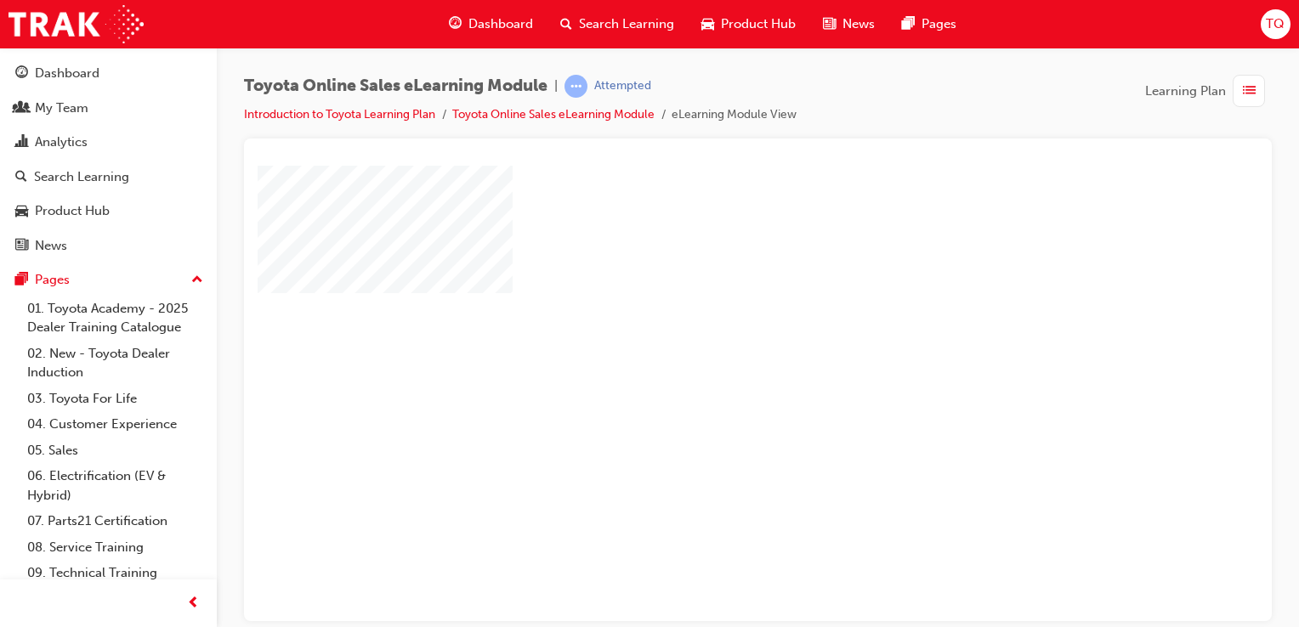
click at [709, 344] on div "play" at bounding box center [709, 344] width 0 height 0
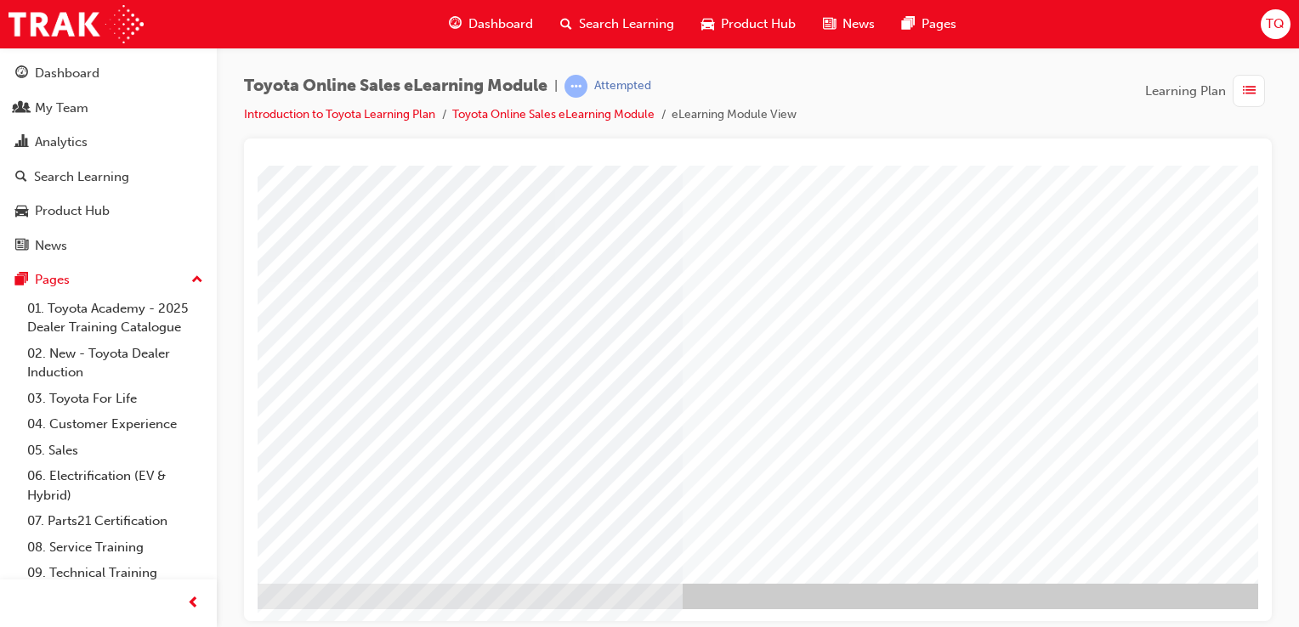
scroll to position [194, 168]
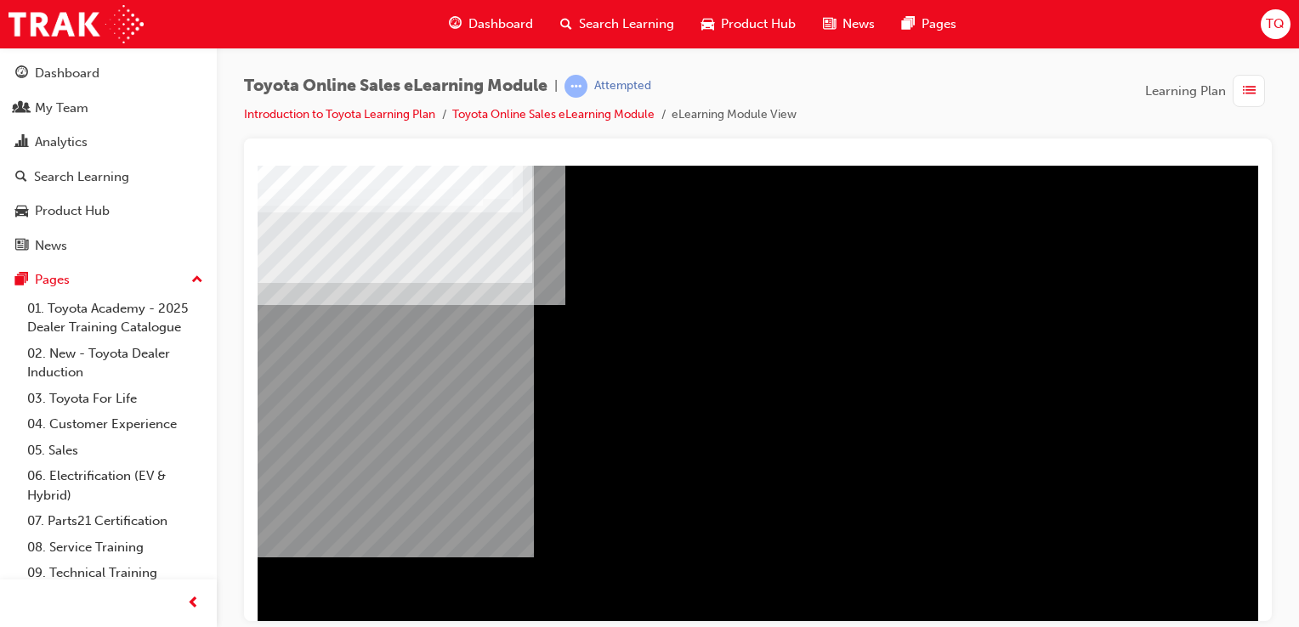
scroll to position [194, 0]
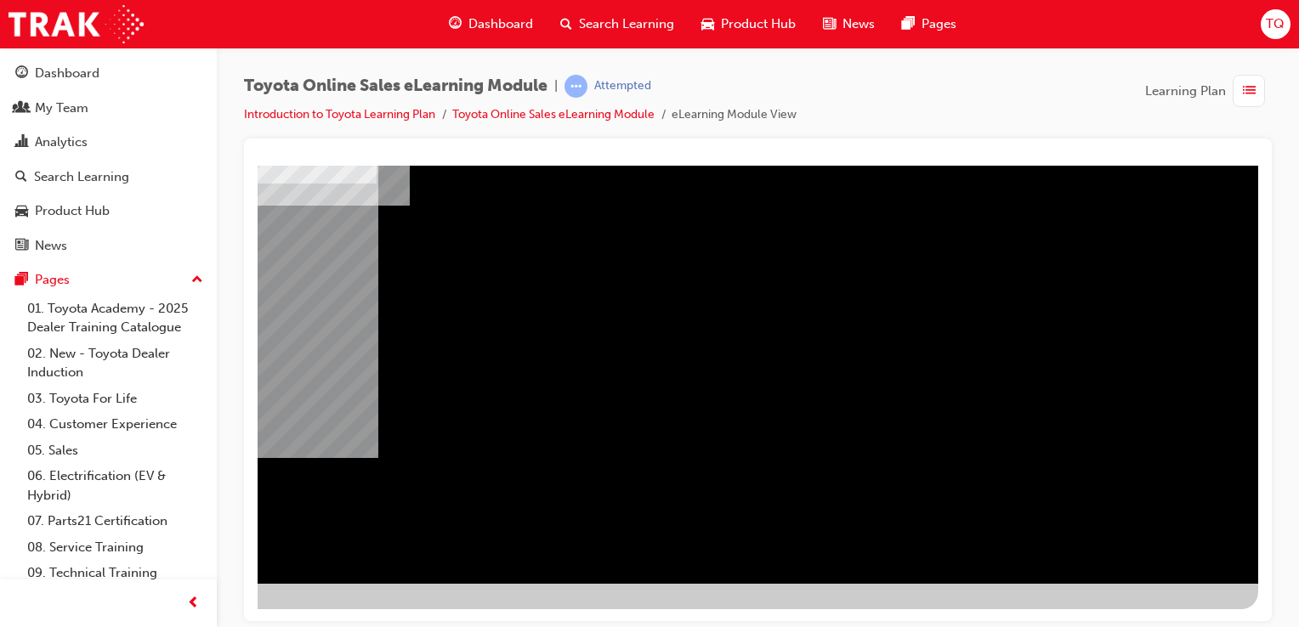
click at [1141, 521] on div "Navigation" at bounding box center [680, 277] width 1156 height 612
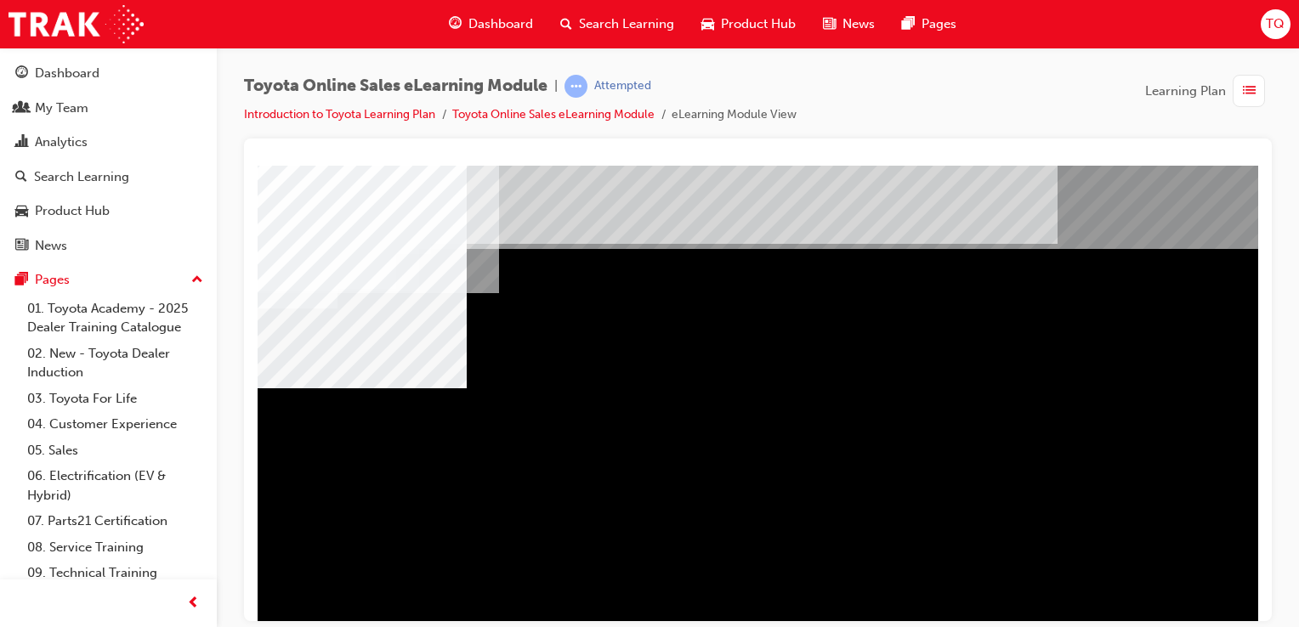
scroll to position [0, 0]
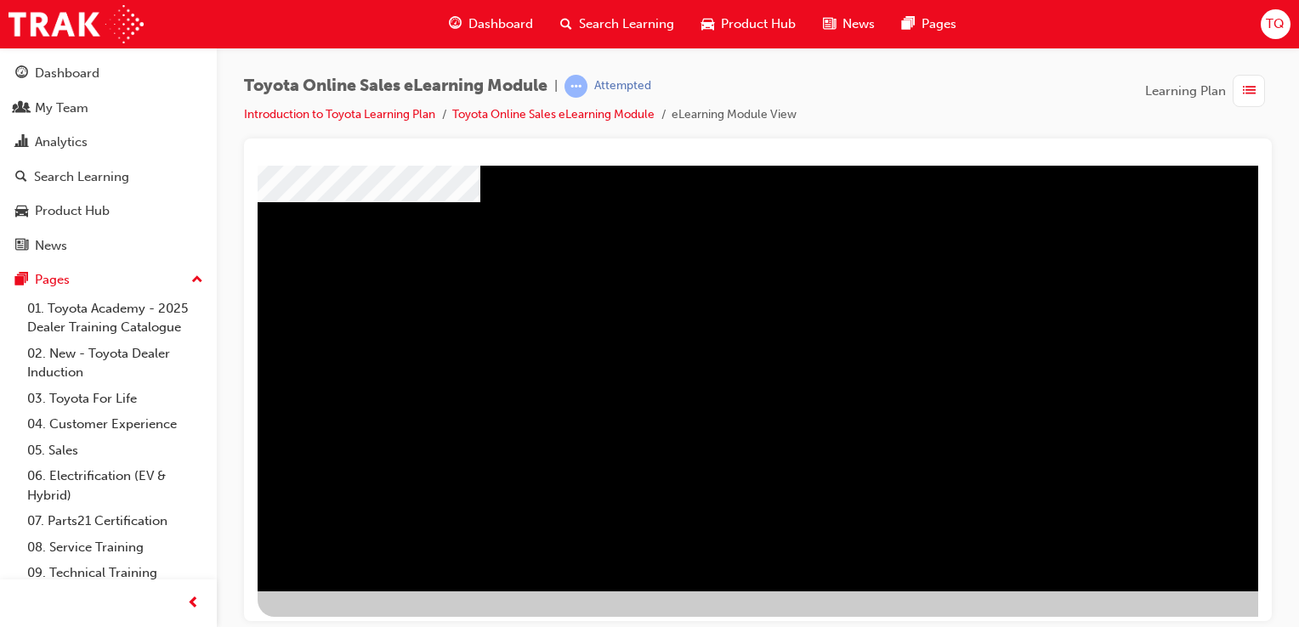
scroll to position [194, 0]
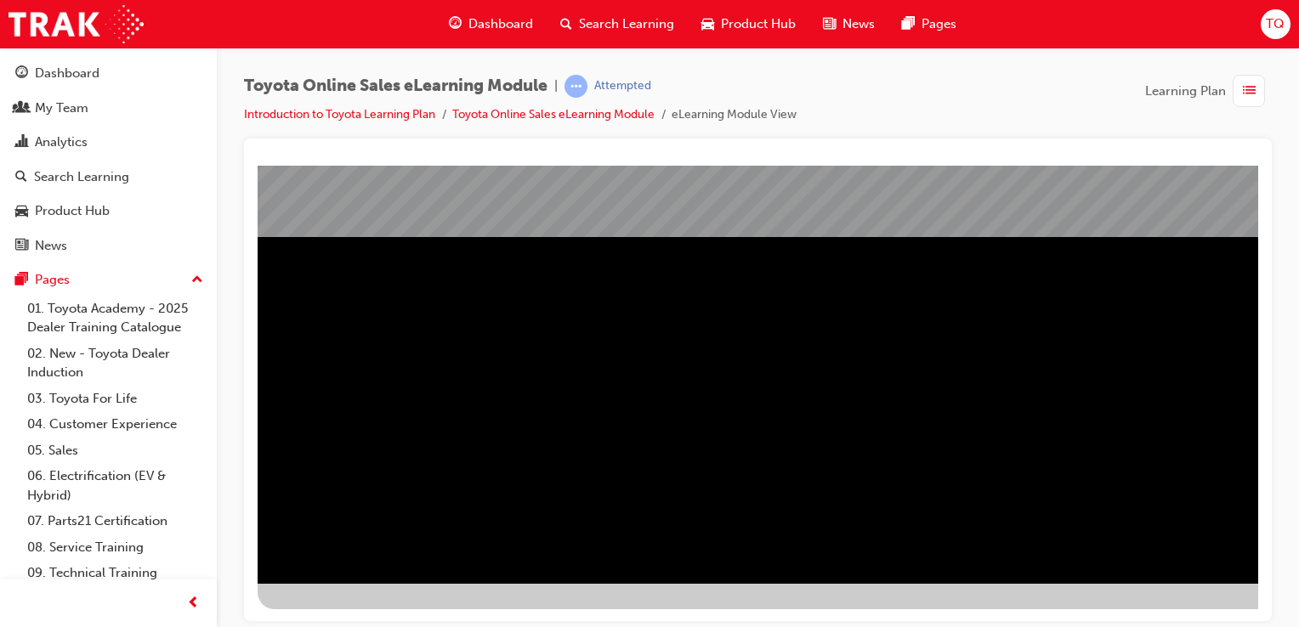
scroll to position [194, 168]
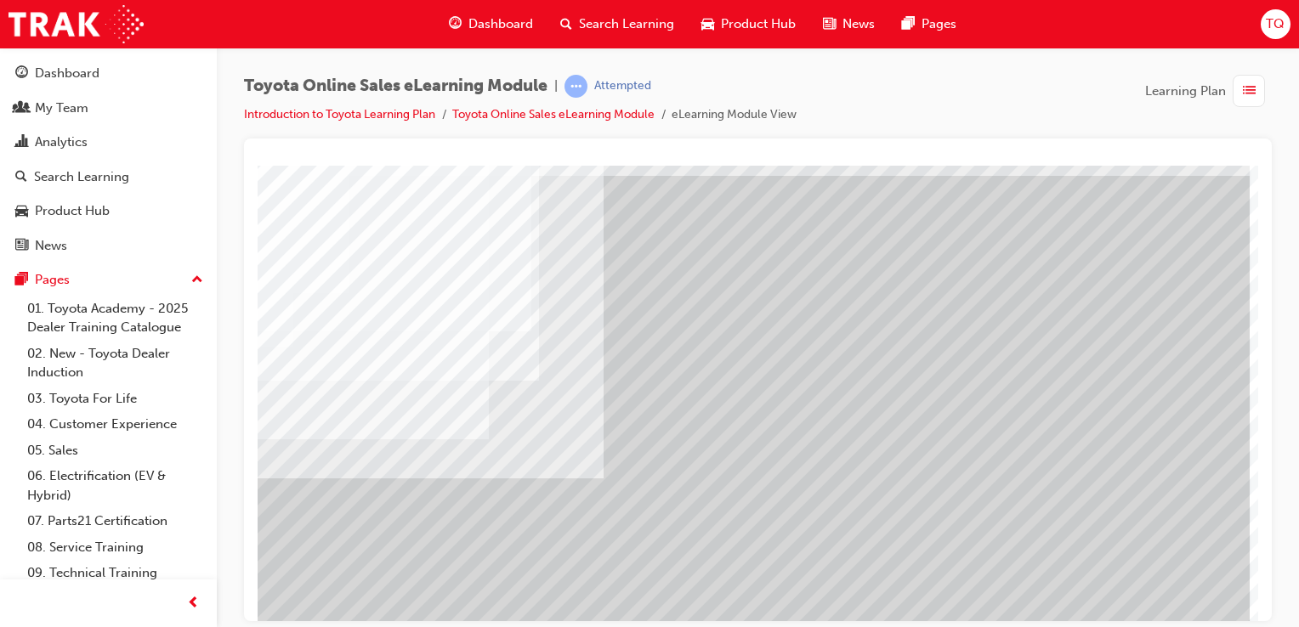
scroll to position [0, 168]
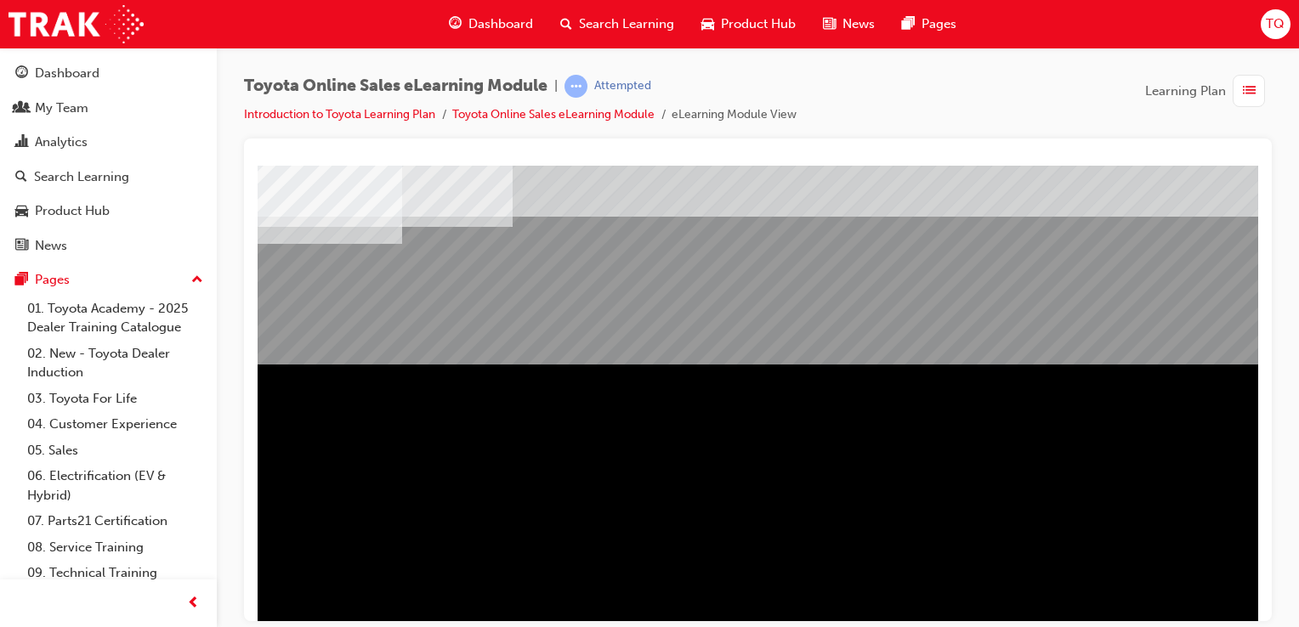
scroll to position [194, 0]
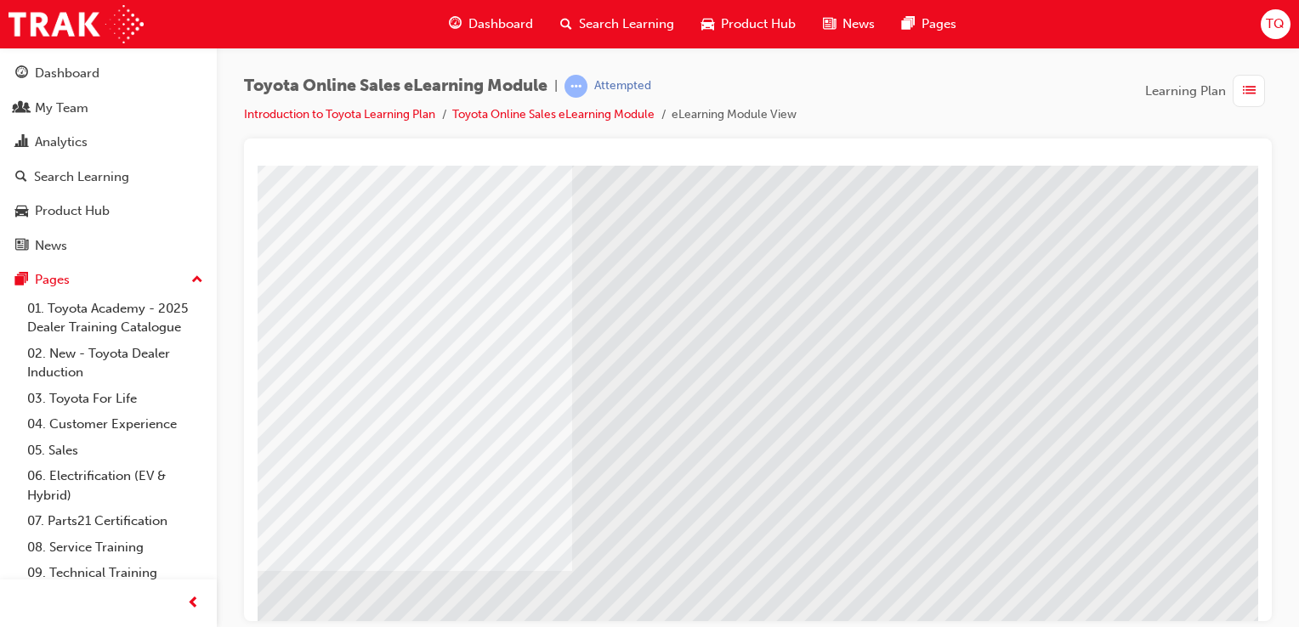
scroll to position [170, 0]
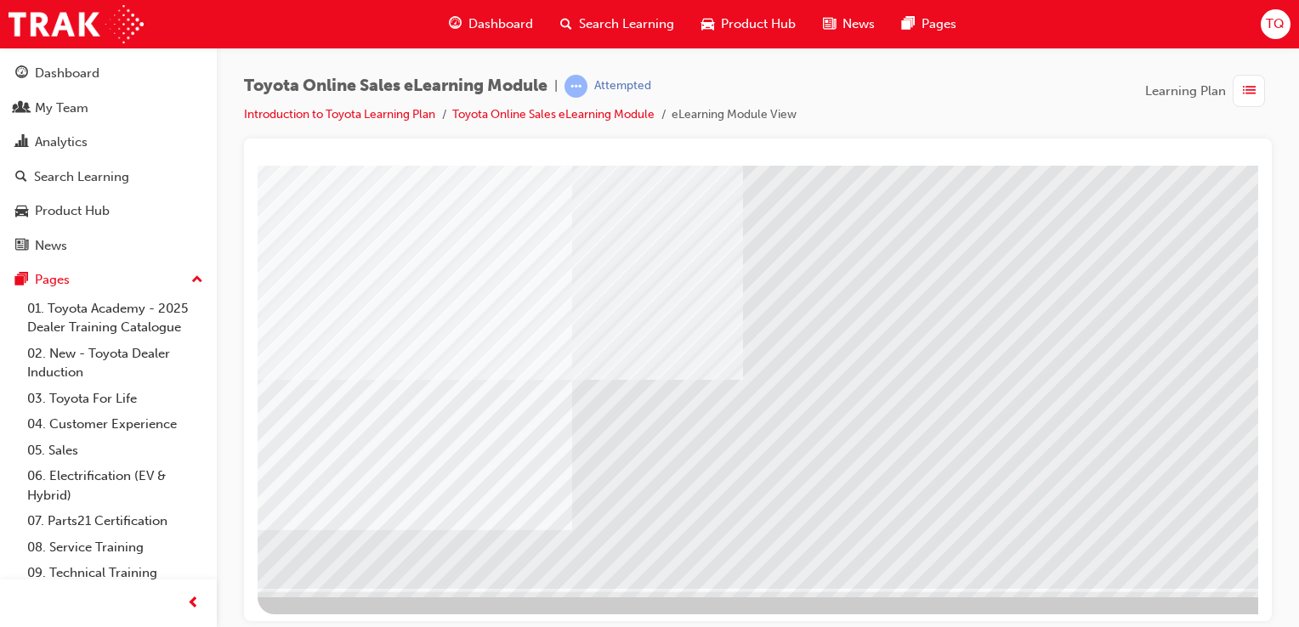
scroll to position [194, 0]
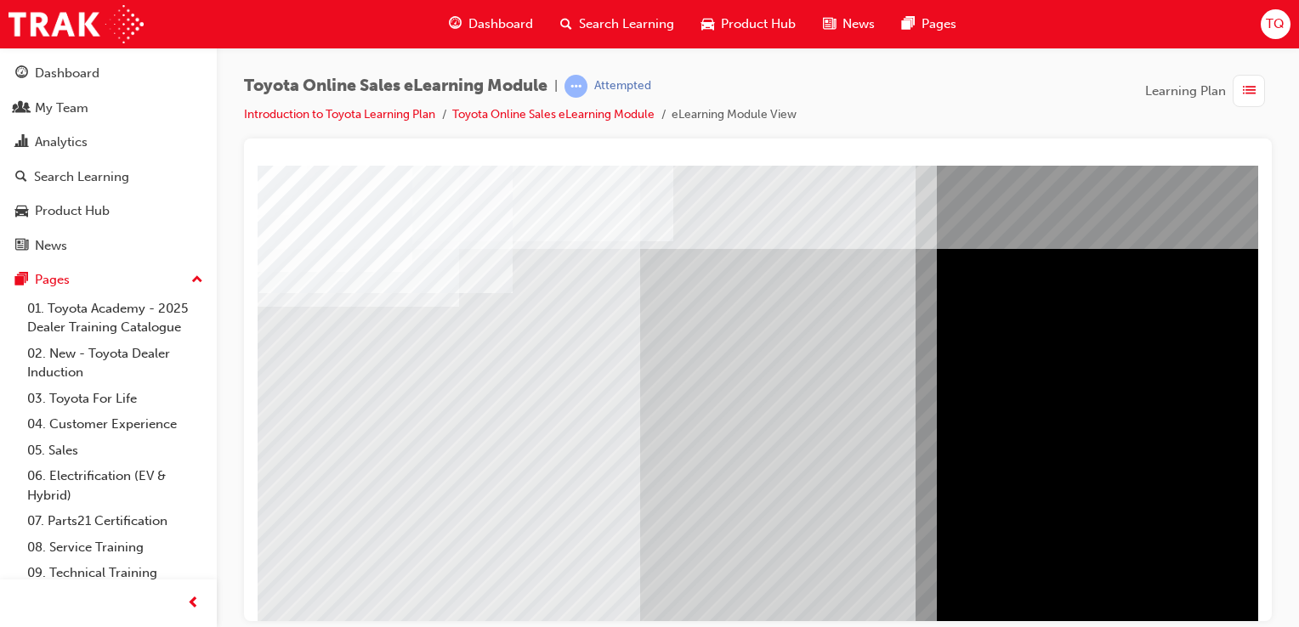
scroll to position [85, 0]
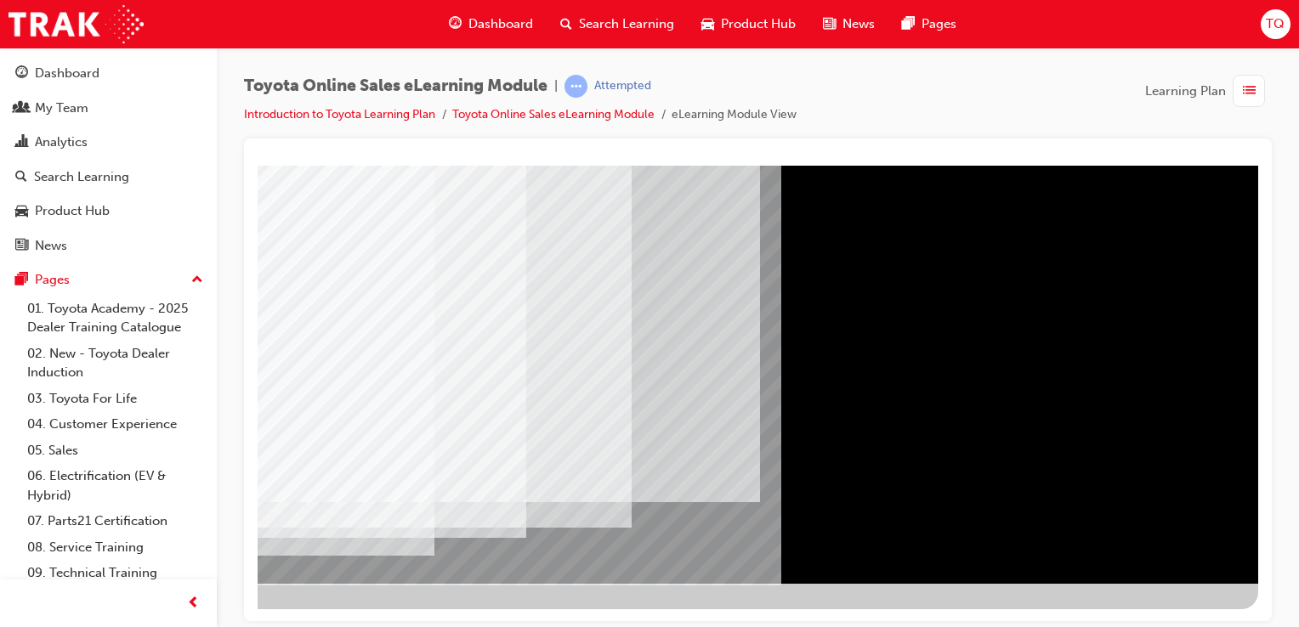
scroll to position [194, 168]
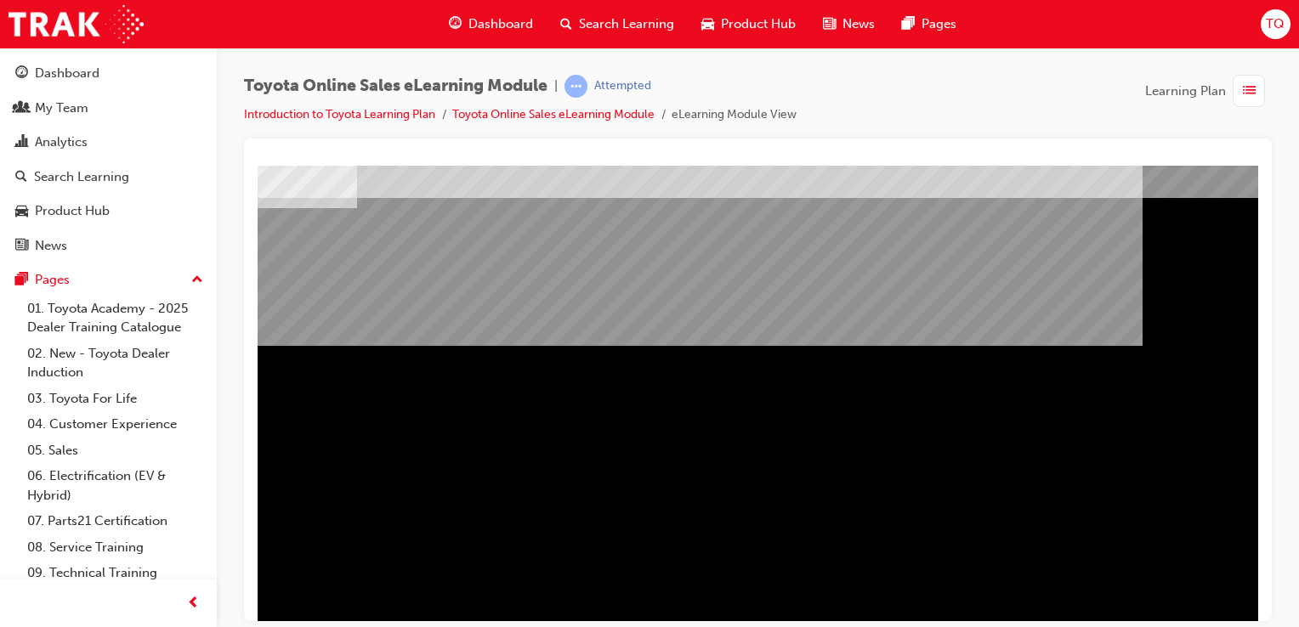
scroll to position [170, 168]
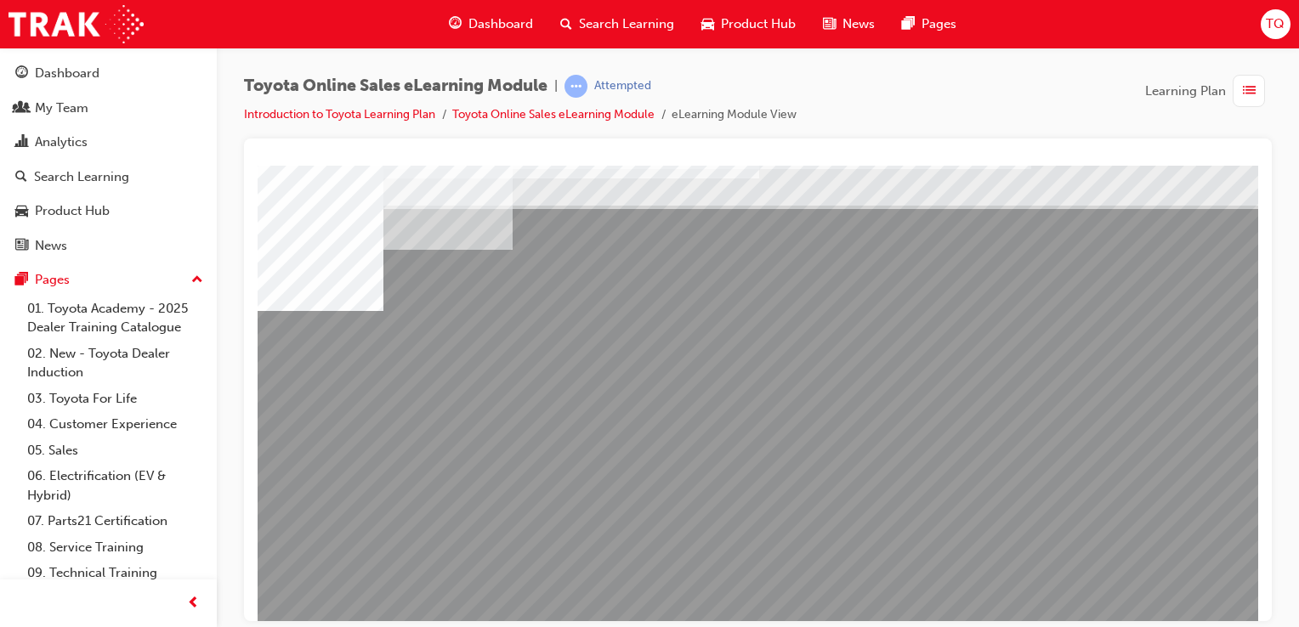
scroll to position [85, 0]
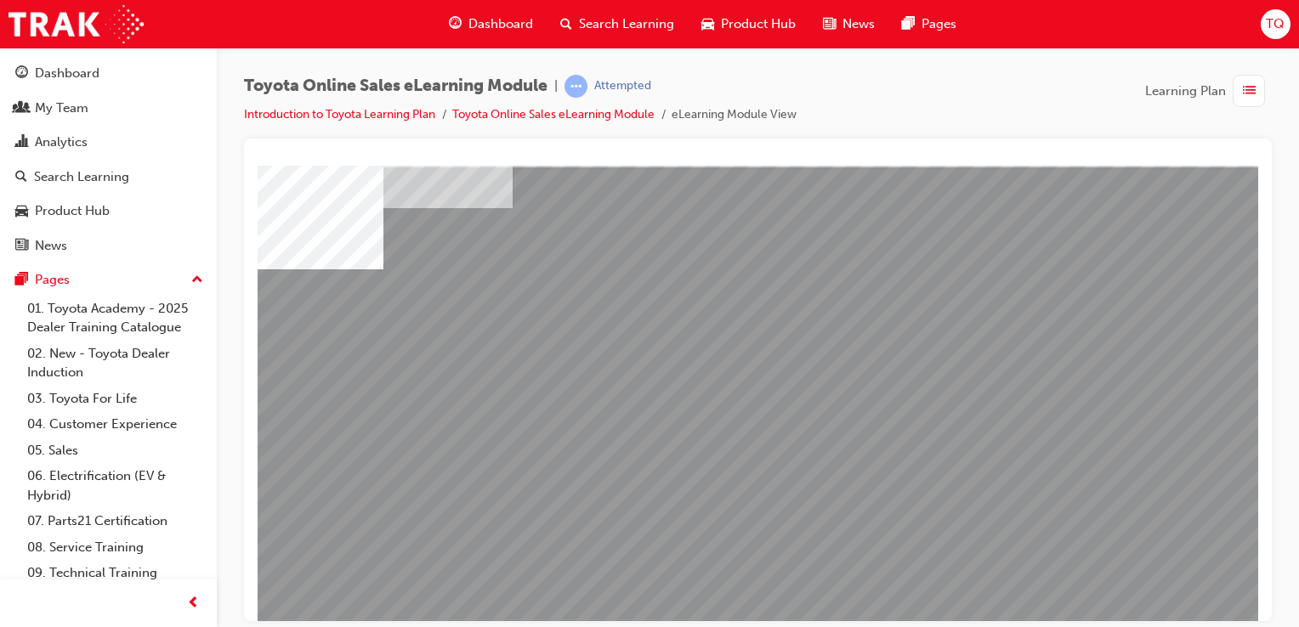
drag, startPoint x: 933, startPoint y: 526, endPoint x: 998, endPoint y: 527, distance: 64.6
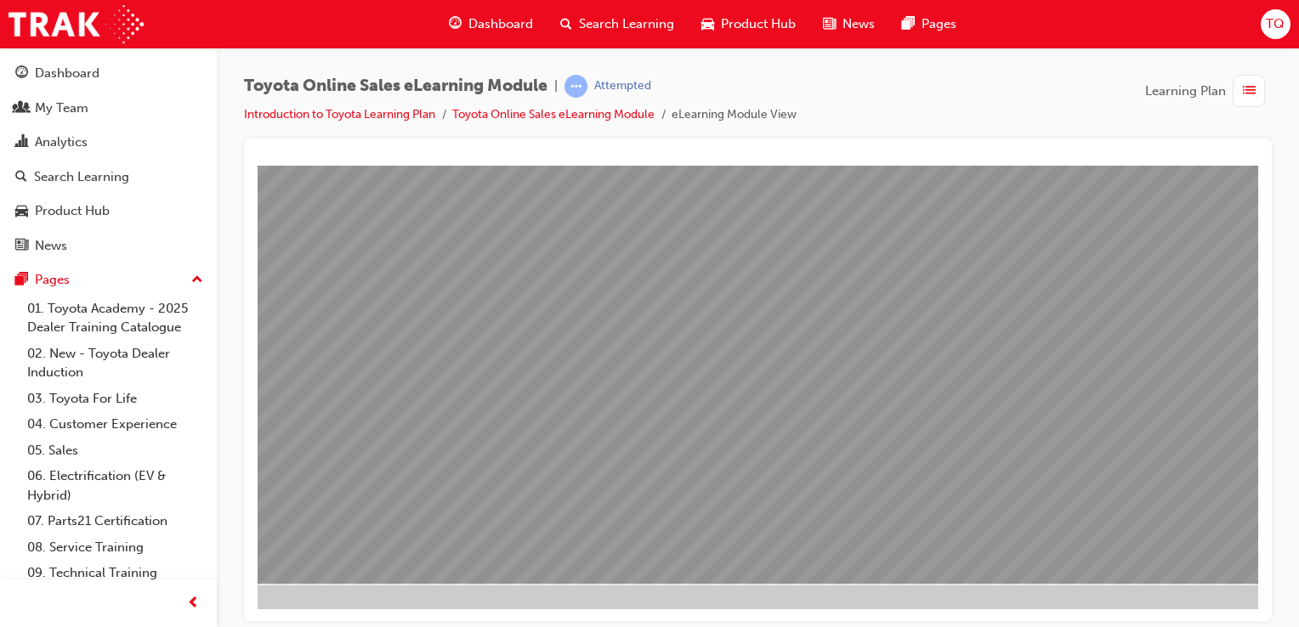
scroll to position [194, 168]
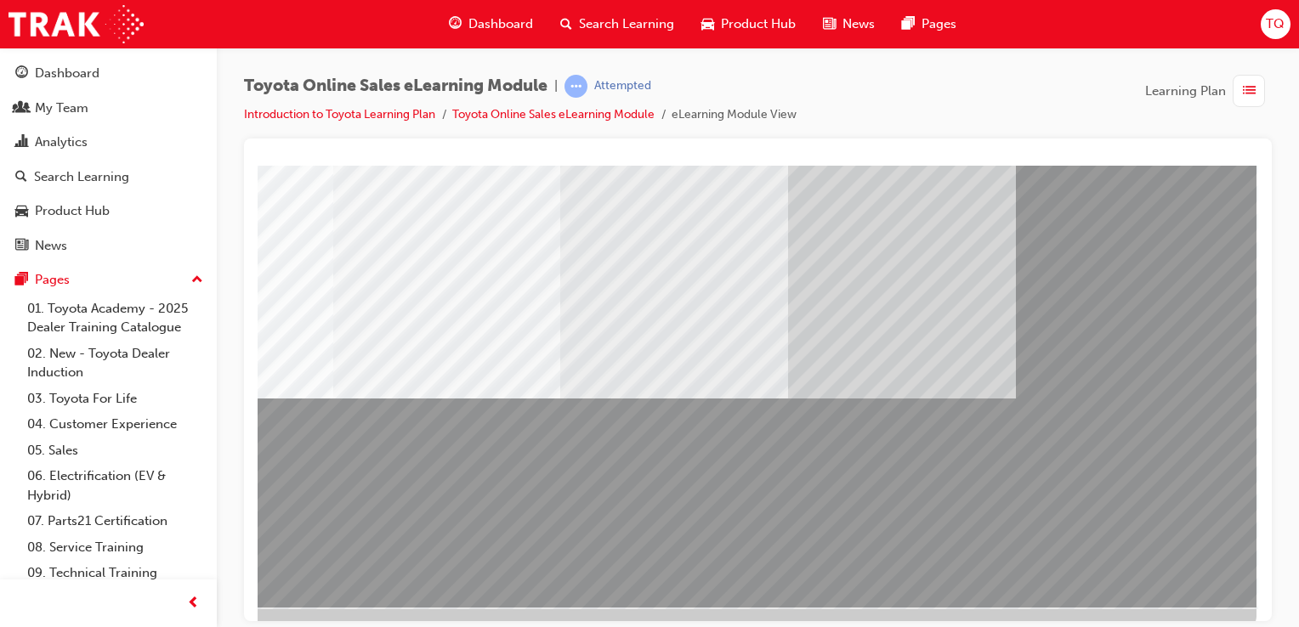
scroll to position [170, 0]
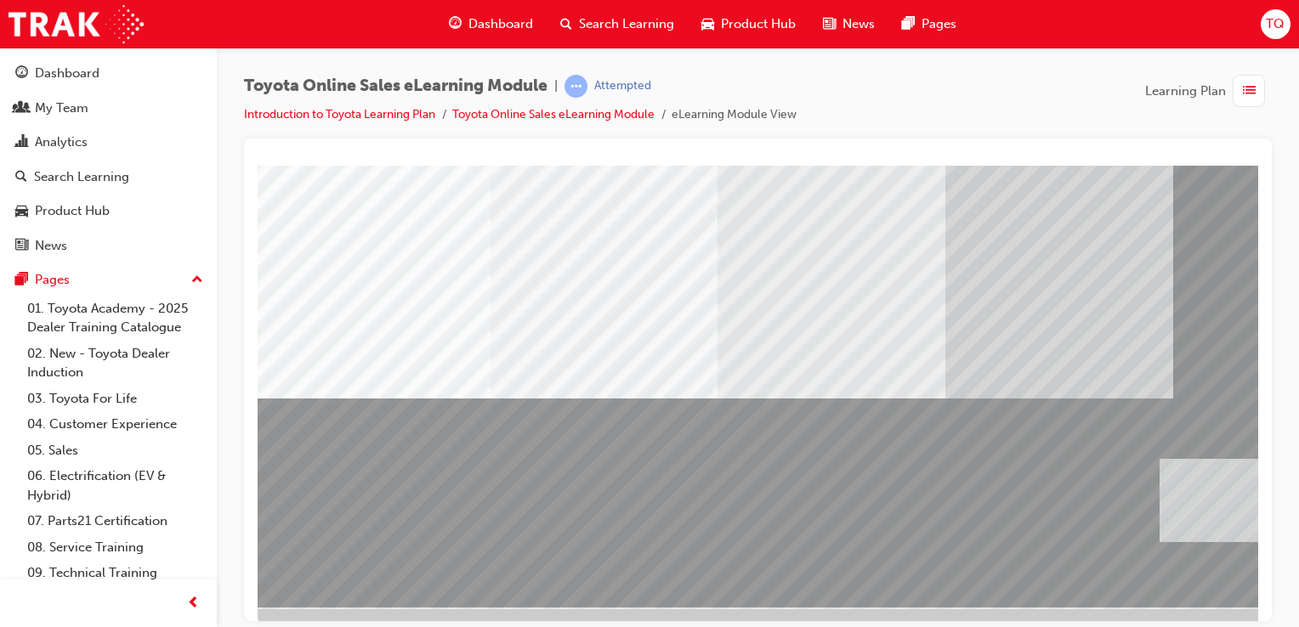
drag, startPoint x: 405, startPoint y: 496, endPoint x: 1301, endPoint y: 496, distance: 895.8
drag, startPoint x: 1146, startPoint y: 790, endPoint x: 977, endPoint y: 617, distance: 241.6
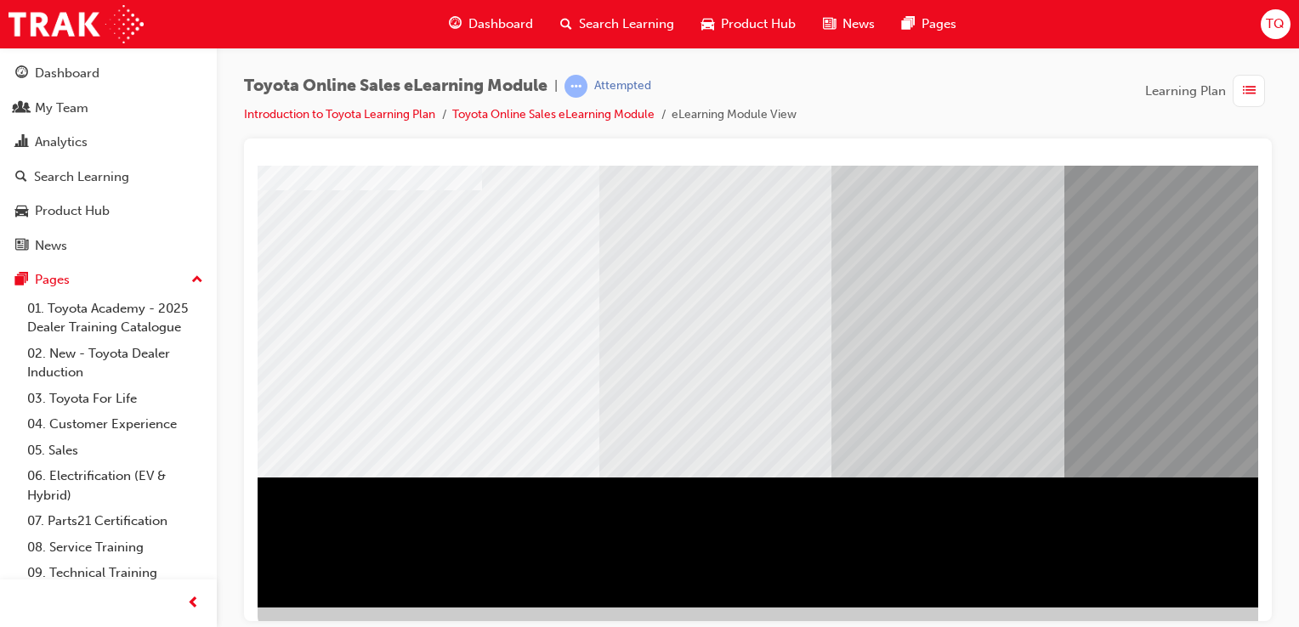
scroll to position [194, 0]
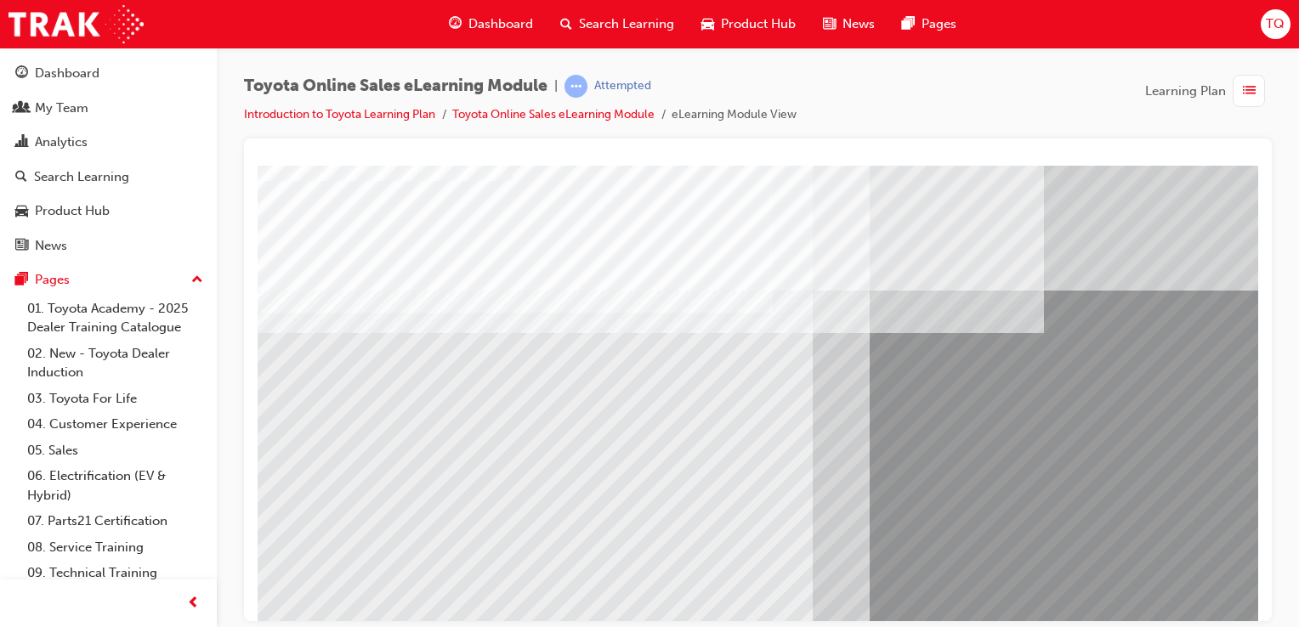
scroll to position [109, 0]
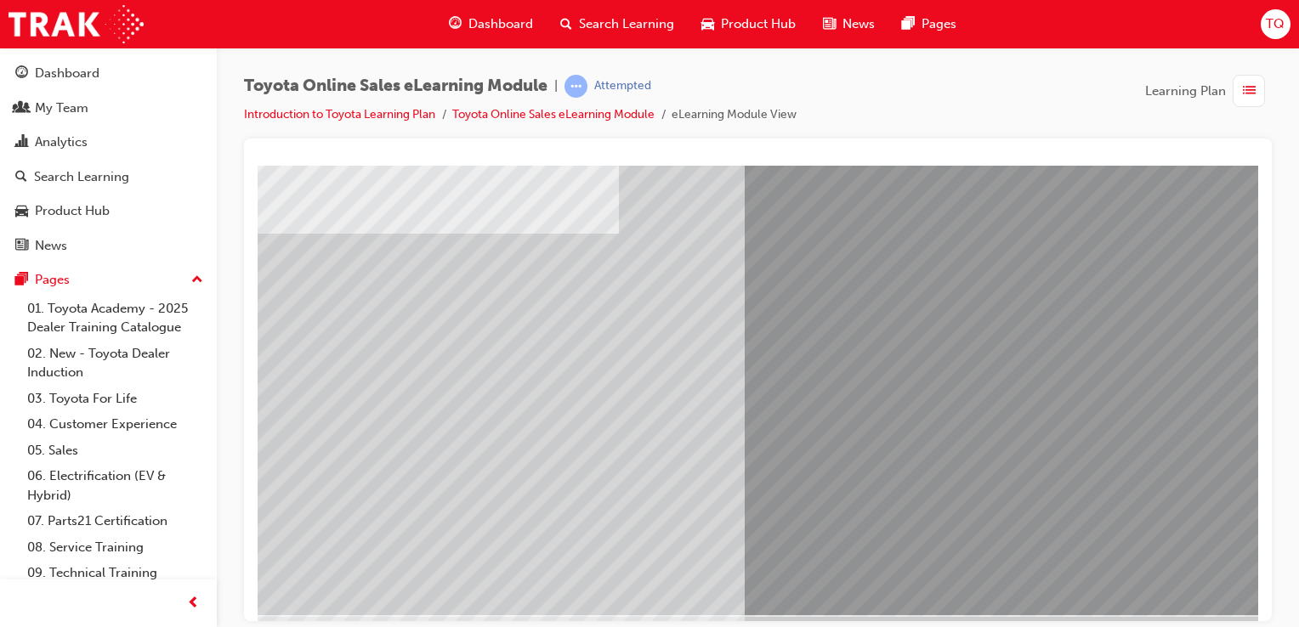
scroll to position [194, 0]
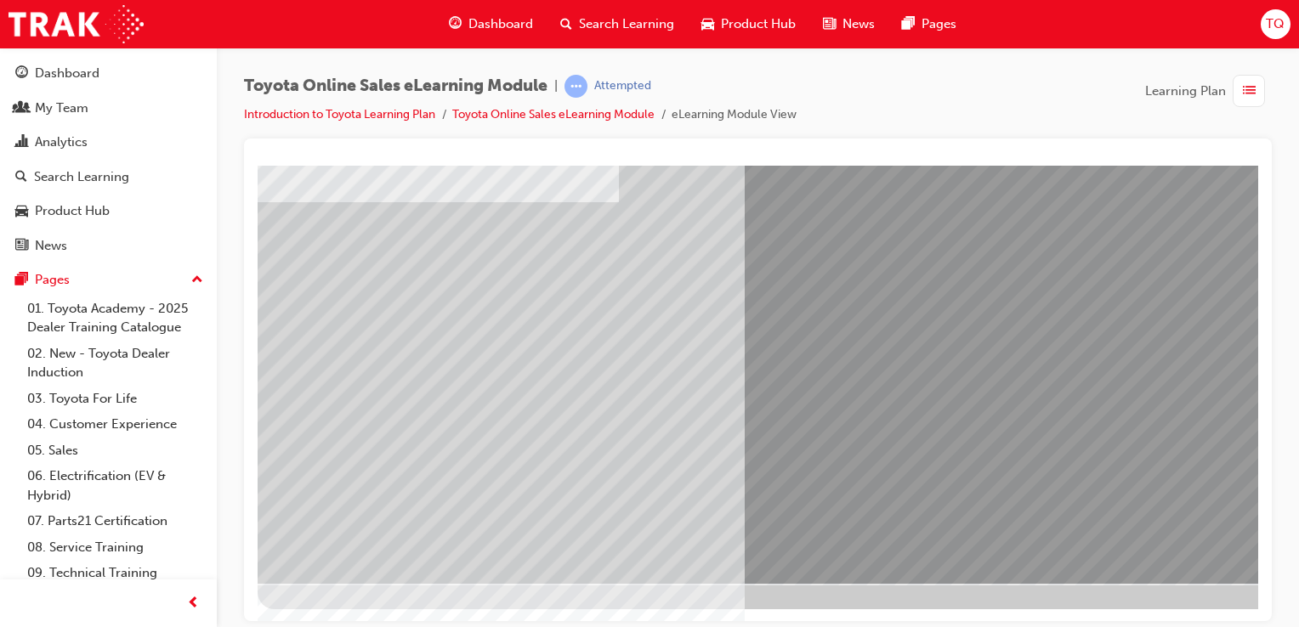
drag, startPoint x: 864, startPoint y: 371, endPoint x: 852, endPoint y: 343, distance: 30.0
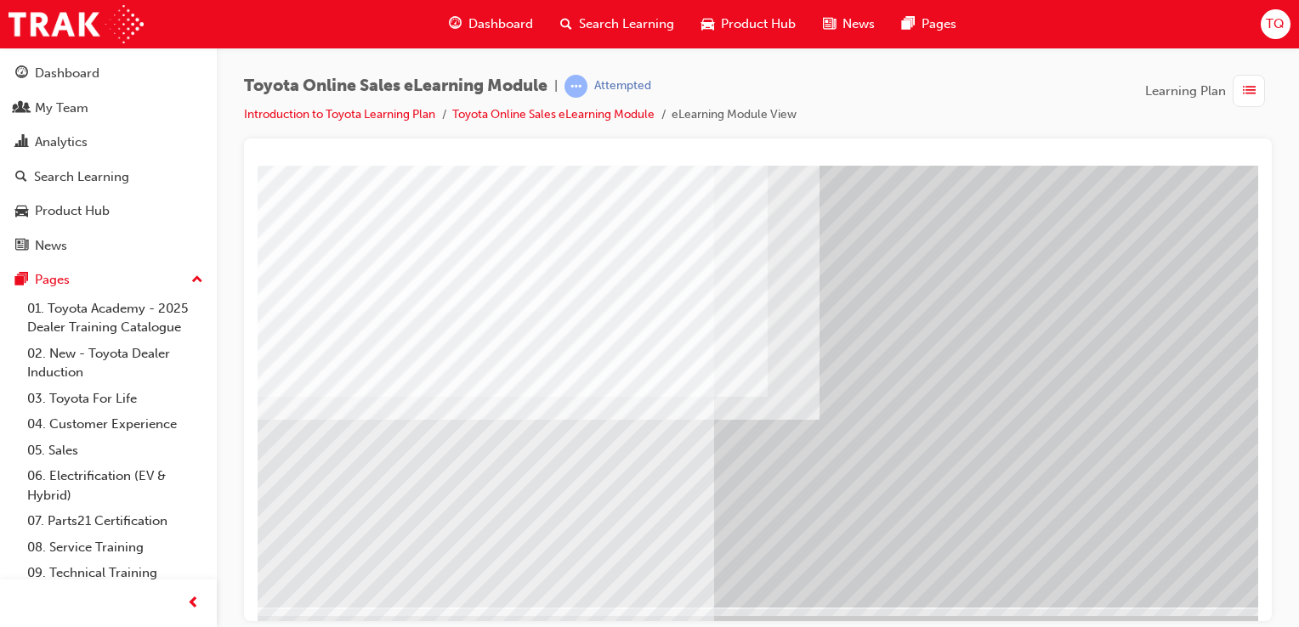
scroll to position [170, 168]
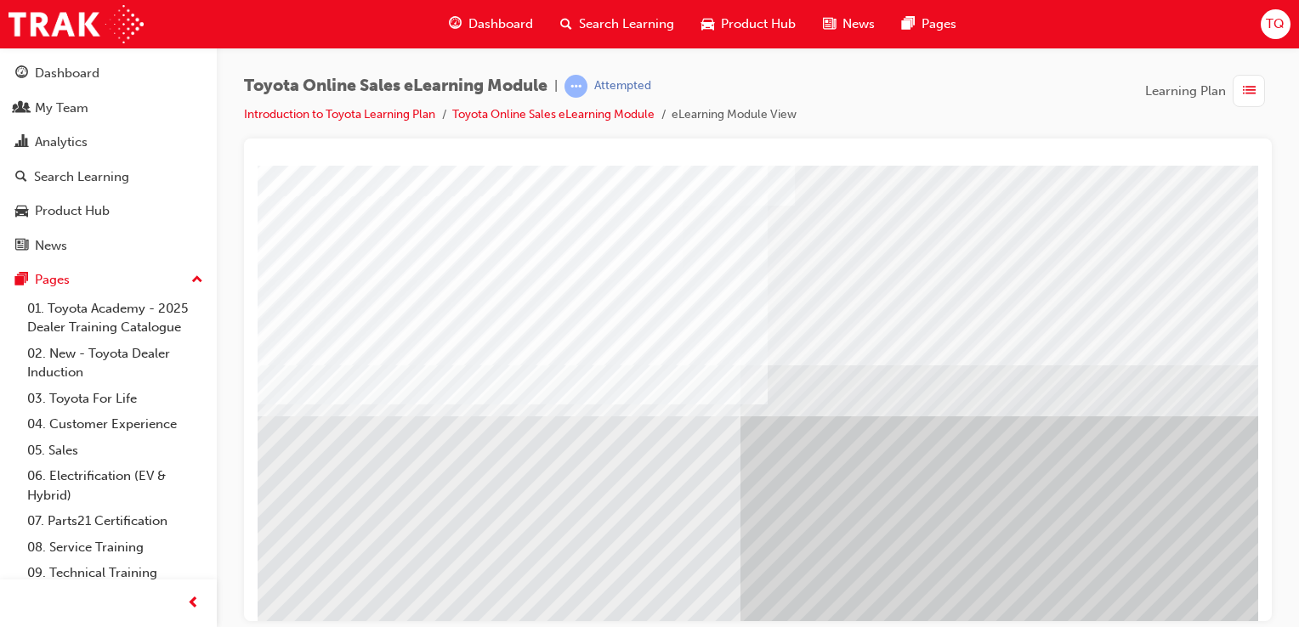
scroll to position [194, 0]
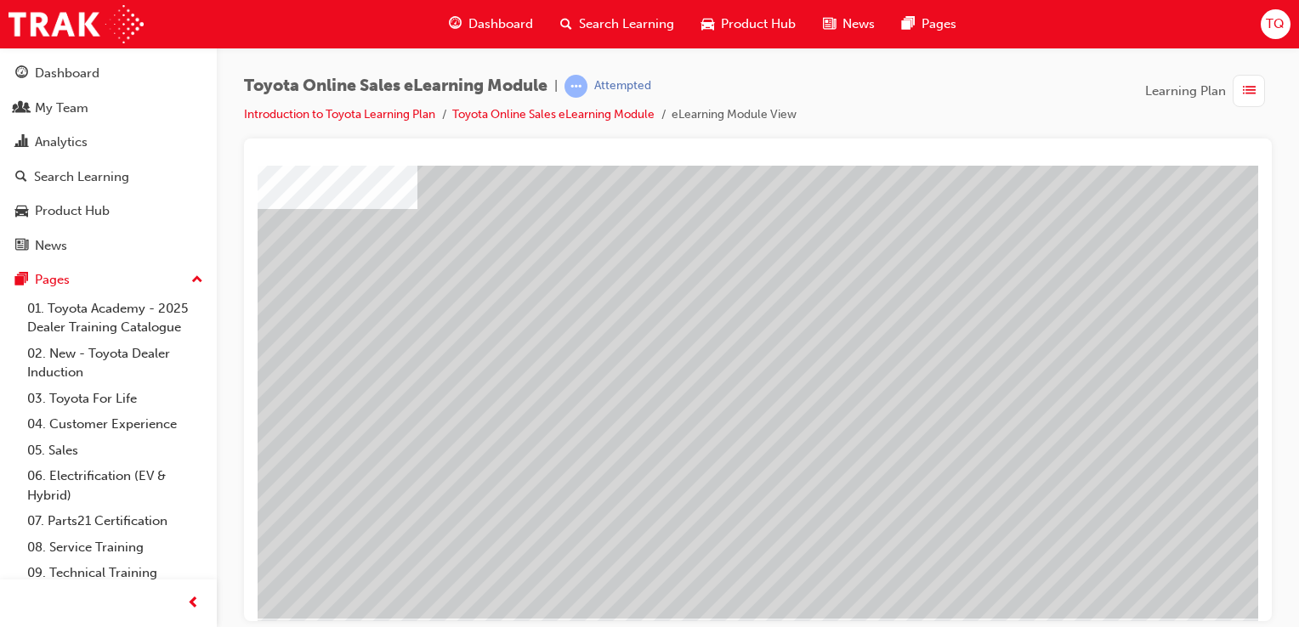
scroll to position [170, 0]
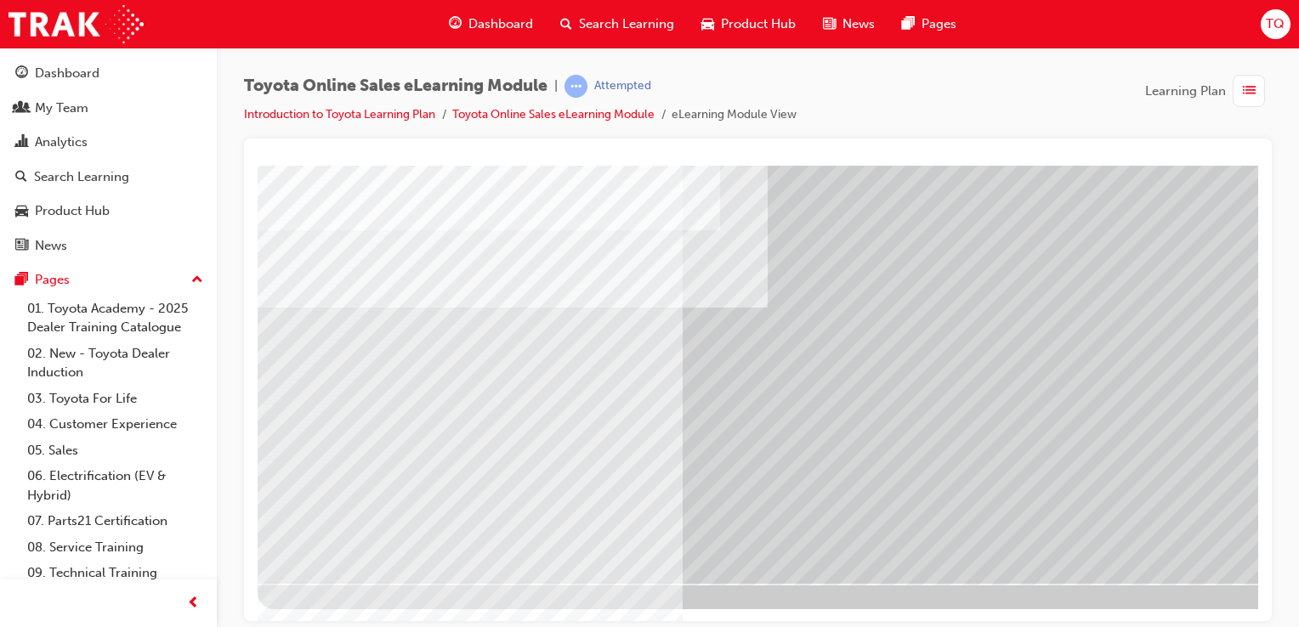
scroll to position [194, 168]
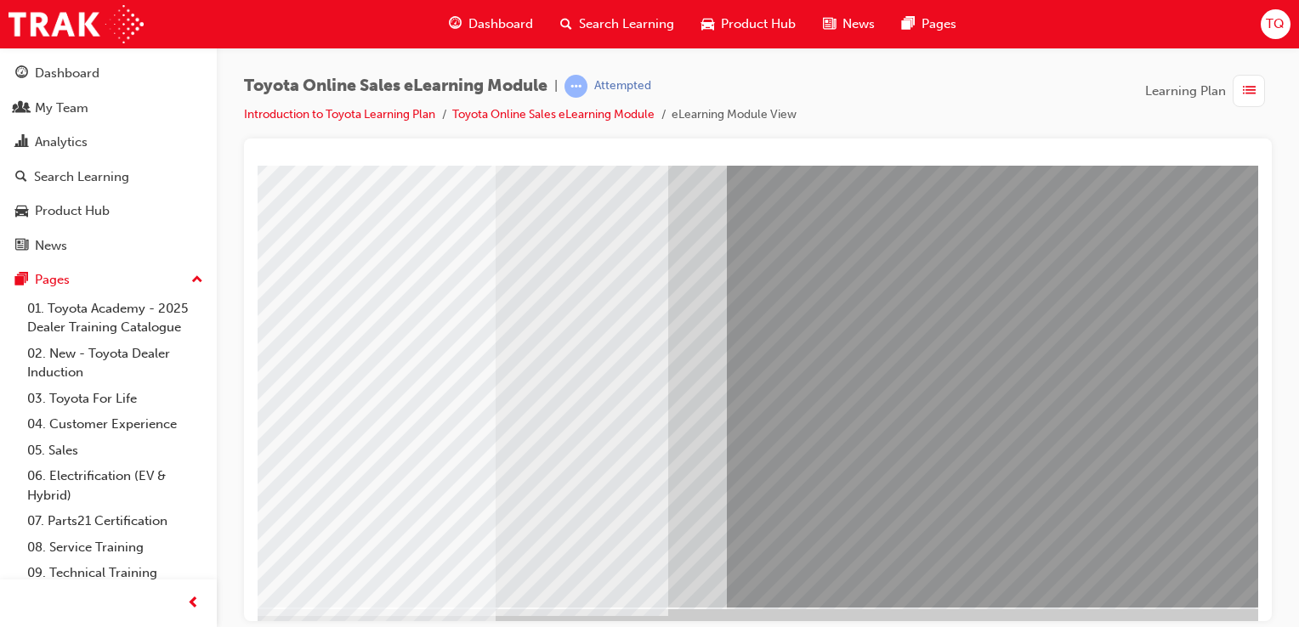
scroll to position [170, 168]
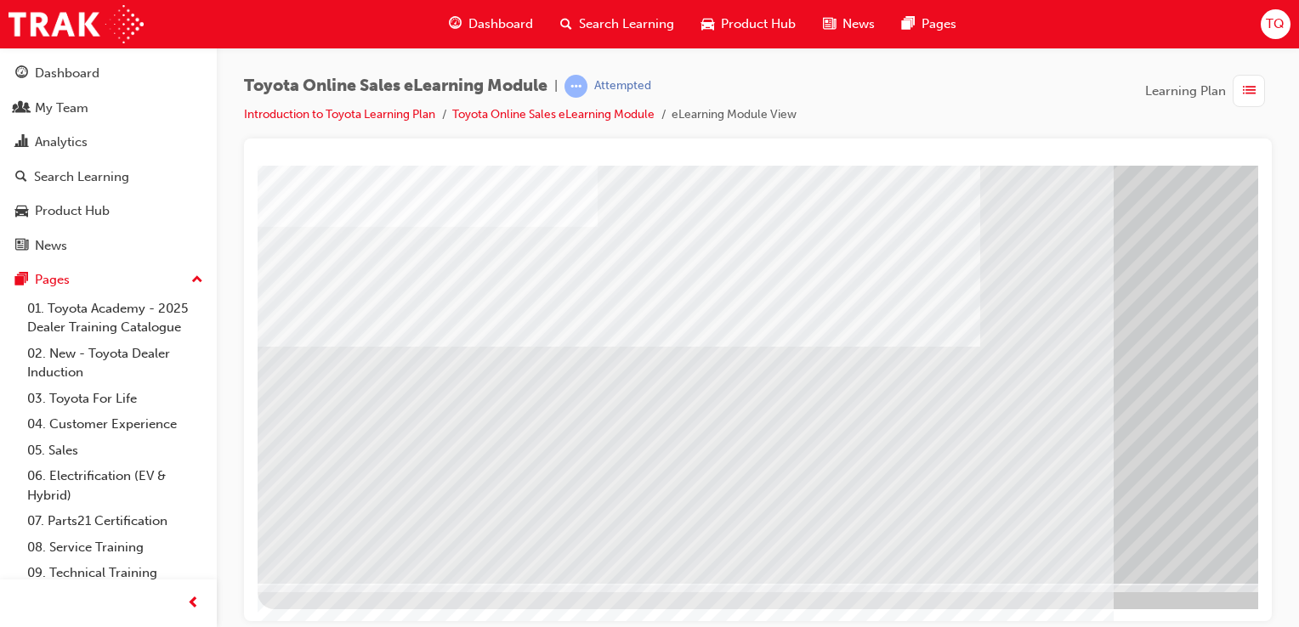
scroll to position [194, 168]
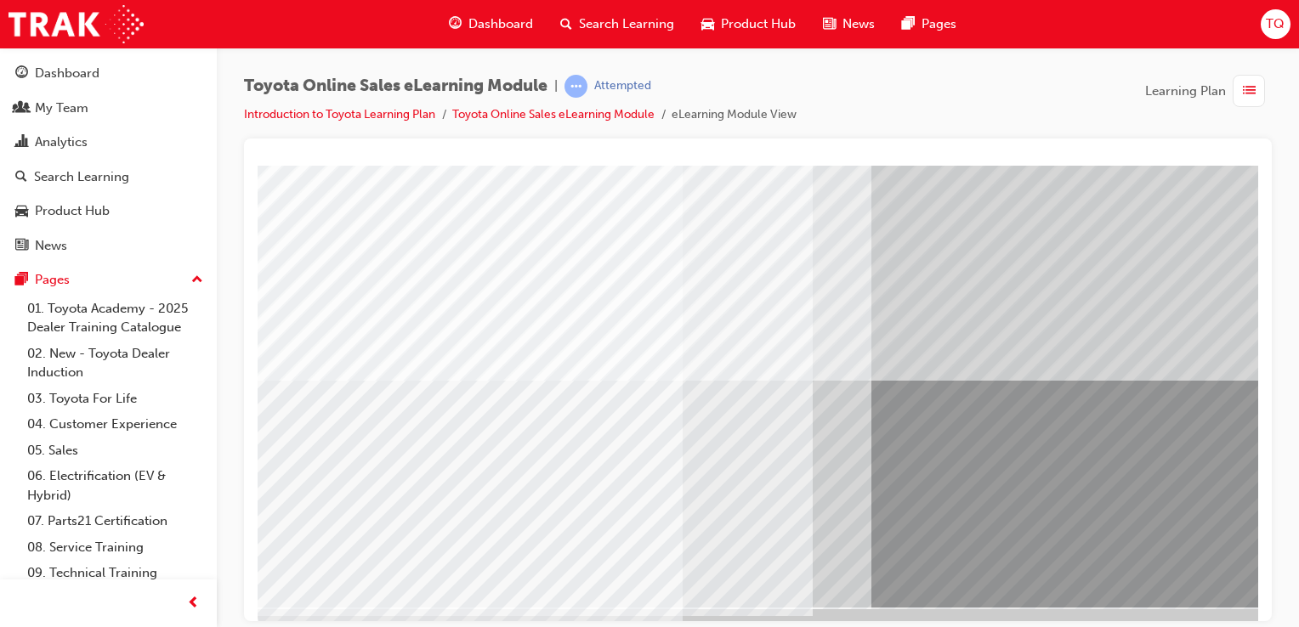
scroll to position [194, 0]
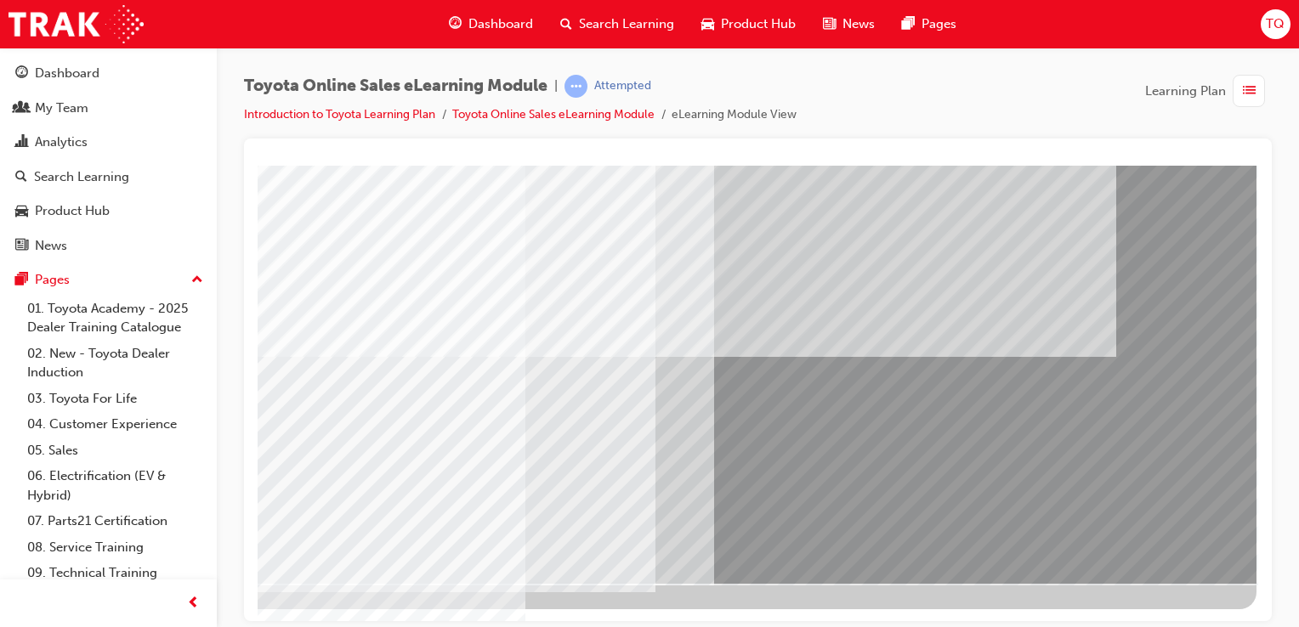
drag, startPoint x: 1027, startPoint y: 615, endPoint x: 1520, endPoint y: 765, distance: 515.9
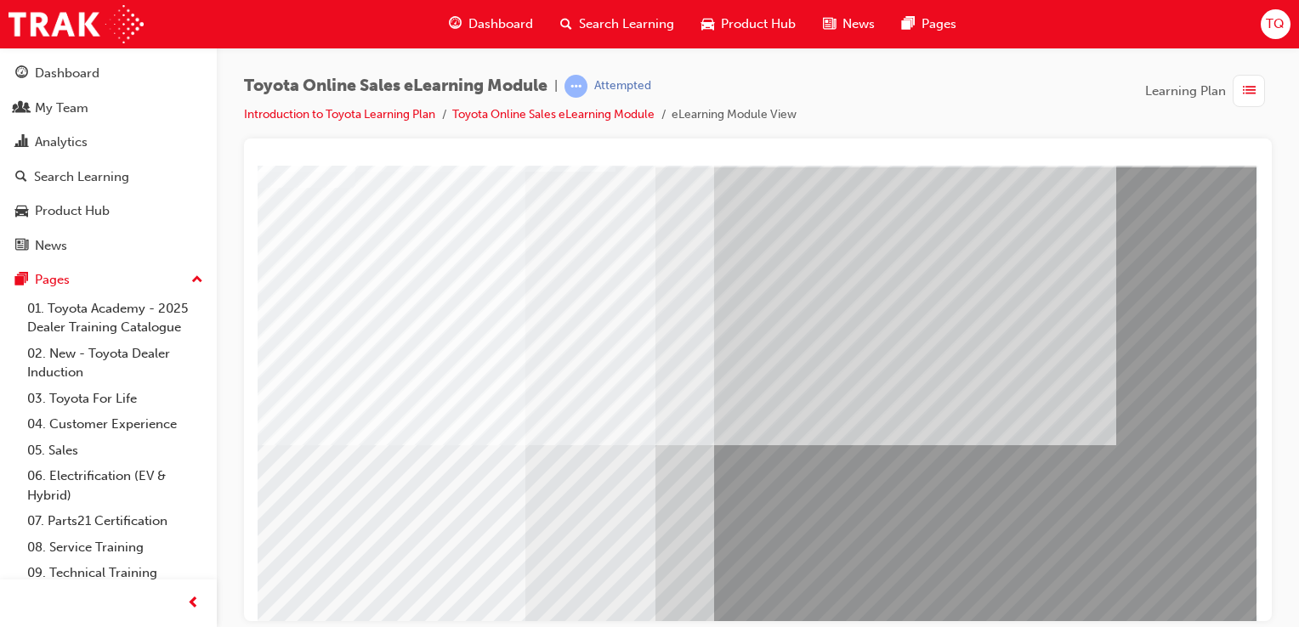
scroll to position [0, 168]
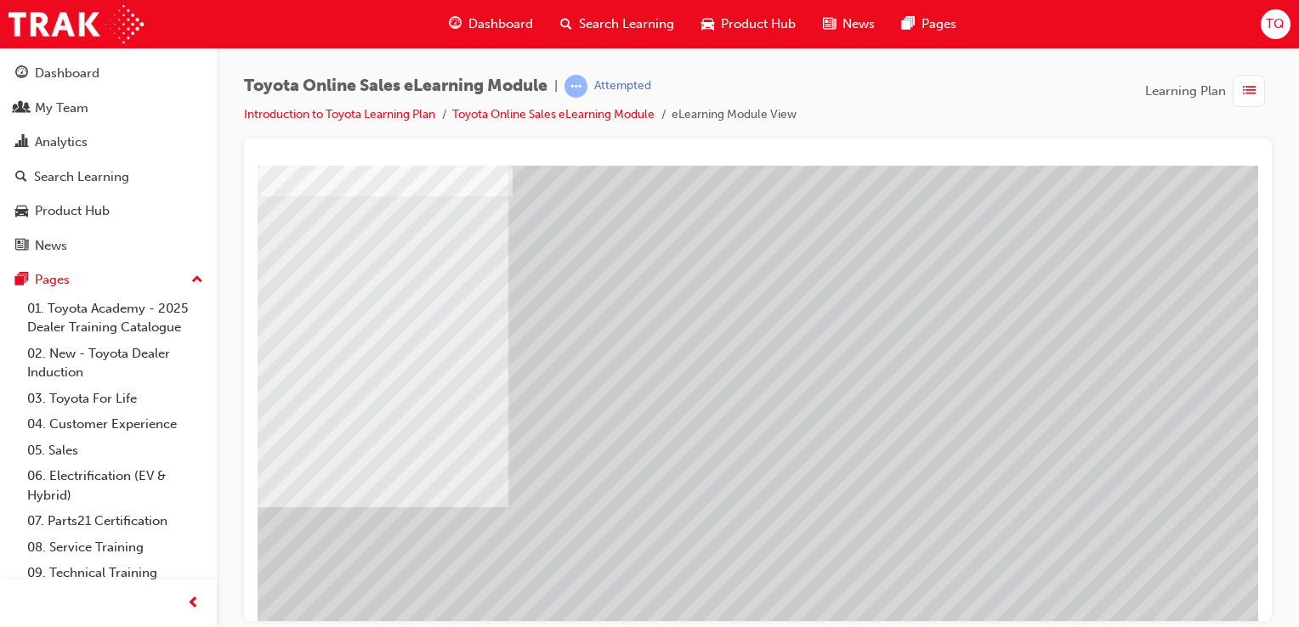
scroll to position [194, 0]
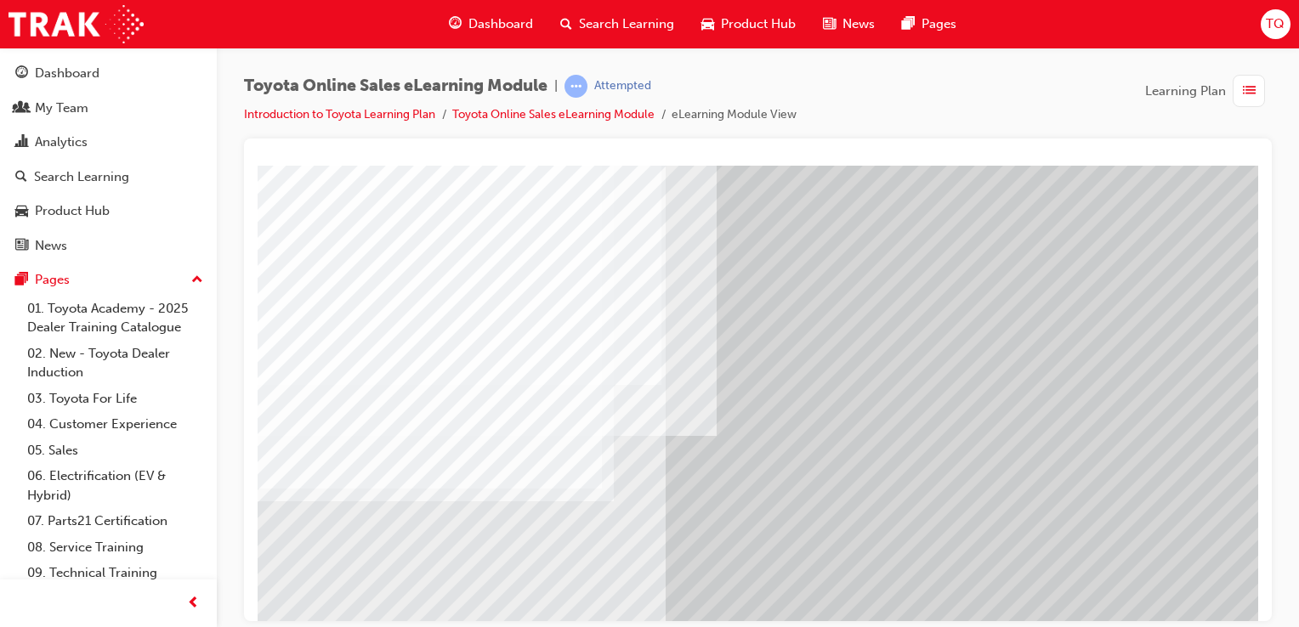
scroll to position [170, 0]
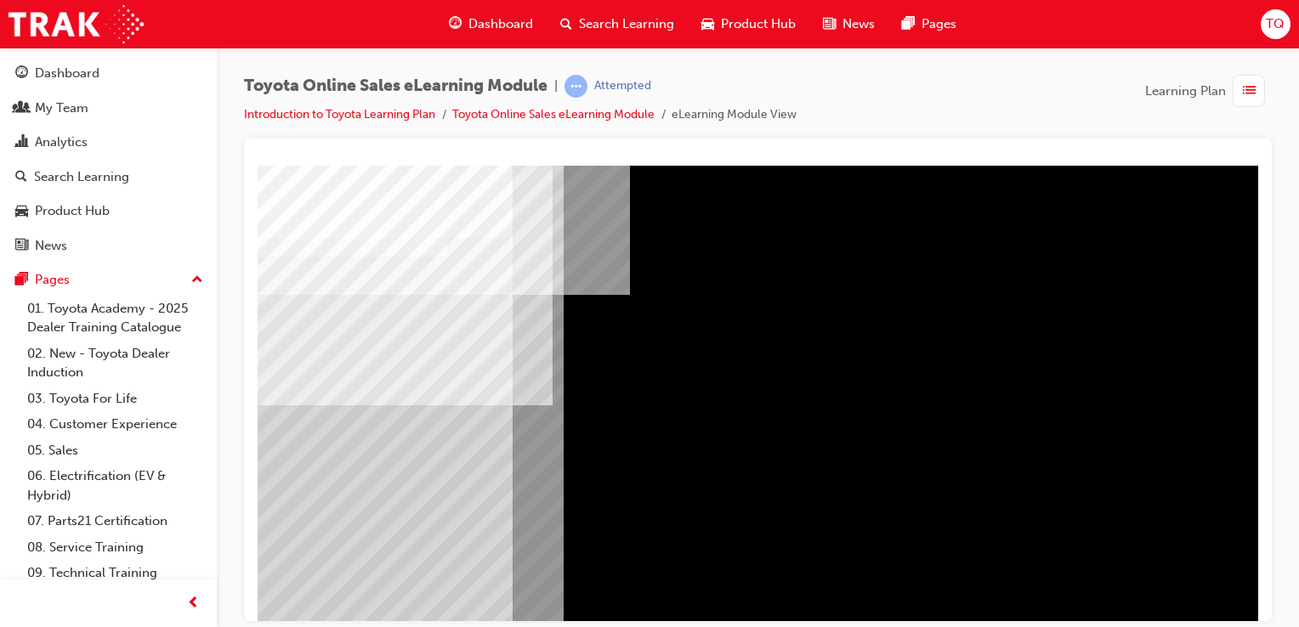
scroll to position [85, 0]
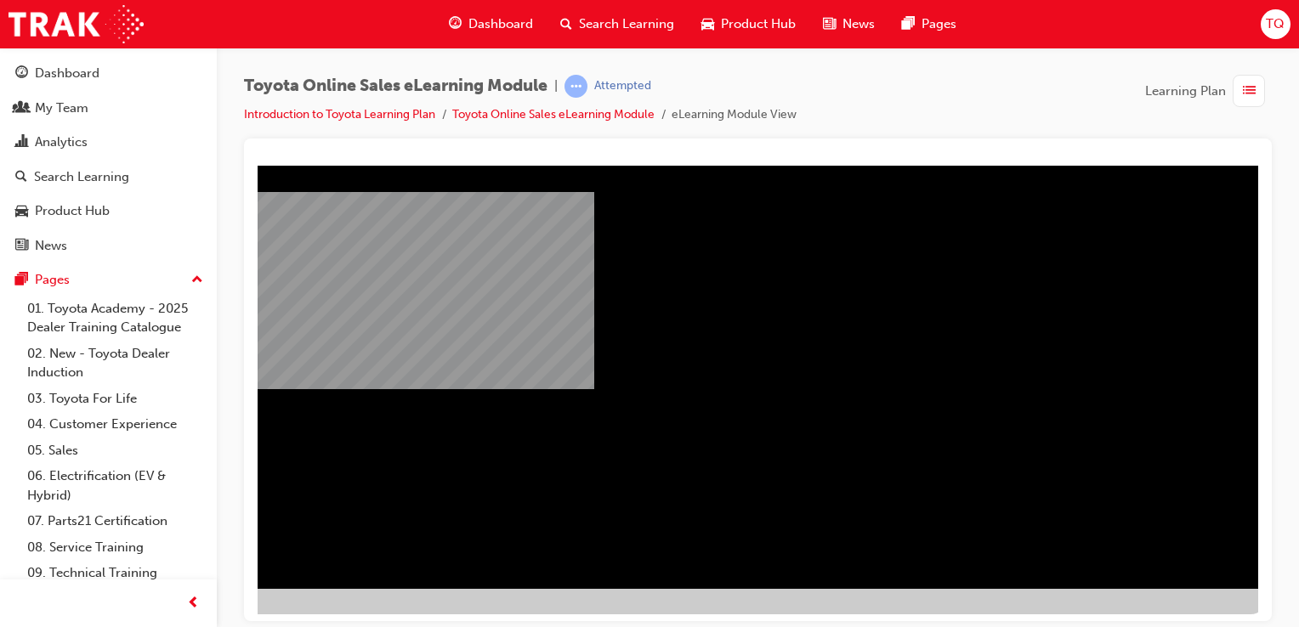
scroll to position [194, 146]
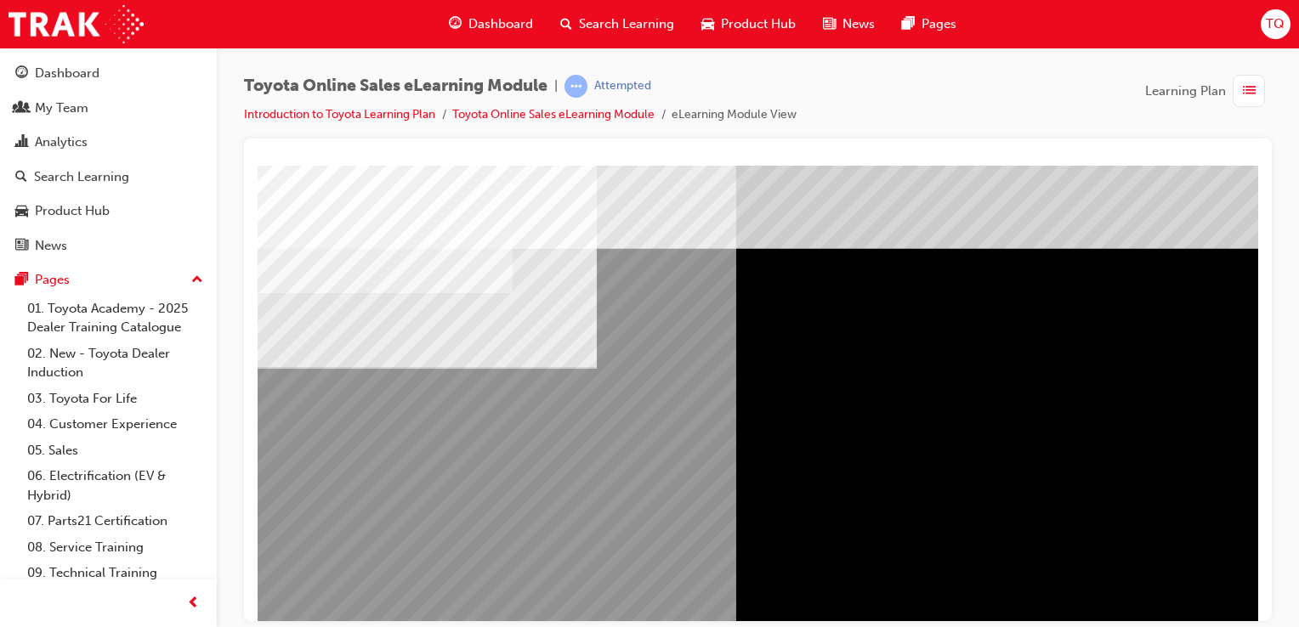
scroll to position [0, 53]
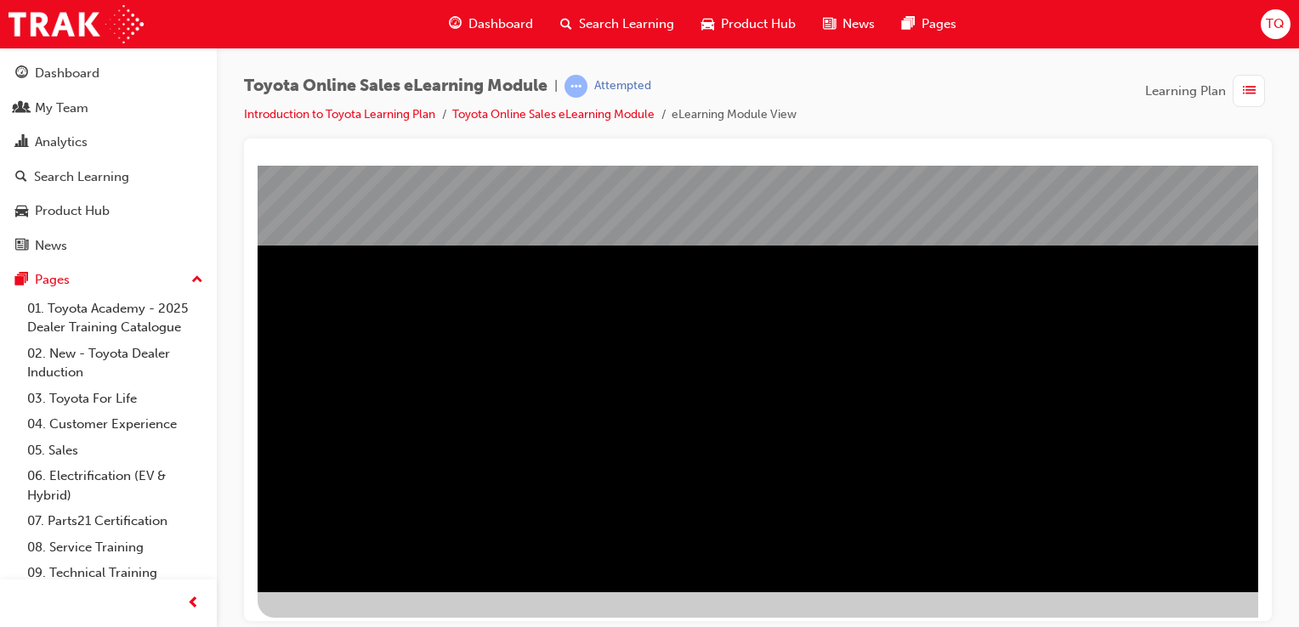
scroll to position [194, 0]
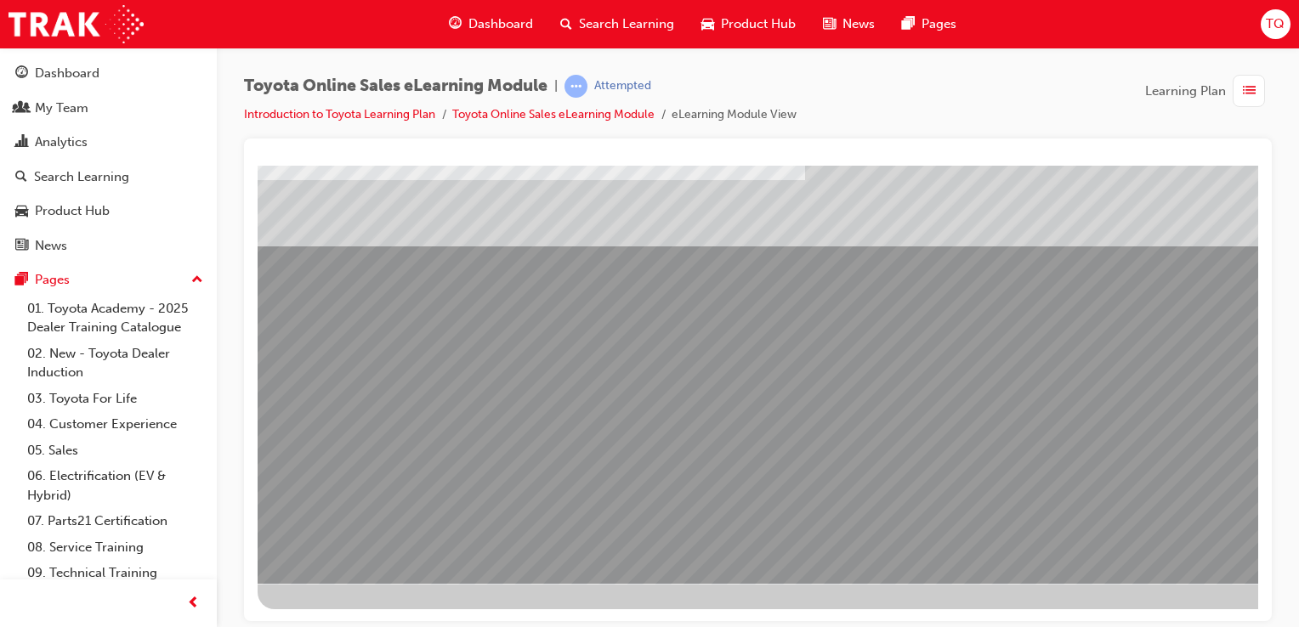
scroll to position [109, 0]
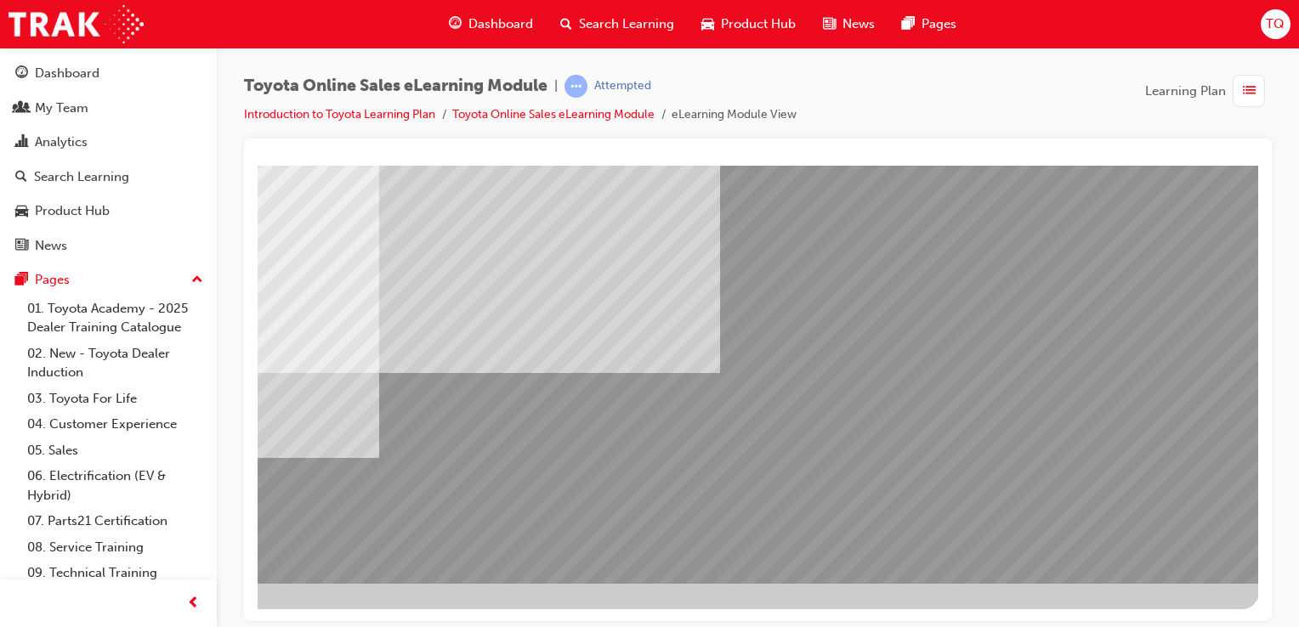
scroll to position [194, 168]
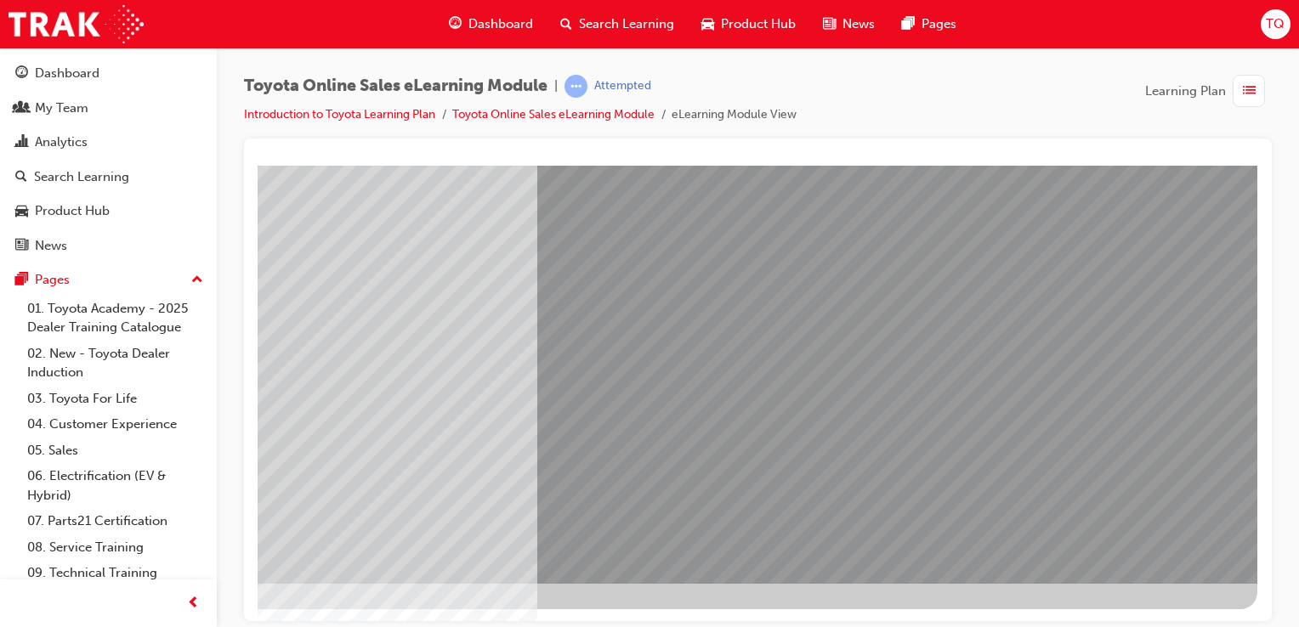
scroll to position [0, 0]
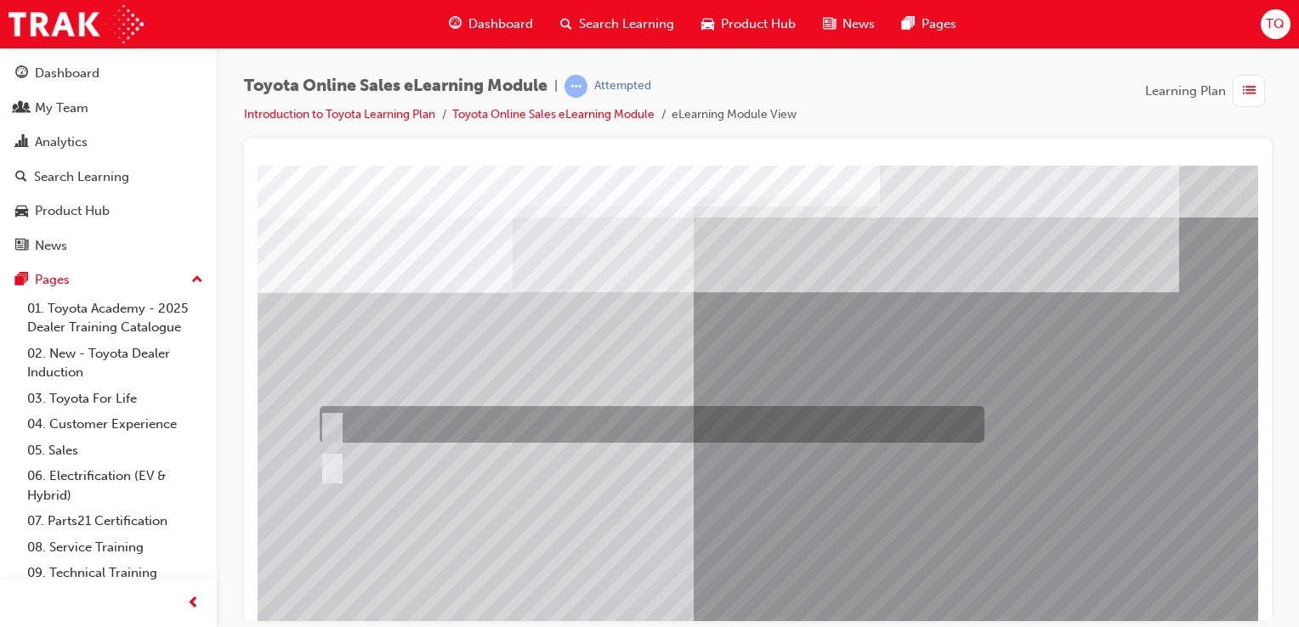
click at [354, 426] on div at bounding box center [647, 424] width 665 height 37
radio input "true"
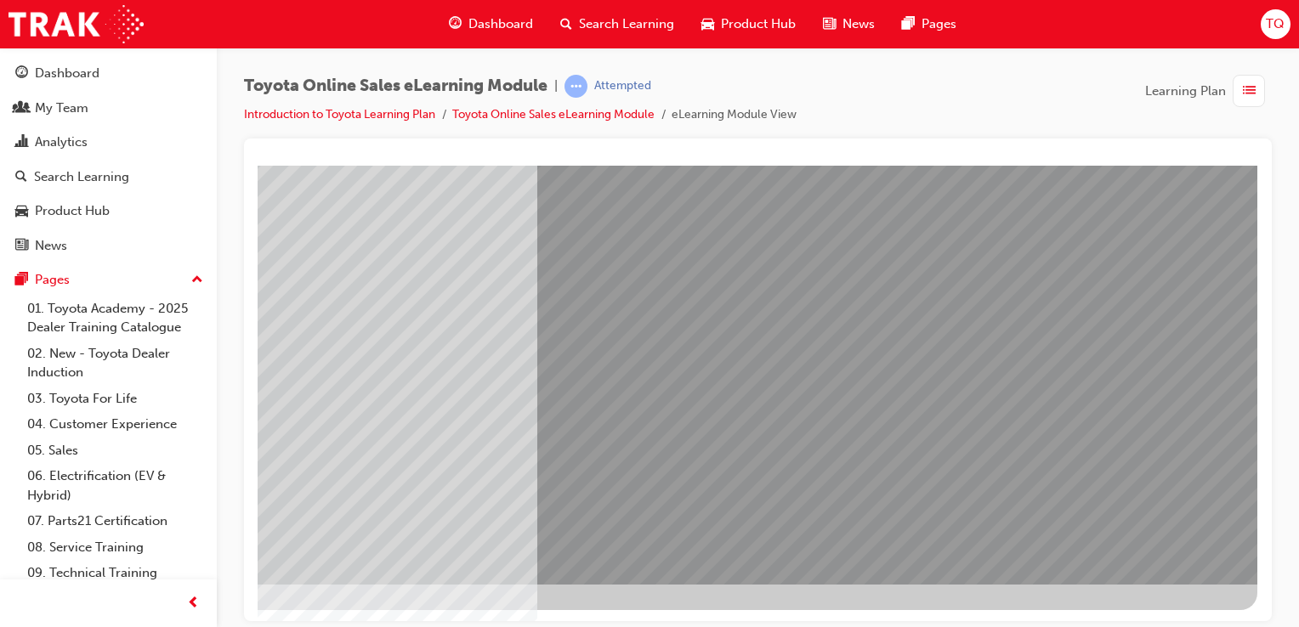
scroll to position [194, 168]
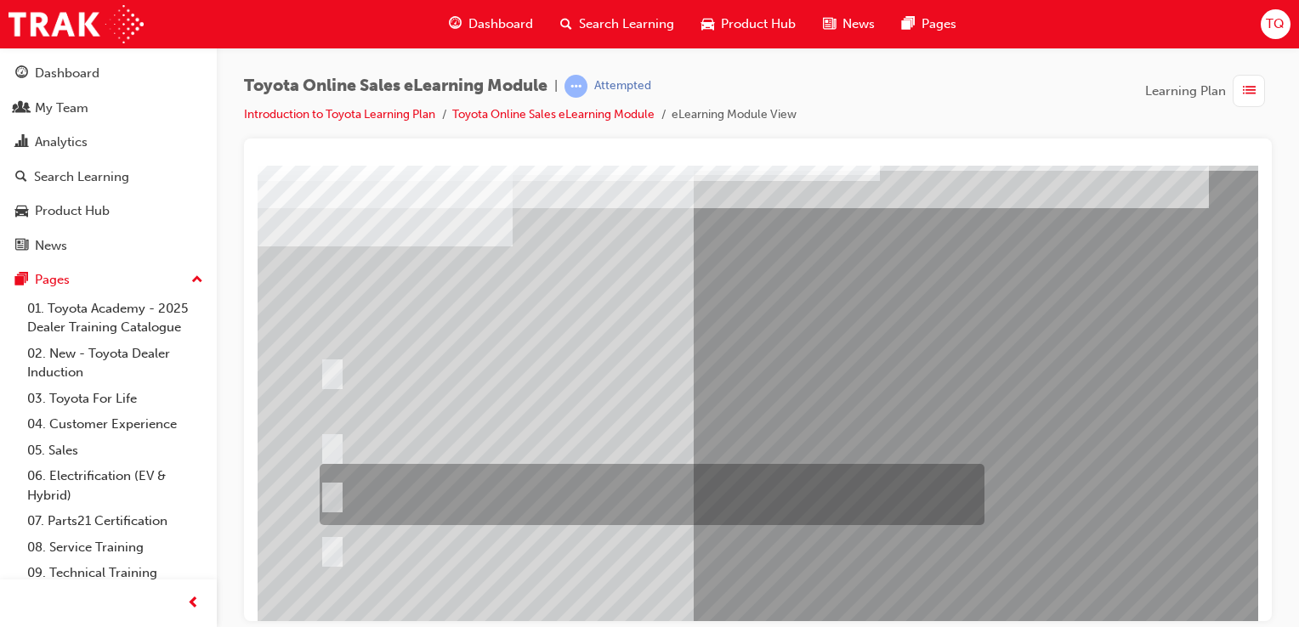
scroll to position [85, 0]
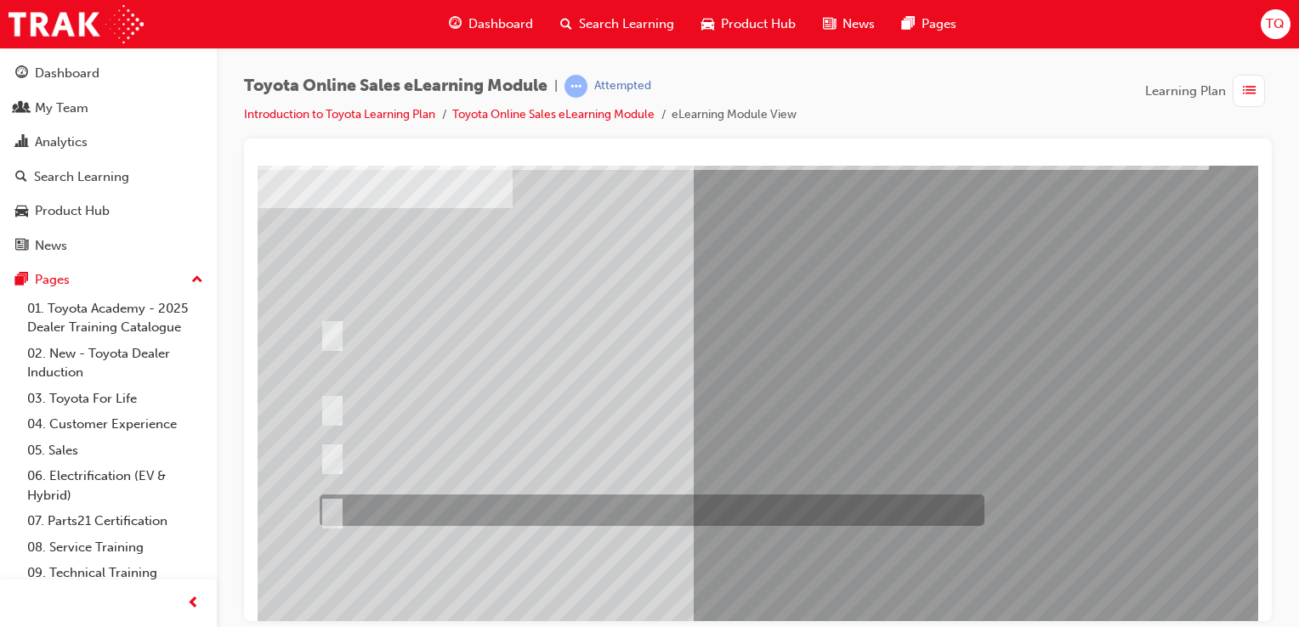
click at [480, 511] on div at bounding box center [647, 510] width 665 height 31
radio input "true"
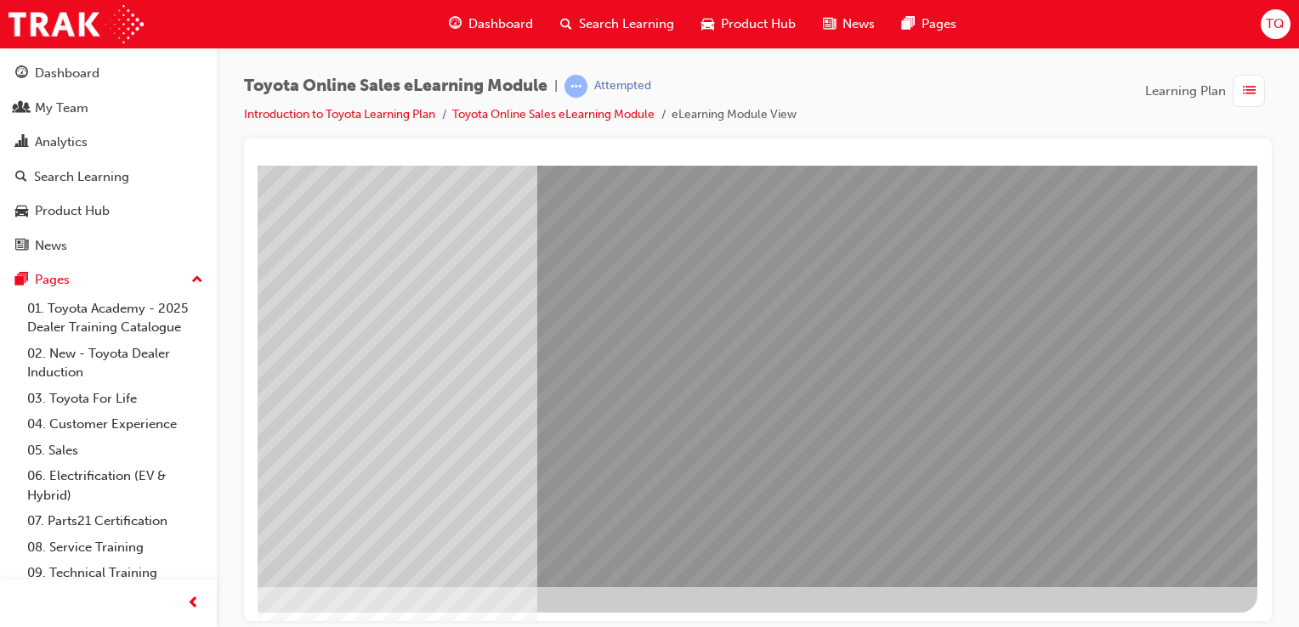
scroll to position [194, 168]
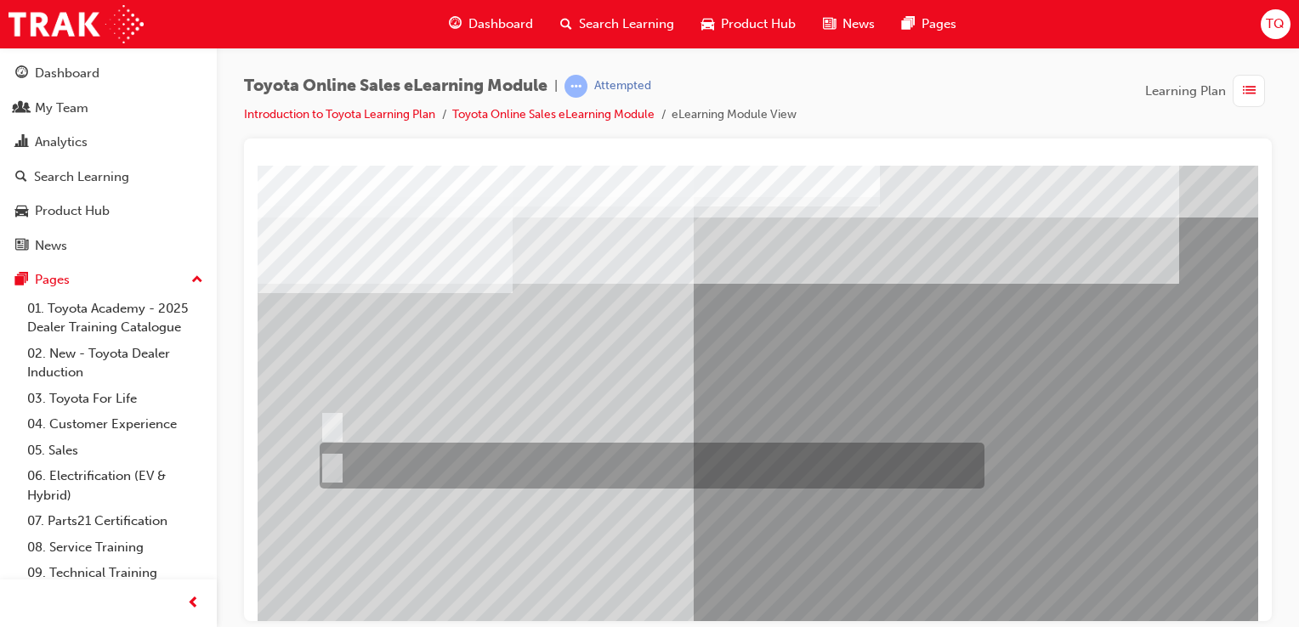
click at [335, 470] on input "No" at bounding box center [329, 465] width 19 height 19
radio input "true"
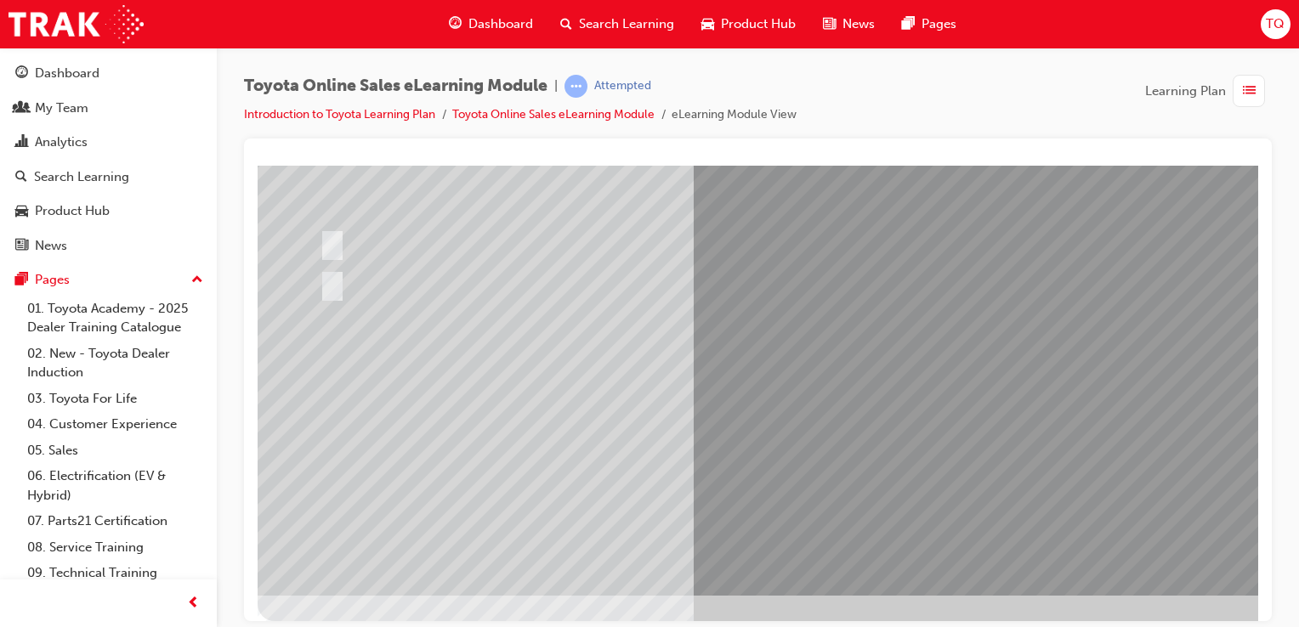
scroll to position [194, 0]
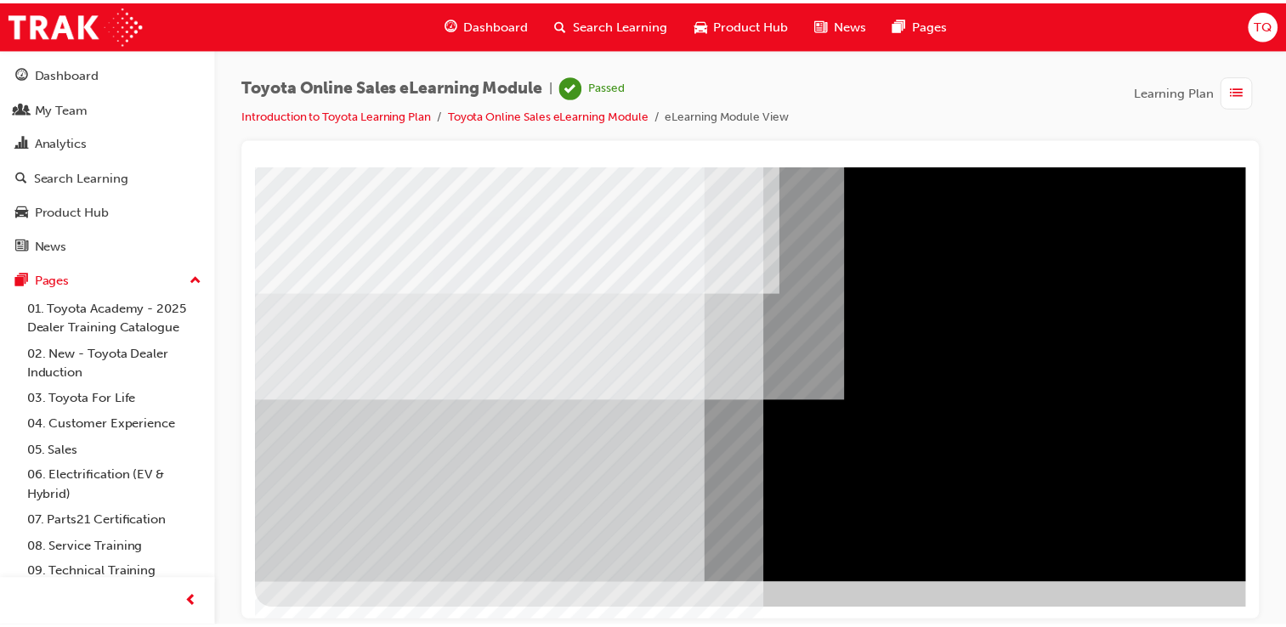
scroll to position [0, 0]
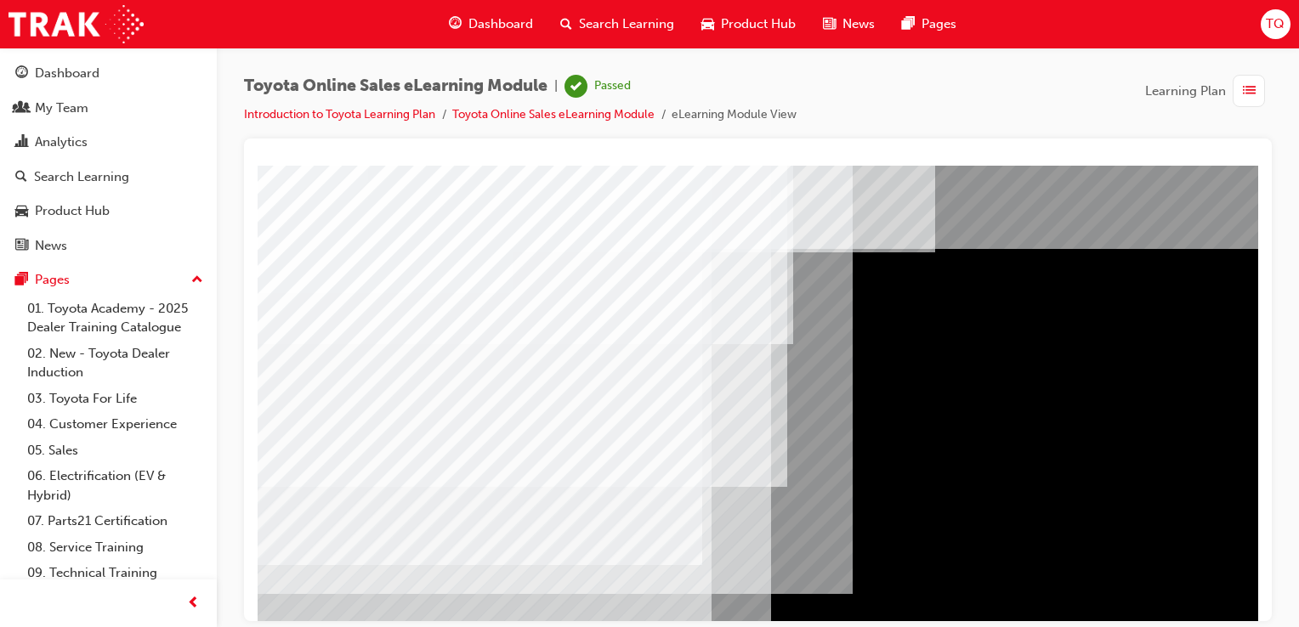
click at [501, 29] on span "Dashboard" at bounding box center [500, 24] width 65 height 20
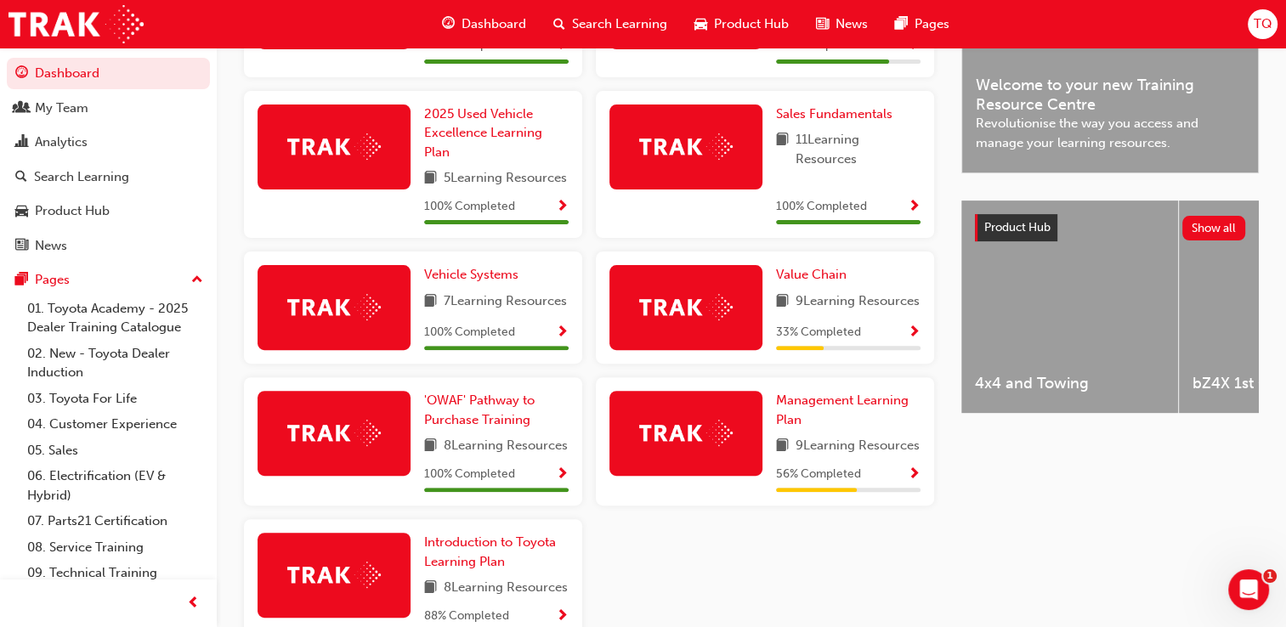
scroll to position [510, 0]
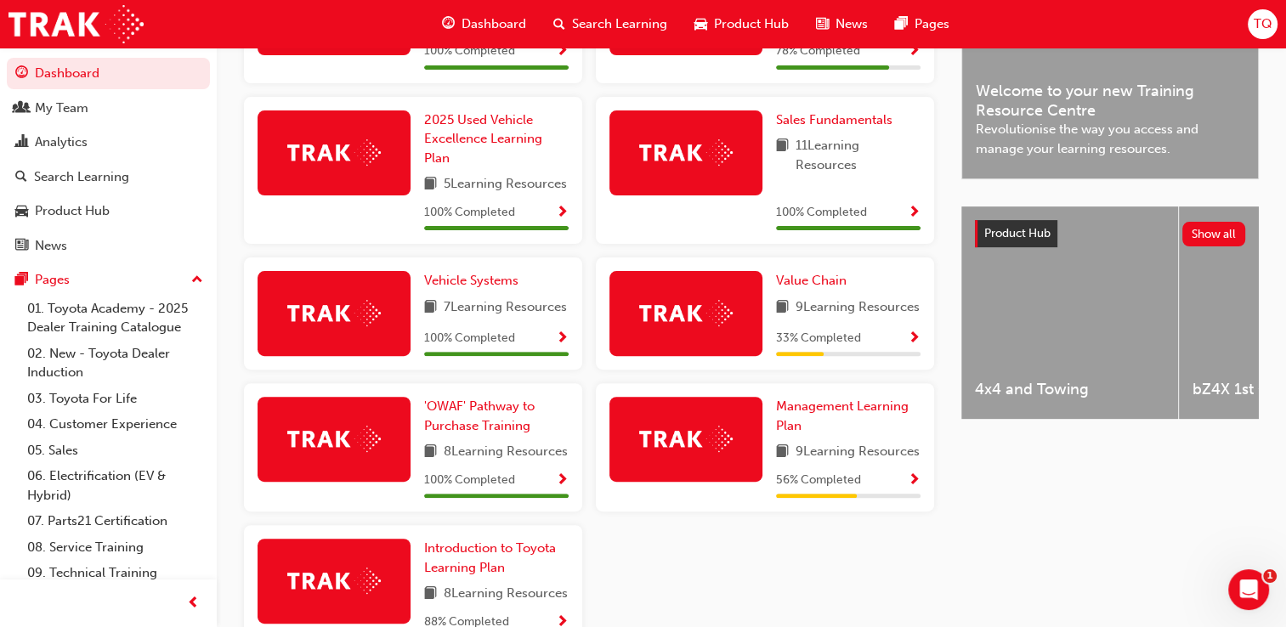
click at [686, 353] on div at bounding box center [685, 313] width 153 height 85
click at [918, 347] on span "Show Progress" at bounding box center [914, 338] width 13 height 15
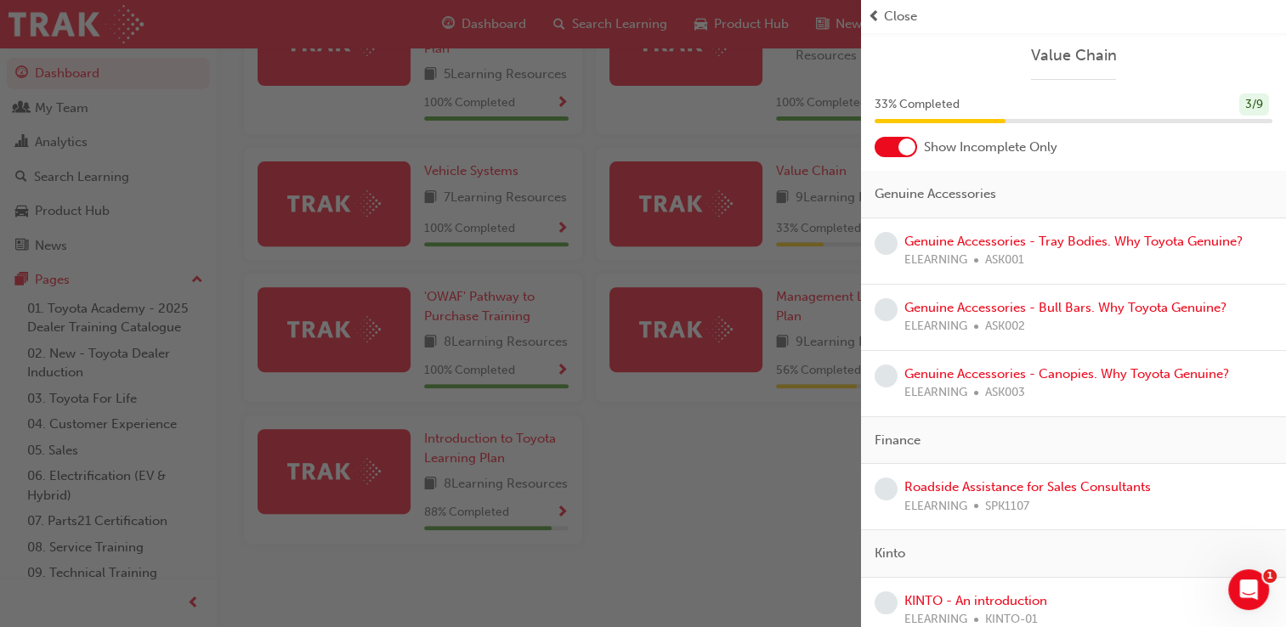
scroll to position [439, 0]
